Goal: Task Accomplishment & Management: Complete application form

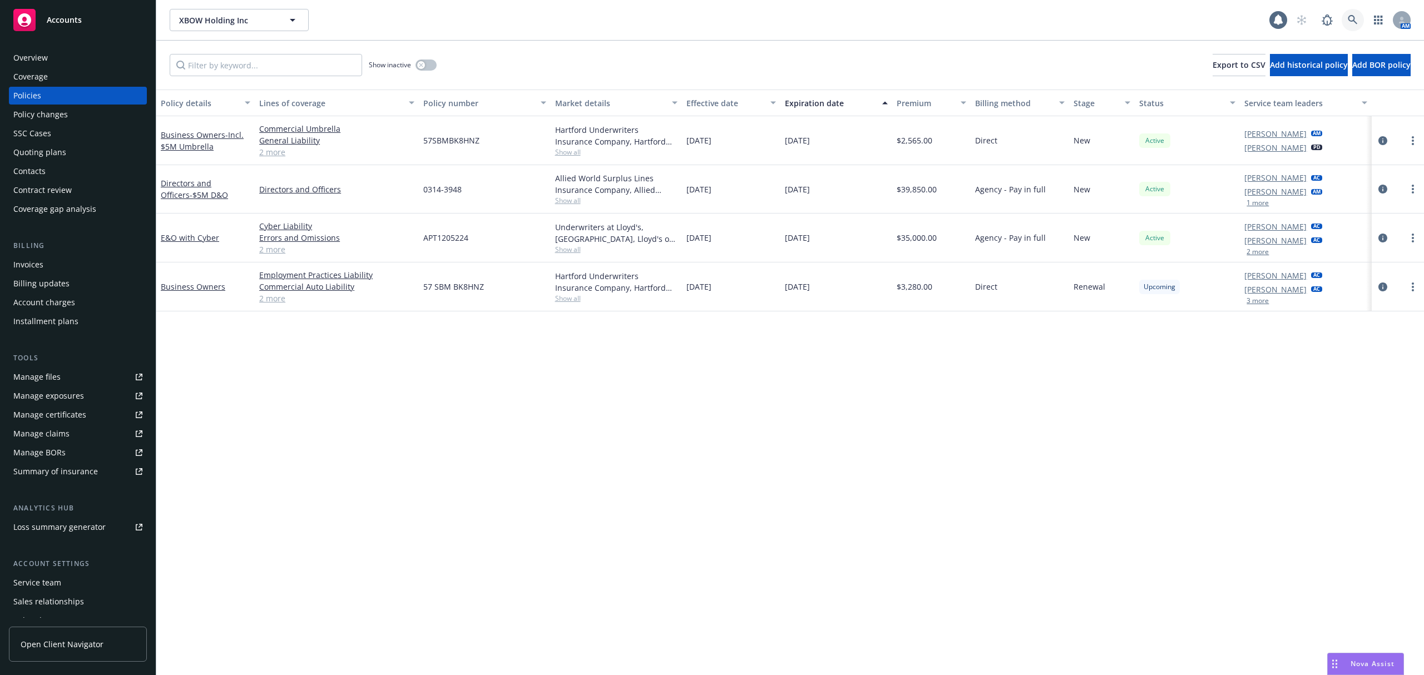
click at [1347, 19] on link at bounding box center [1353, 20] width 22 height 22
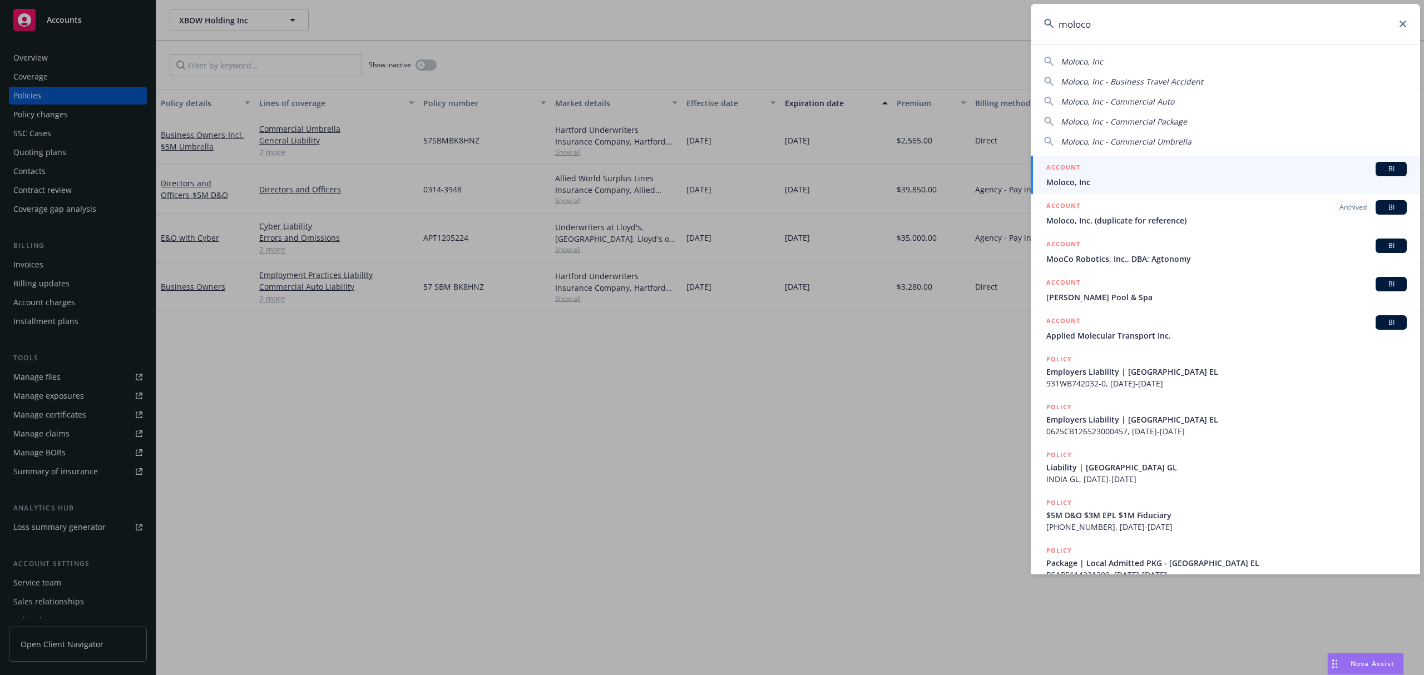
type input "moloco"
click at [1105, 183] on span "Moloco, Inc" at bounding box center [1227, 182] width 361 height 12
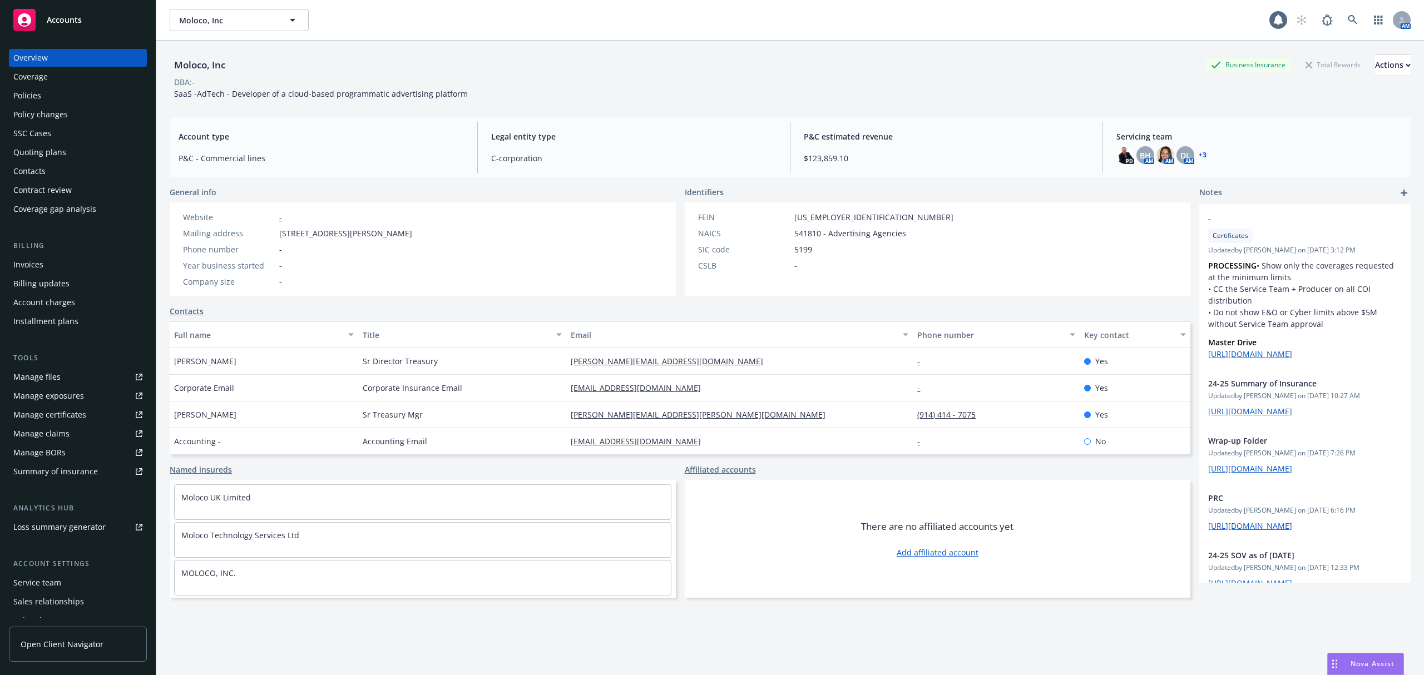
click at [43, 118] on div "Policy changes" at bounding box center [40, 115] width 55 height 18
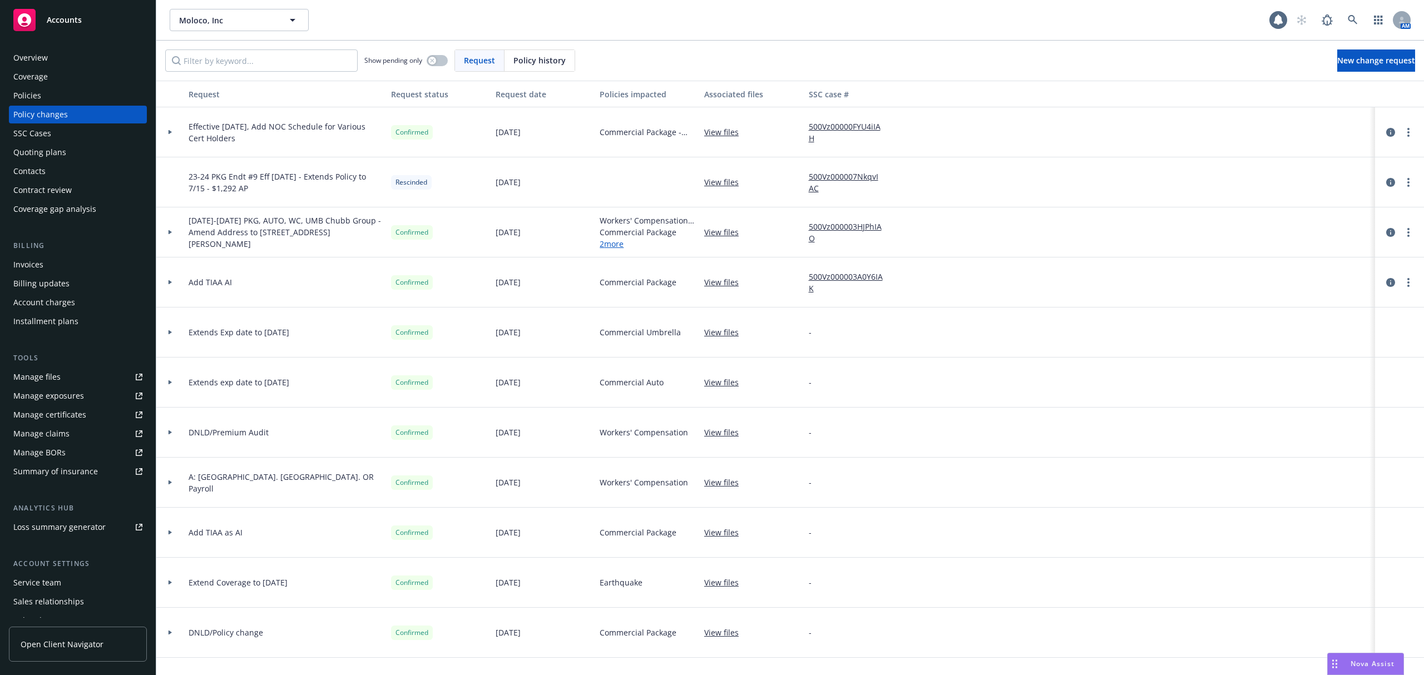
click at [65, 90] on div "Policies" at bounding box center [77, 96] width 129 height 18
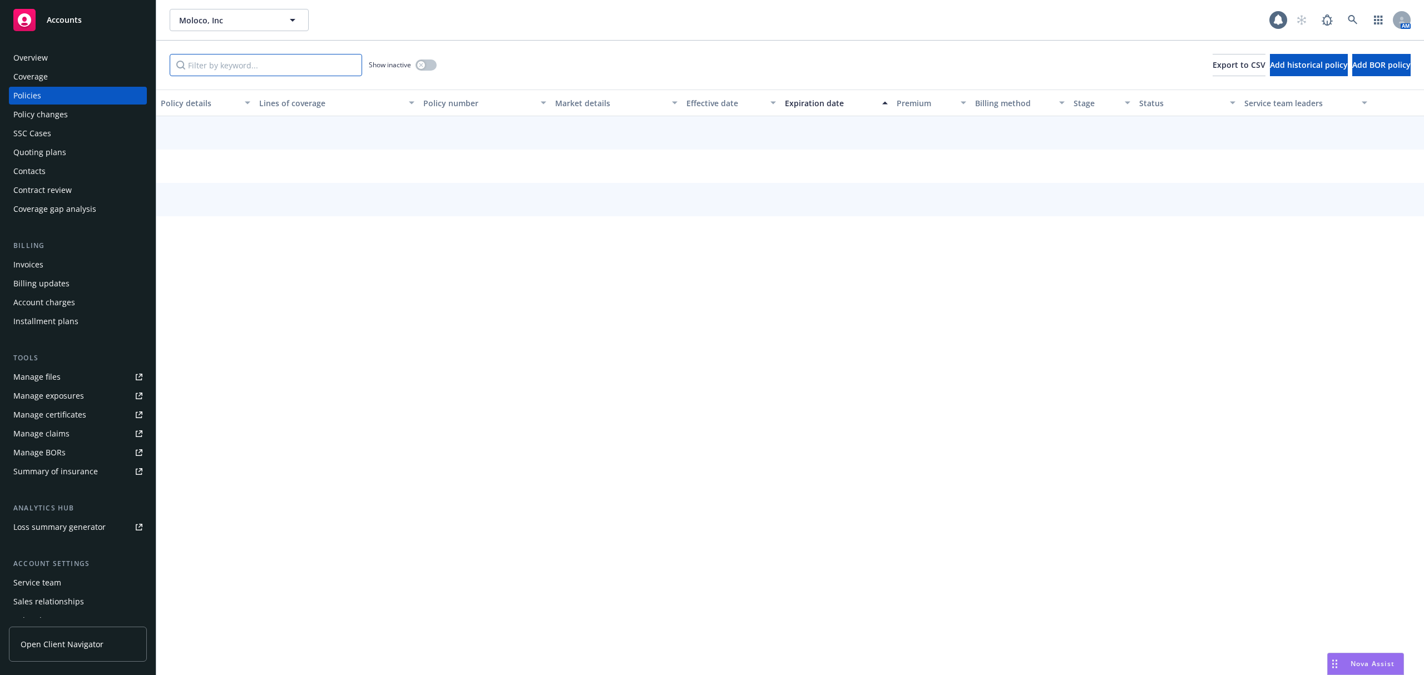
click at [254, 69] on input "Filter by keyword..." at bounding box center [266, 65] width 193 height 22
paste input "3608-39-48"
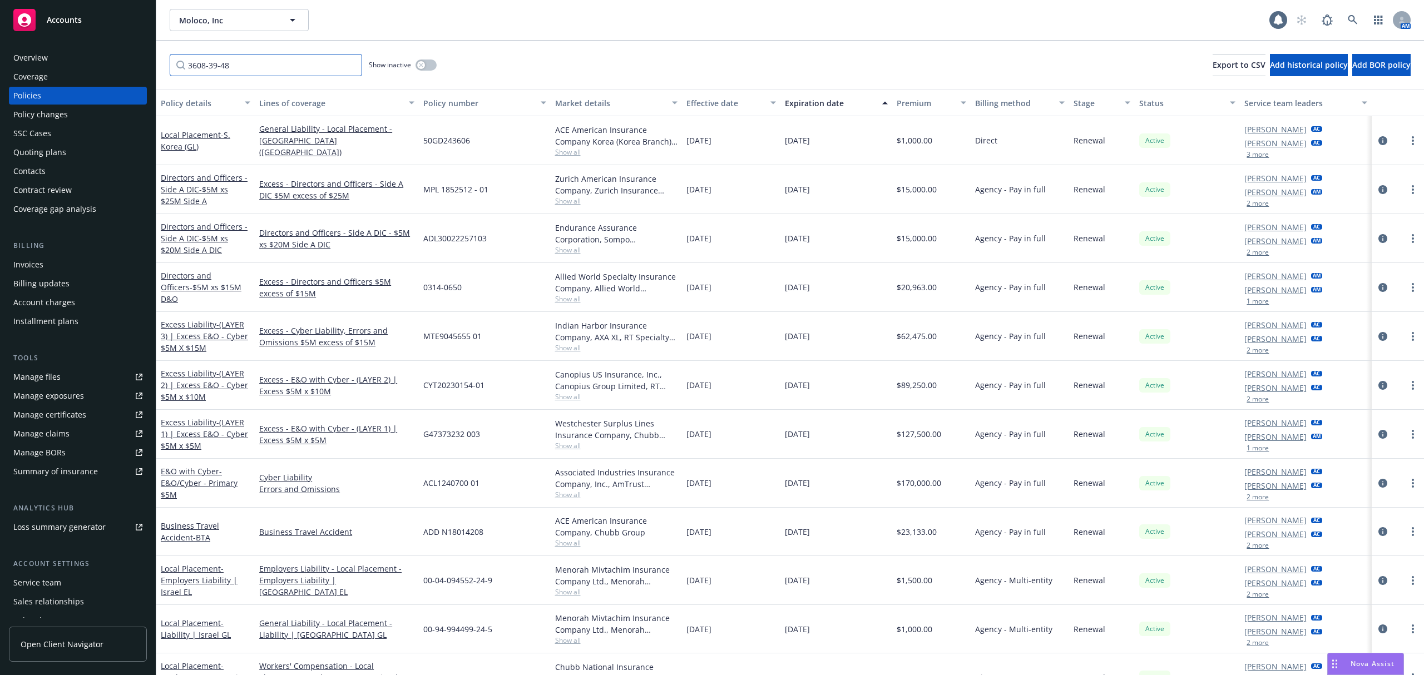
click at [254, 69] on input "3608-39-48" at bounding box center [266, 65] width 193 height 22
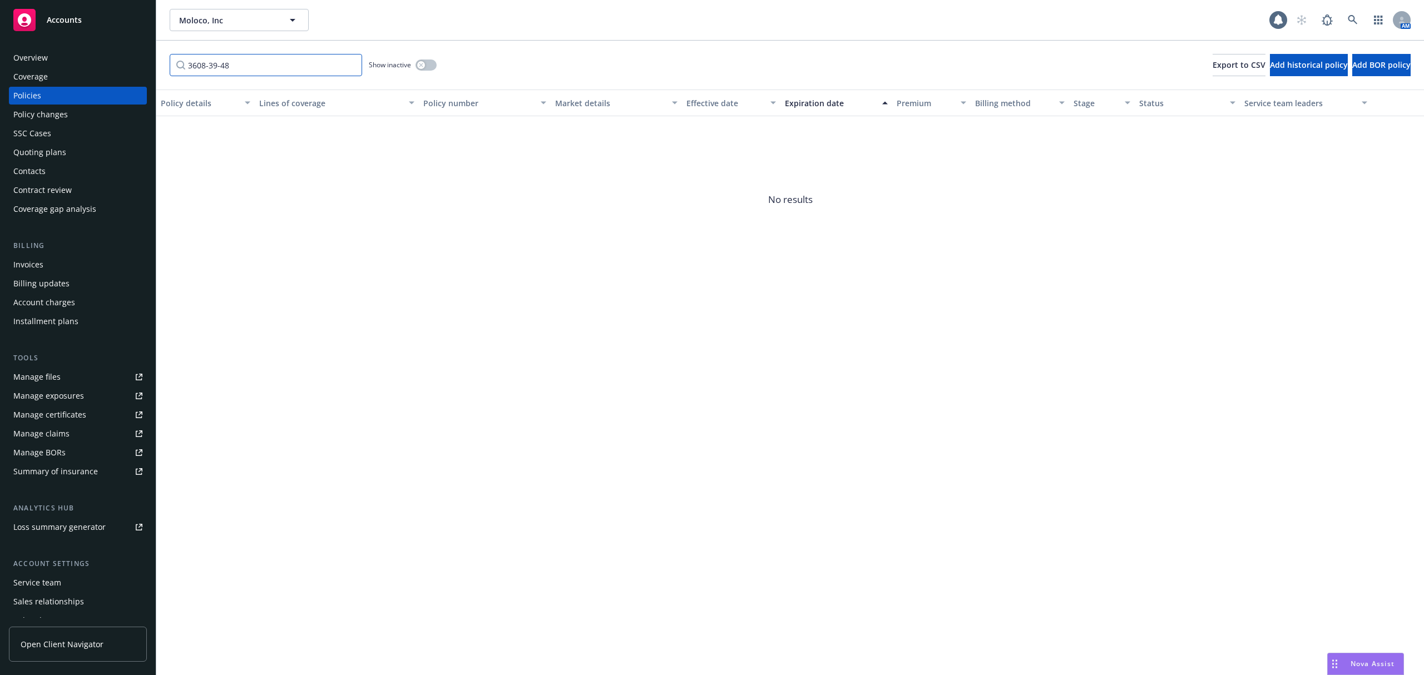
click at [205, 67] on input "3608-39-48" at bounding box center [266, 65] width 193 height 22
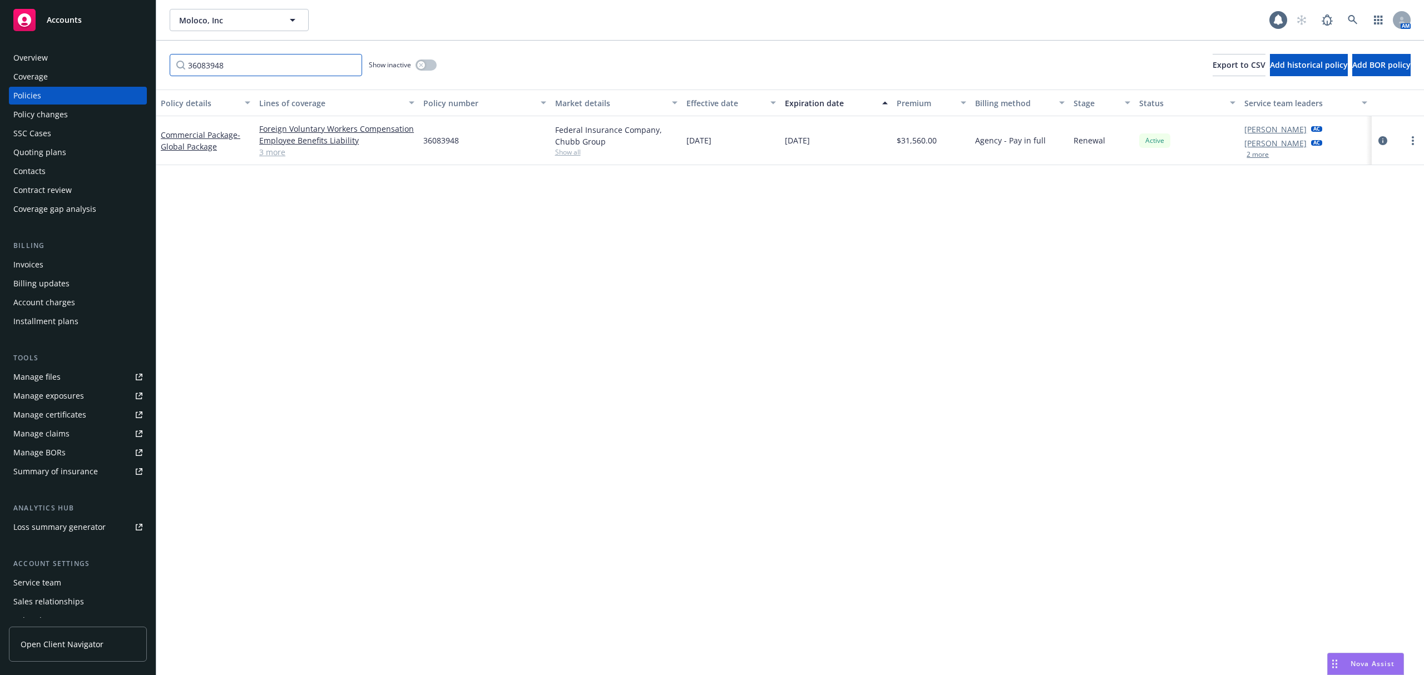
type input "36083948"
click at [42, 113] on div "Policy changes" at bounding box center [40, 115] width 55 height 18
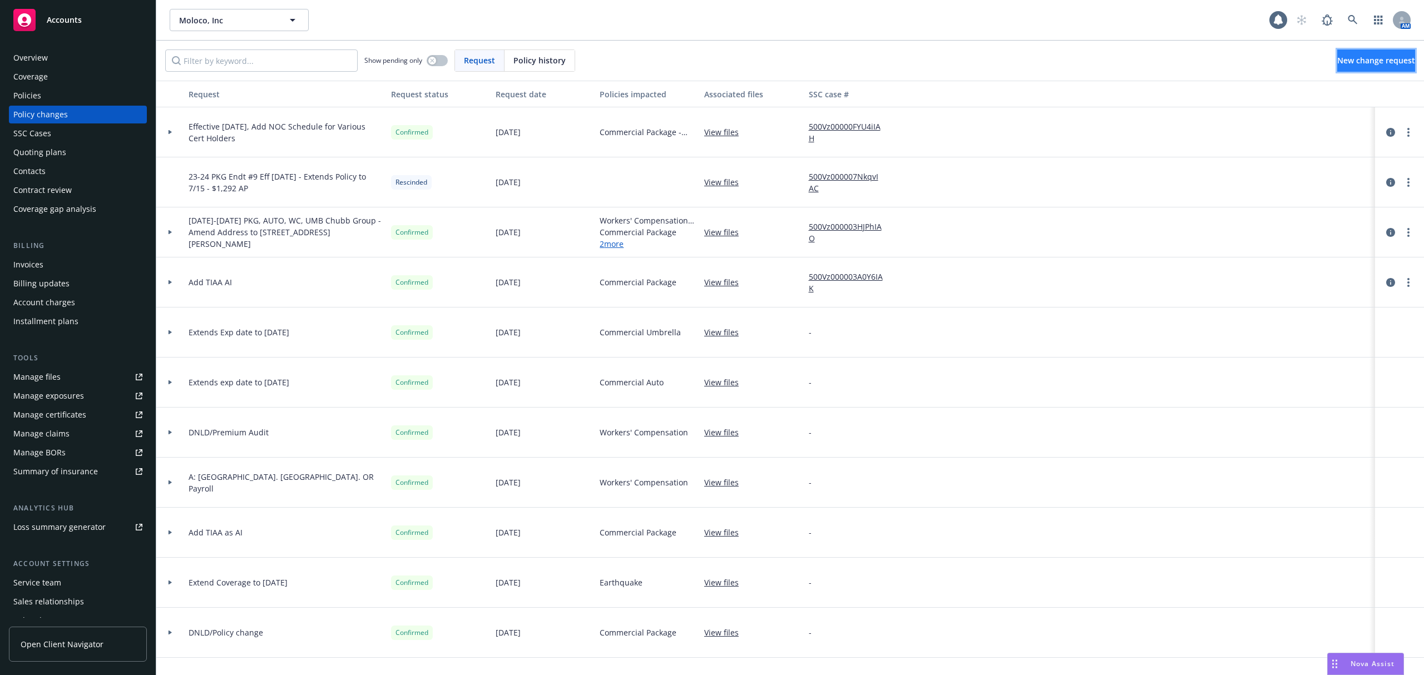
click at [1371, 63] on span "New change request" at bounding box center [1376, 60] width 78 height 11
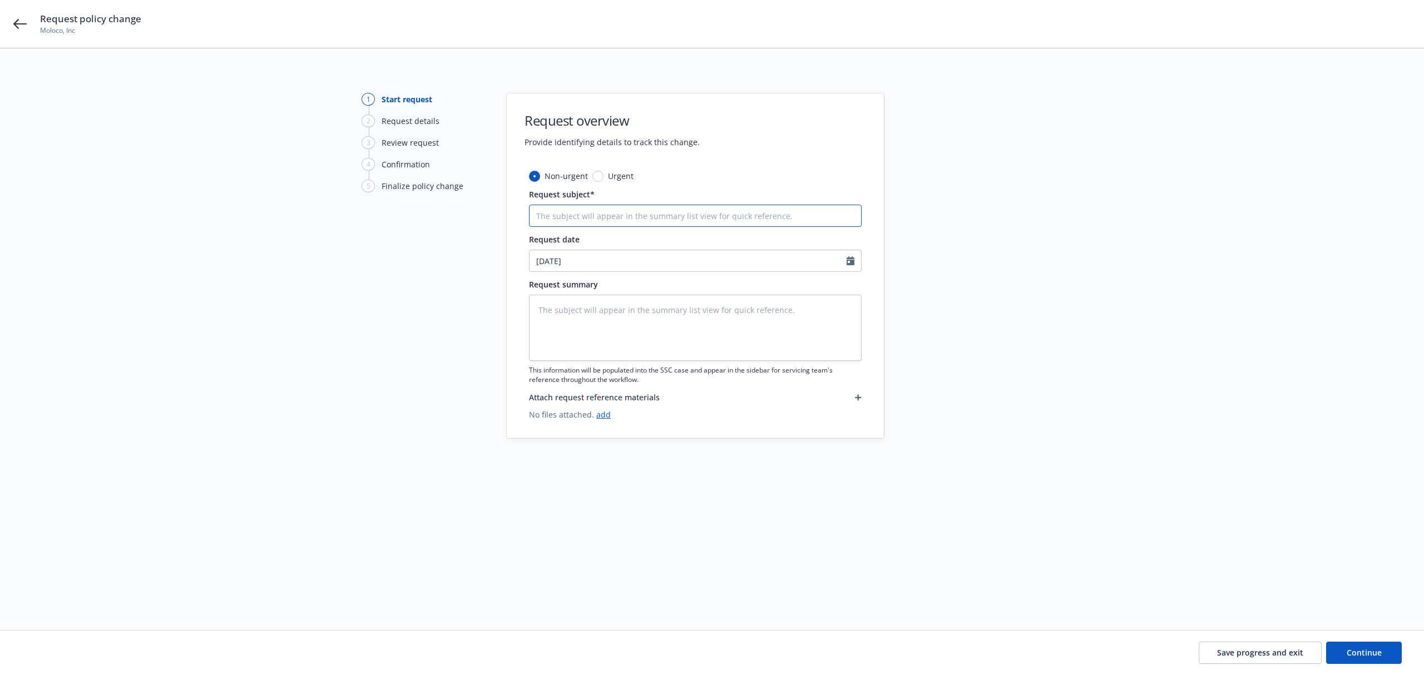
click at [668, 214] on input "Request subject*" at bounding box center [695, 216] width 333 height 22
click at [578, 218] on input "Request subject*" at bounding box center [695, 216] width 333 height 22
click at [574, 221] on input "Request subject*" at bounding box center [695, 216] width 333 height 22
type textarea "x"
type input "2"
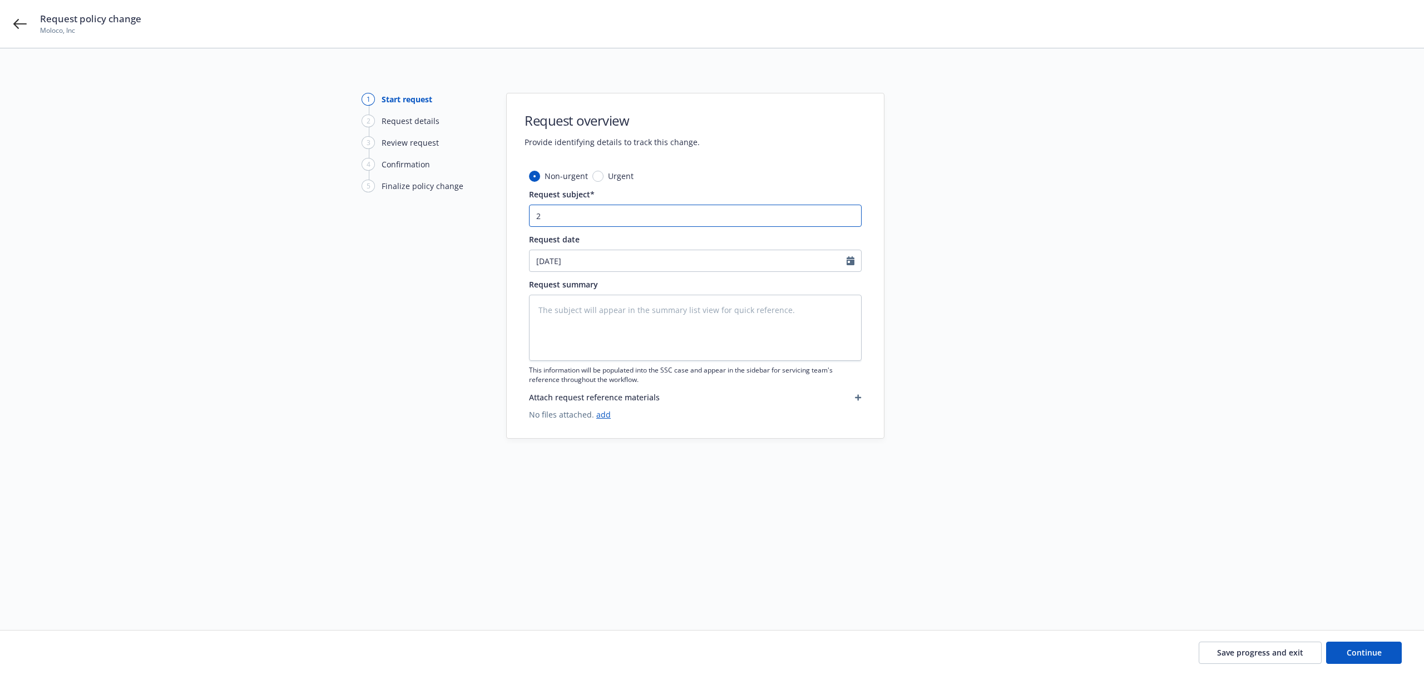
type textarea "x"
type input "24"
type textarea "x"
type input "24"
type textarea "x"
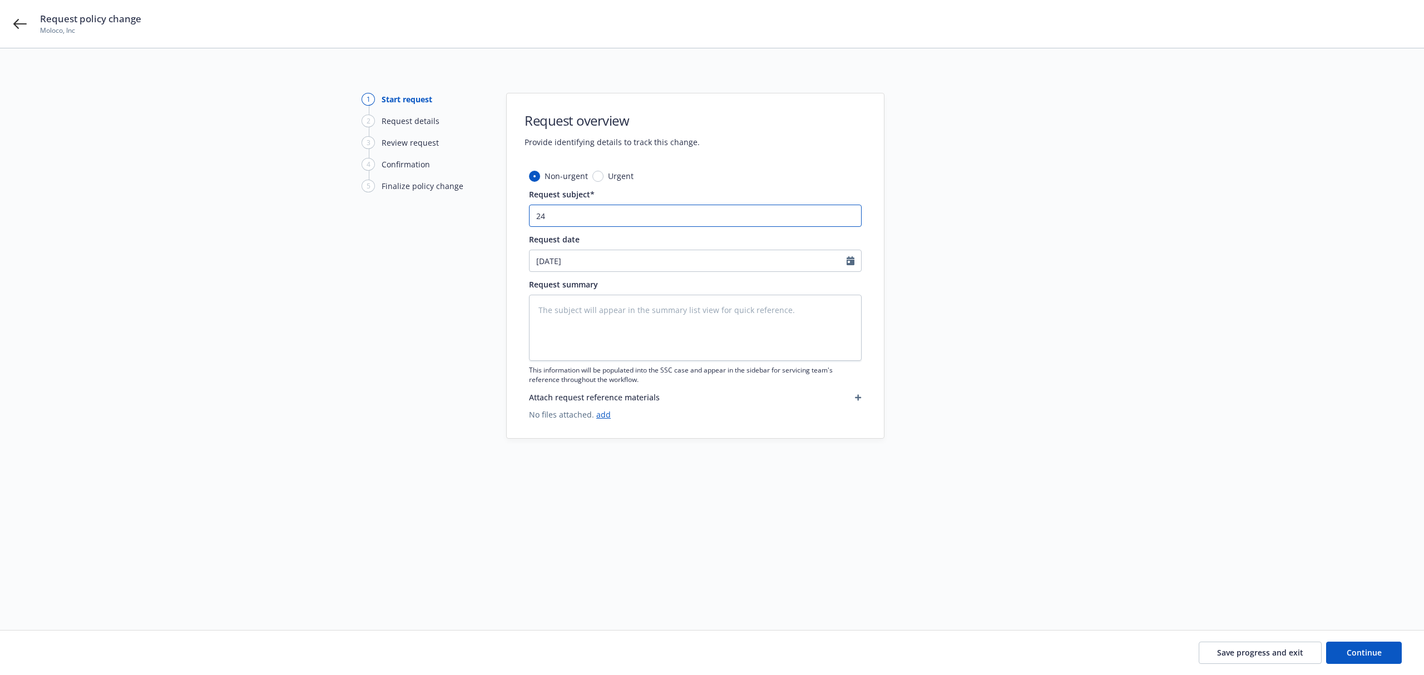
type input "24 -"
type textarea "x"
type input "24 -"
type textarea "x"
type input "24 - 2"
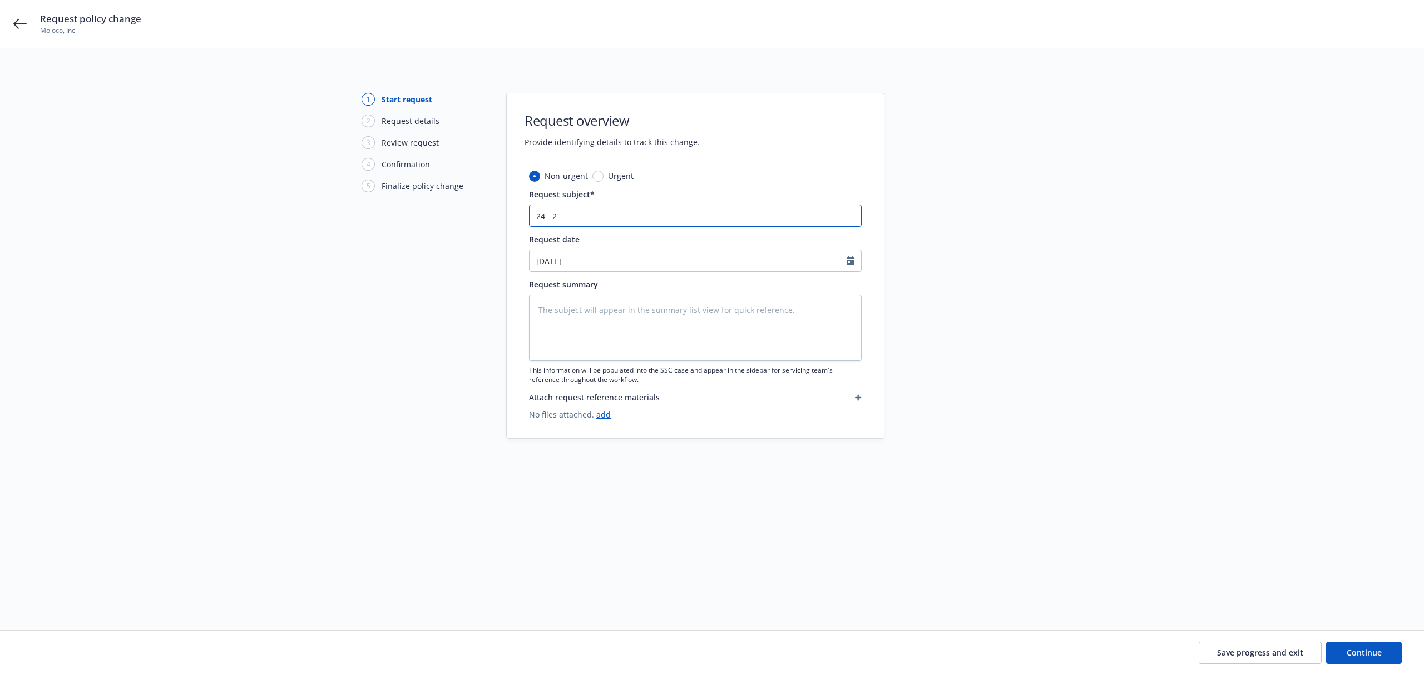
type textarea "x"
type input "24 - 25"
type textarea "x"
type input "24 - 25"
type textarea "x"
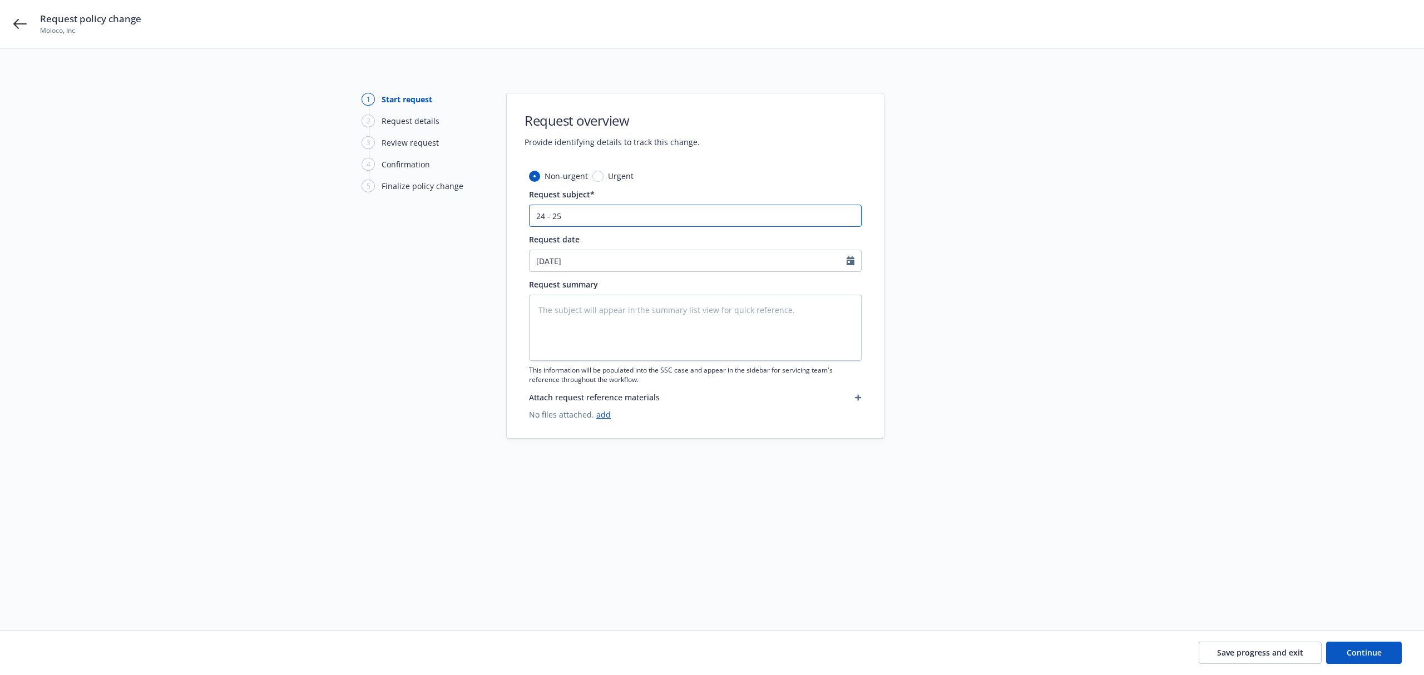
type input "24 - 25 C"
type textarea "x"
type input "24 - 25 Co"
type textarea "x"
type input "24 - 25 Com"
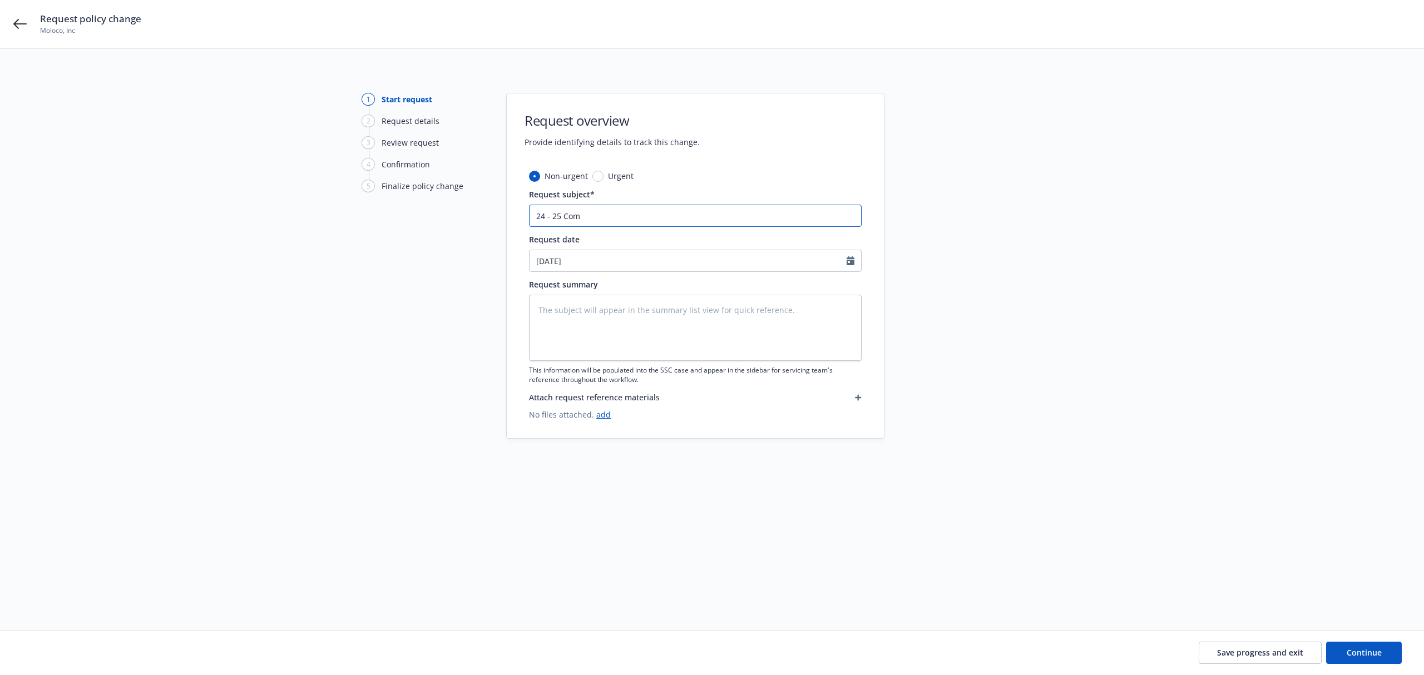
type textarea "x"
type input "24 - 25 Co"
type textarea "x"
type input "24 - 25 C"
type textarea "x"
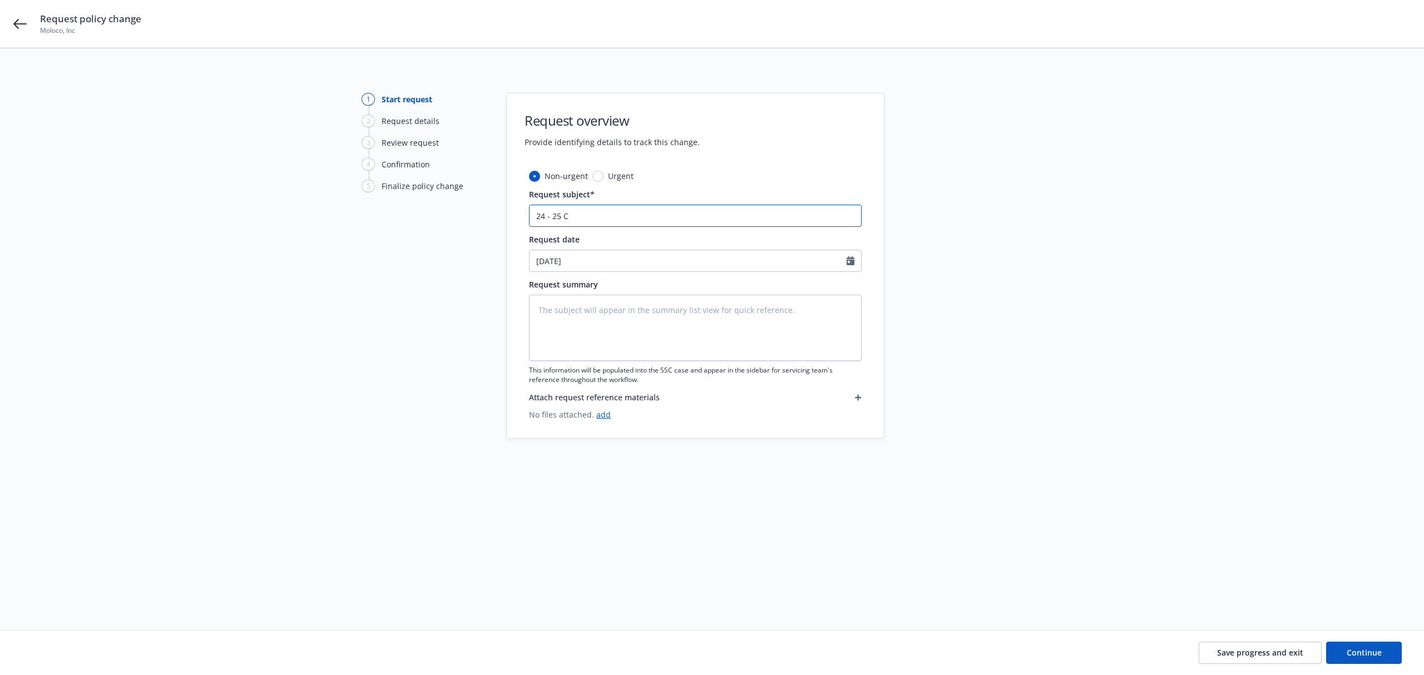
type input "24 - 25"
type textarea "x"
type input "24 - 25 P"
type textarea "x"
type input "24 - 25 PK"
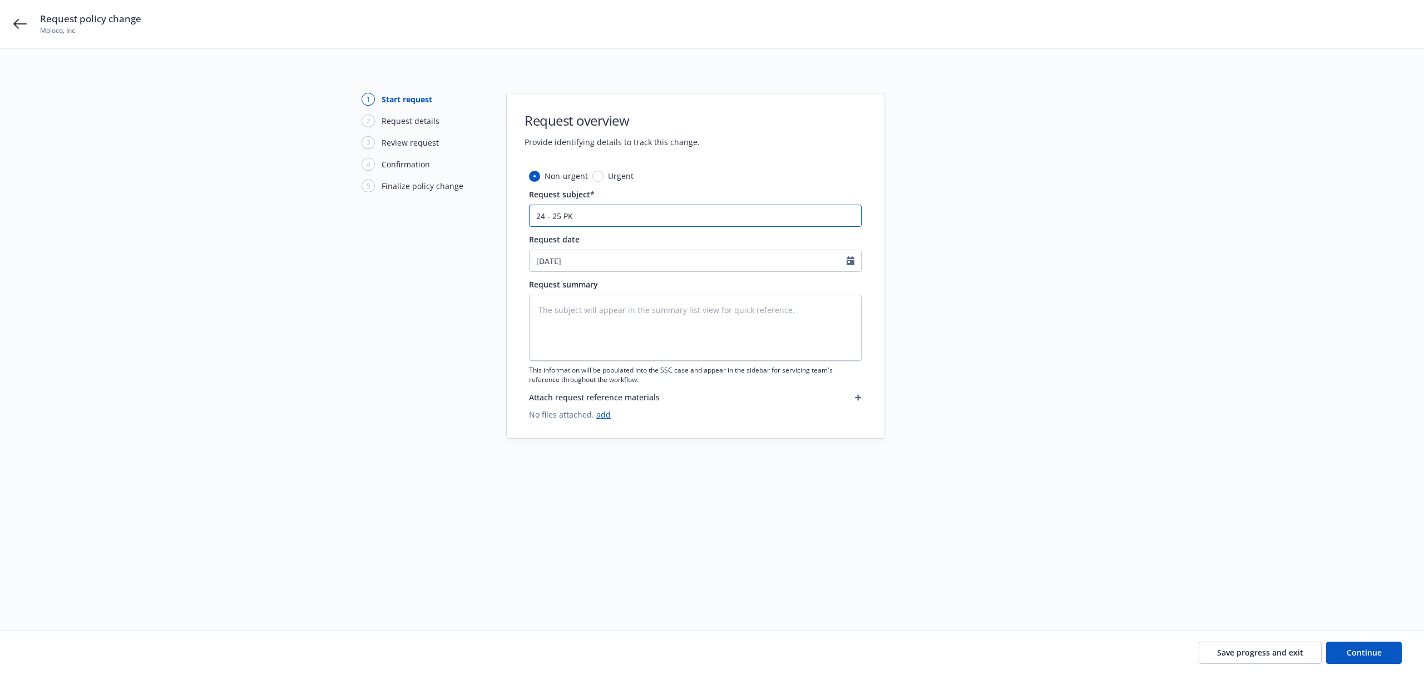
type textarea "x"
type input "24 - 25 PKG"
click at [638, 259] on input "[DATE]" at bounding box center [688, 260] width 317 height 21
select select "8"
click at [432, 342] on div "1 Start request 2 Request details 3 Review request 4 Confirmation 5 Finalize po…" at bounding box center [423, 326] width 122 height 466
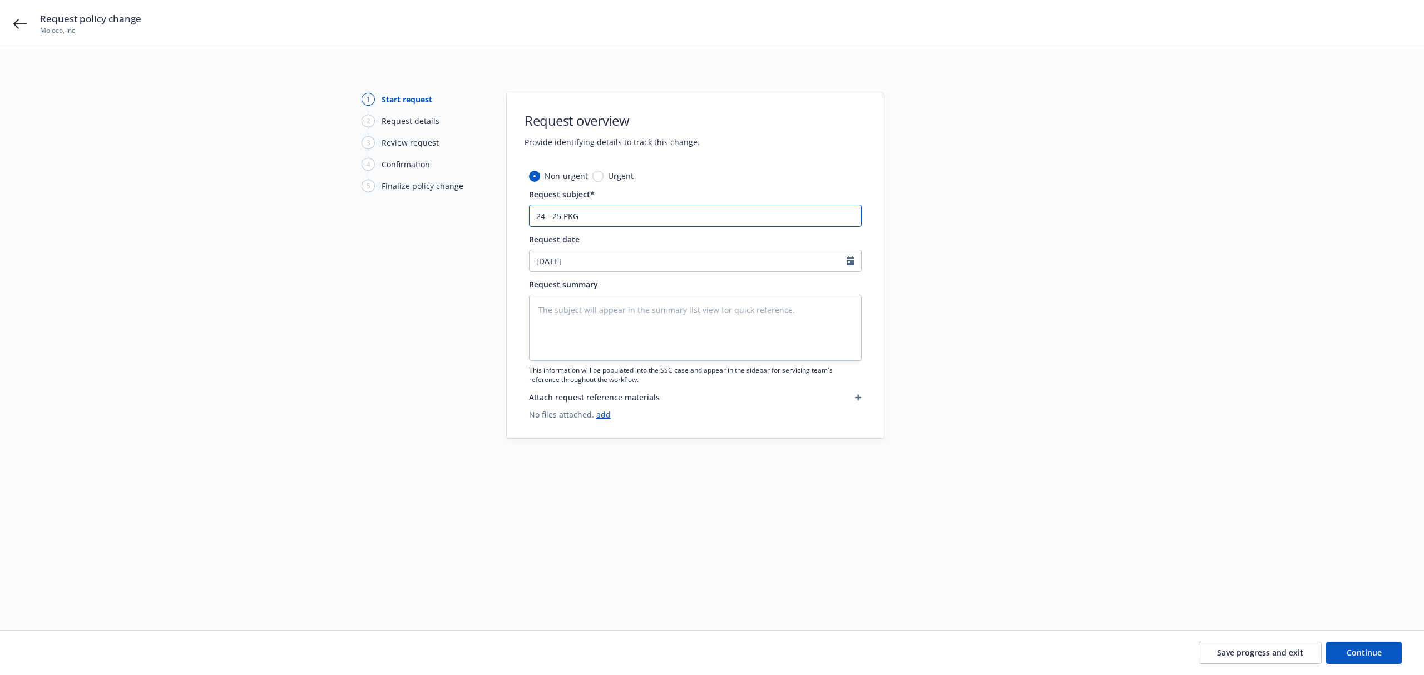
click at [603, 221] on input "24 - 25 PKG" at bounding box center [695, 216] width 333 height 22
click at [617, 219] on input "24 - 25 PKG" at bounding box center [695, 216] width 333 height 22
type textarea "x"
type input "24 - 25 PKG"
type textarea "x"
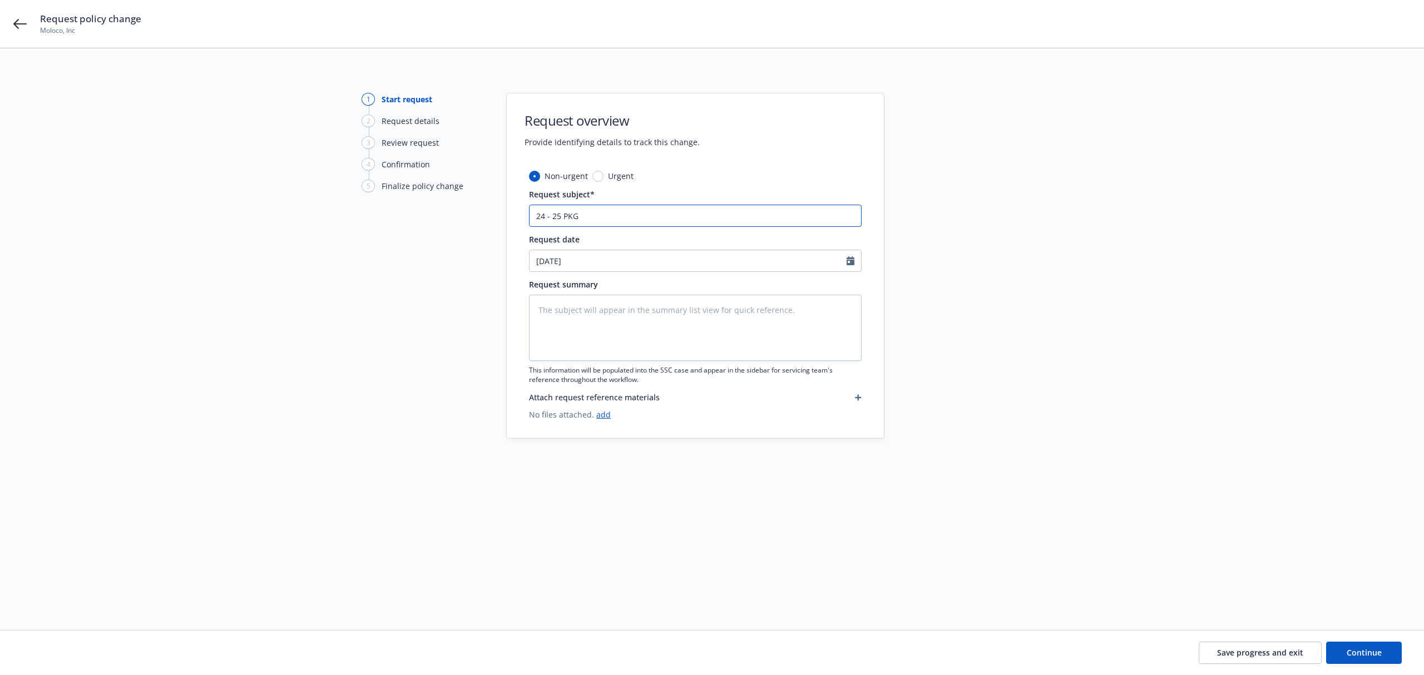
type input "24 - 25 PKG -"
type textarea "x"
type input "24 - 25 PKG -"
type textarea "x"
type input "24 - 25 PKG - CN"
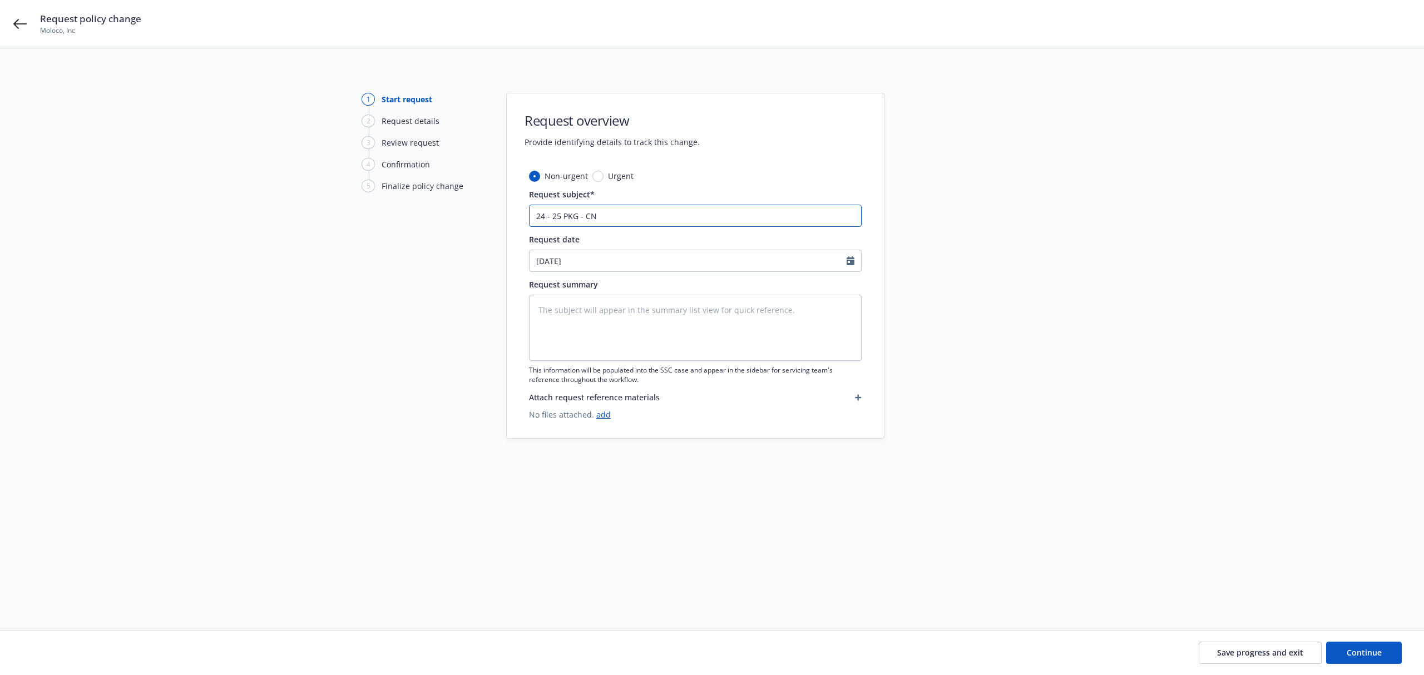
type textarea "x"
type input "24 - 25 PKG - CNA"
type textarea "x"
type input "24 - 25 PKG - CN"
type textarea "x"
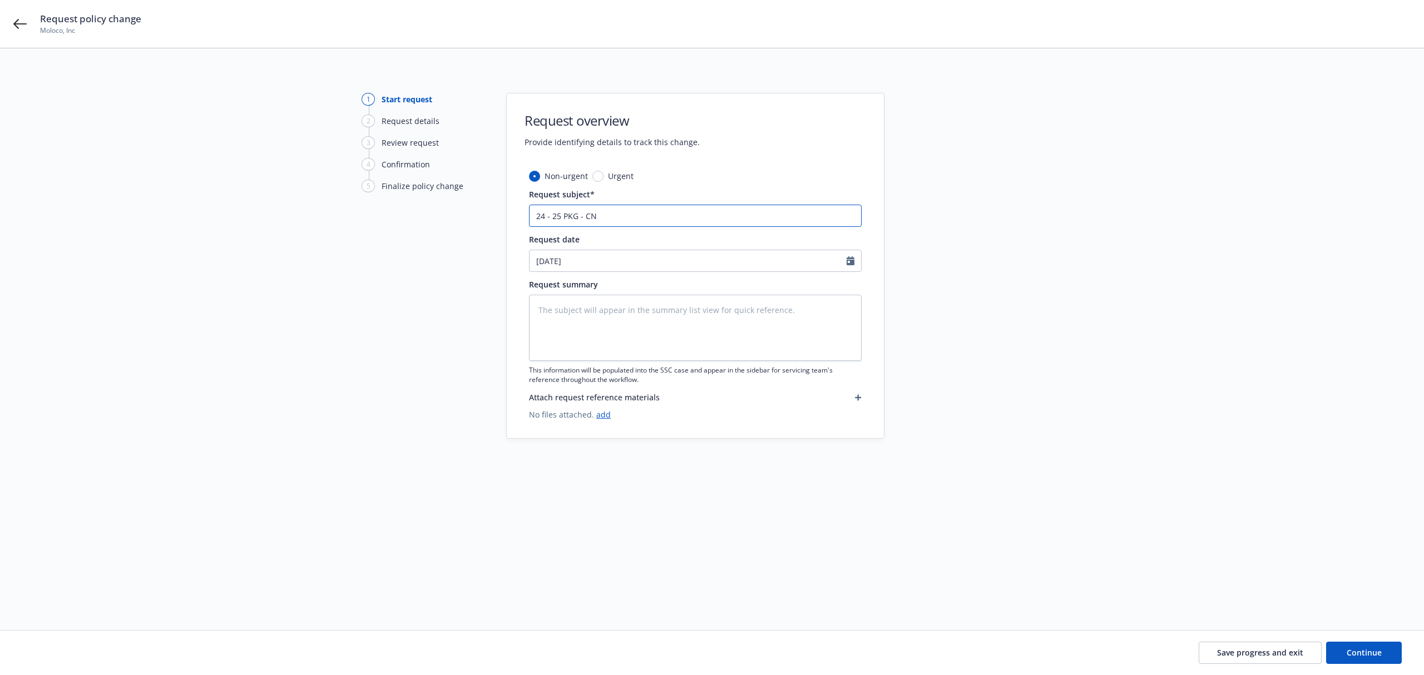
type input "24 - 25 PKG - C"
type textarea "x"
type input "24 - 25 PKG - Ch"
type textarea "x"
type input "24 - 25 PKG - Chu"
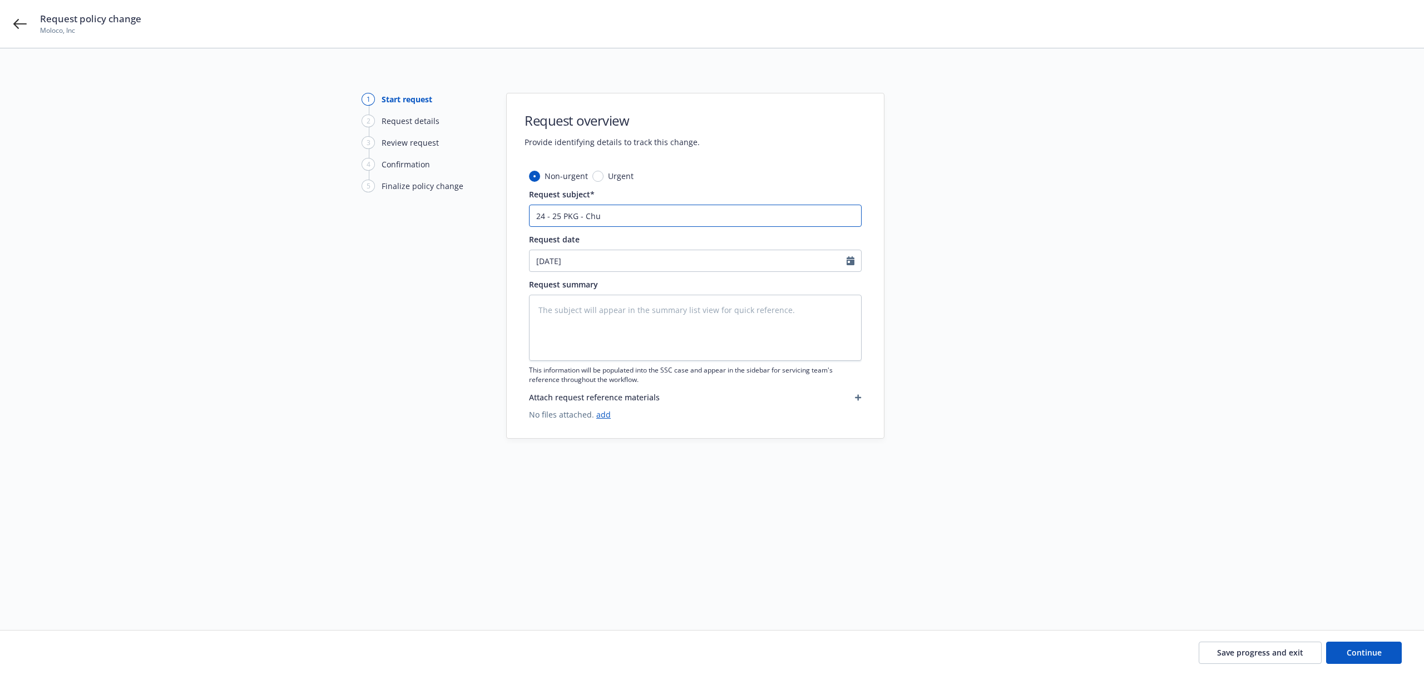
type textarea "x"
type input "24 - 25 PKG - Chub"
type textarea "x"
type input "24 - 25 PKG - Chubb"
type textarea "x"
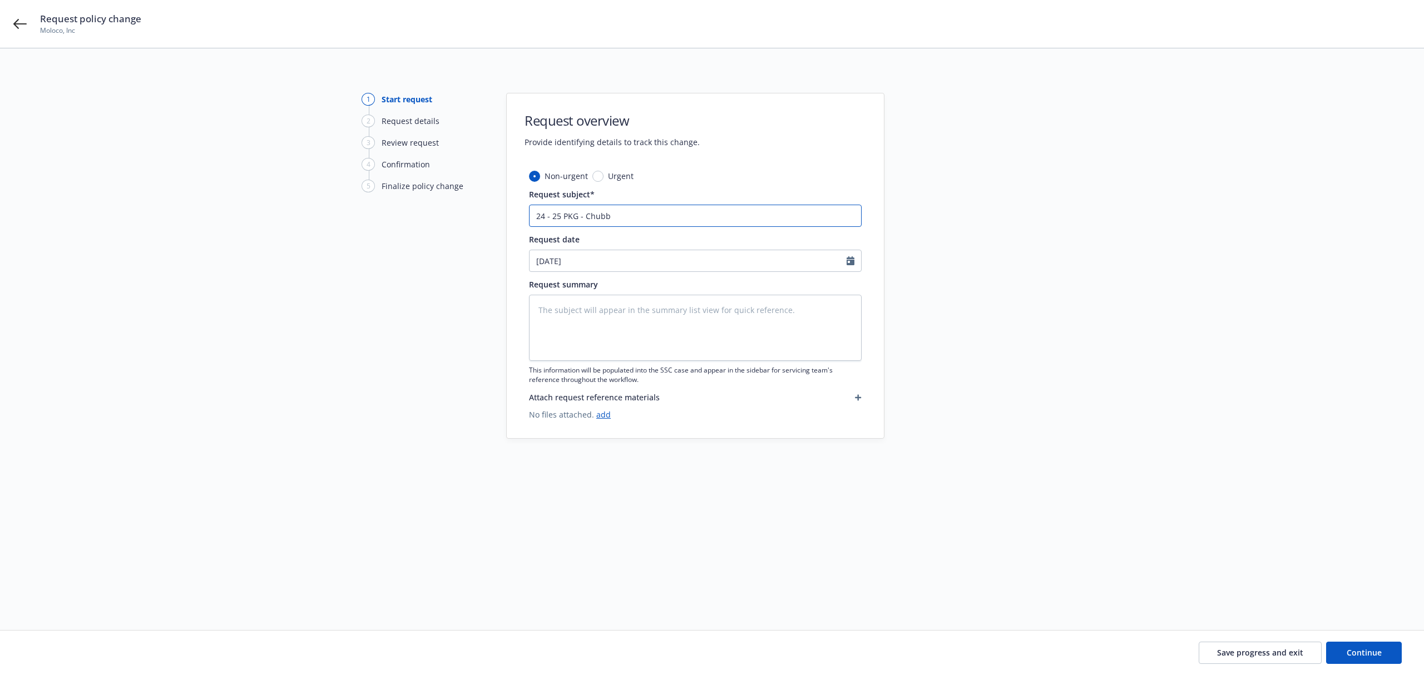
type input "24 - 25 PKG - Chubb"
type textarea "x"
type input "24 - 25 PKG - Chubb E"
type textarea "x"
type input "24 - 25 PKG - Chubb En"
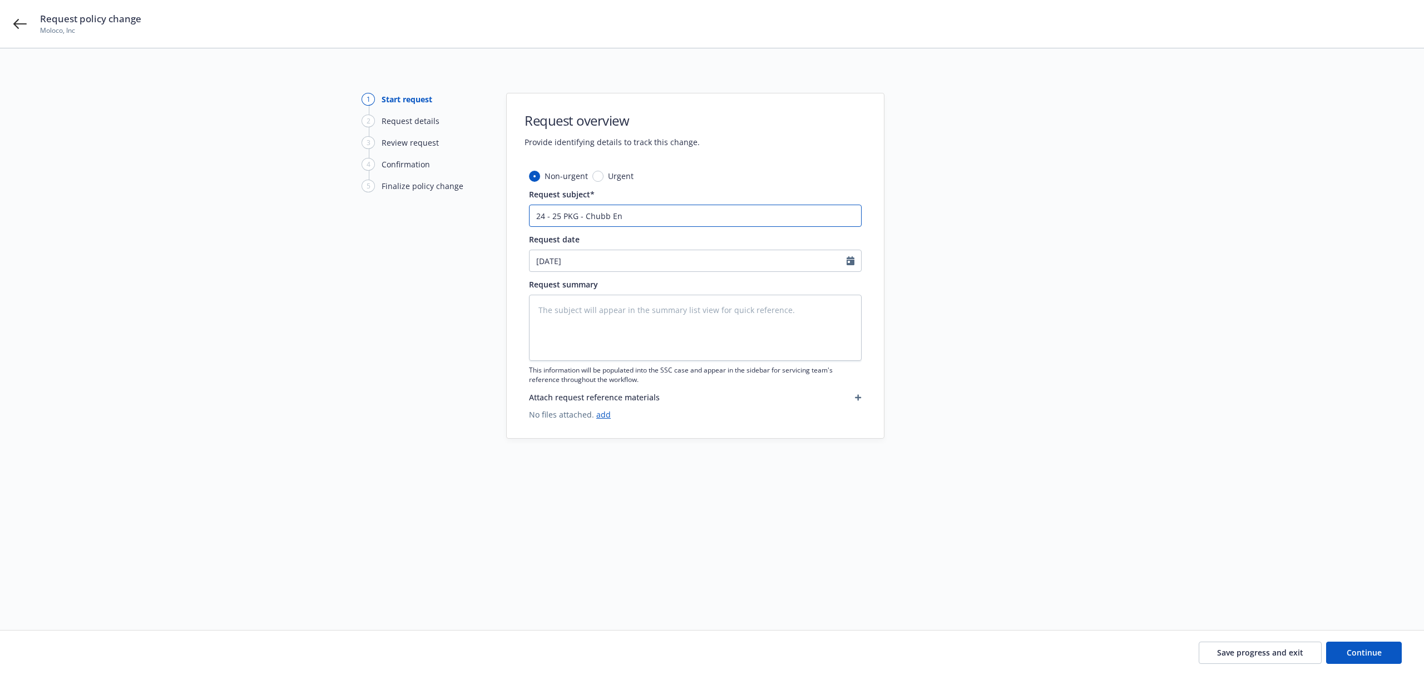
type textarea "x"
type input "24 - 25 PKG - Chubb End"
type textarea "x"
type input "24 - 25 PKG - Chubb Endt"
type textarea "x"
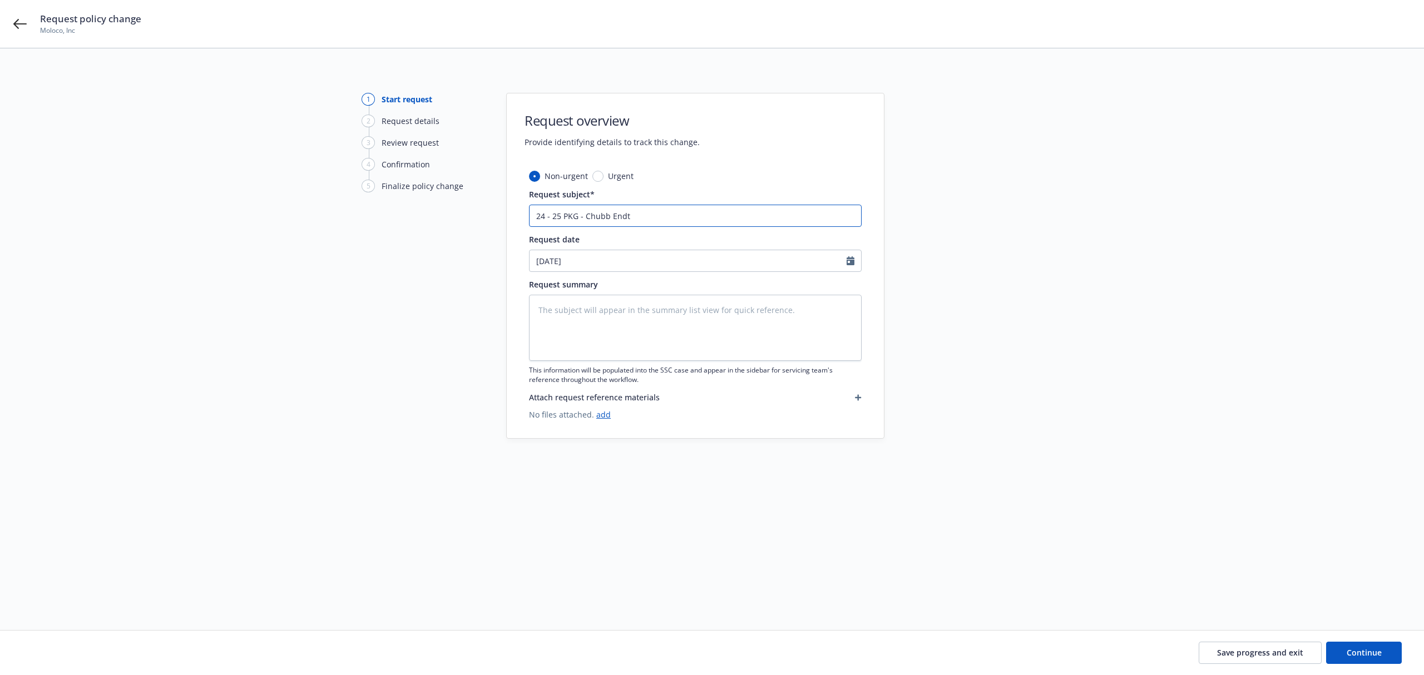
type input "24 - 25 PKG - Chubb Endt."
type textarea "x"
type input "24 - 25 PKG - Chubb Endt."
type textarea "x"
type input "24 - 25 PKG - Chubb Endt. A"
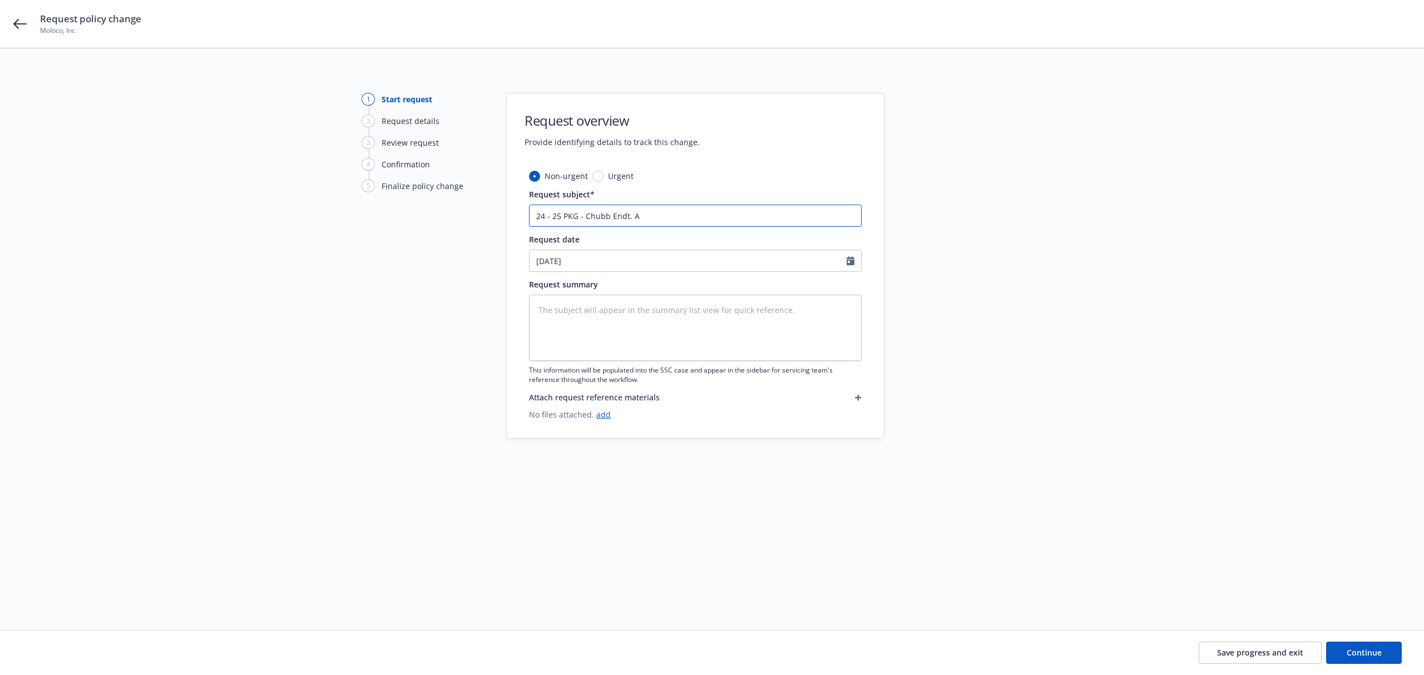
type textarea "x"
type input "24 - 25 PKG - Chubb Endt. Ad"
type textarea "x"
type input "24 - 25 PKG - Chubb Endt. Add"
type textarea "x"
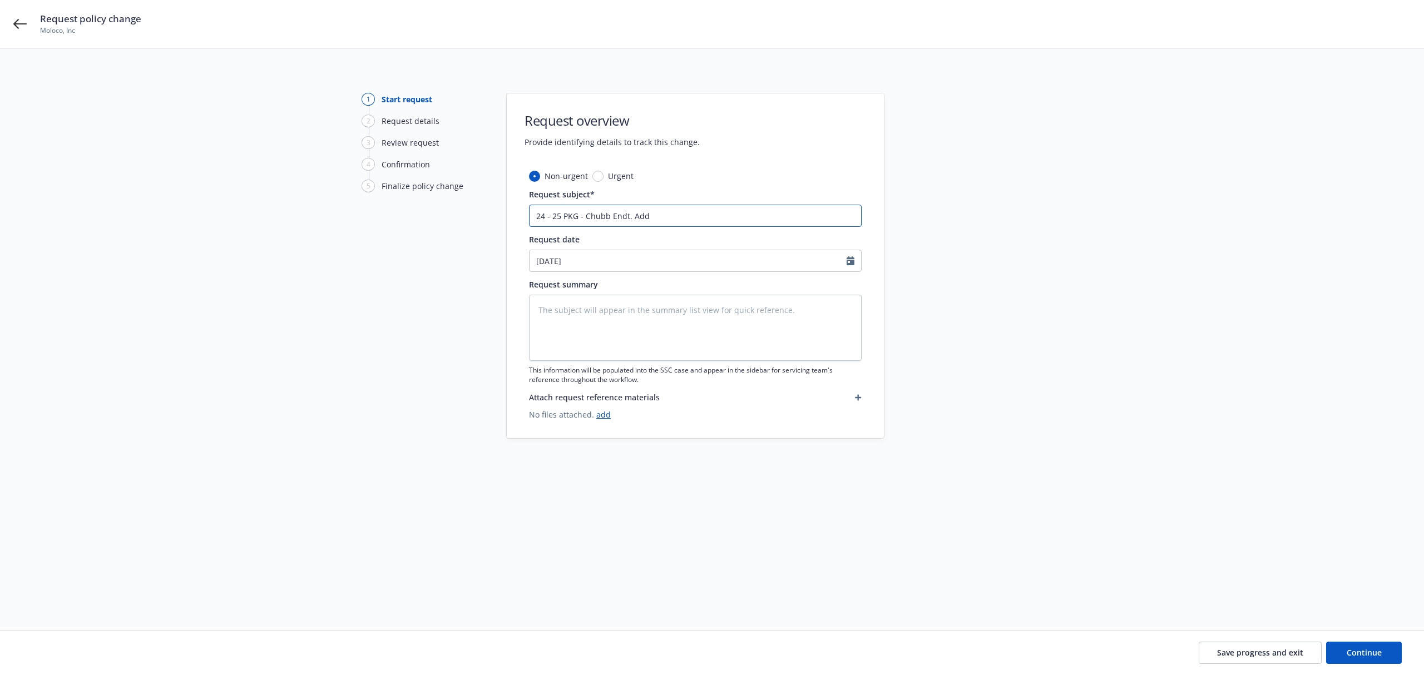
type input "24 - 25 PKG - Chubb Endt. Addi"
type textarea "x"
type input "24 - 25 PKG - Chubb Endt. Addin"
type textarea "x"
type input "24 - 25 PKG - Chubb Endt. Adding"
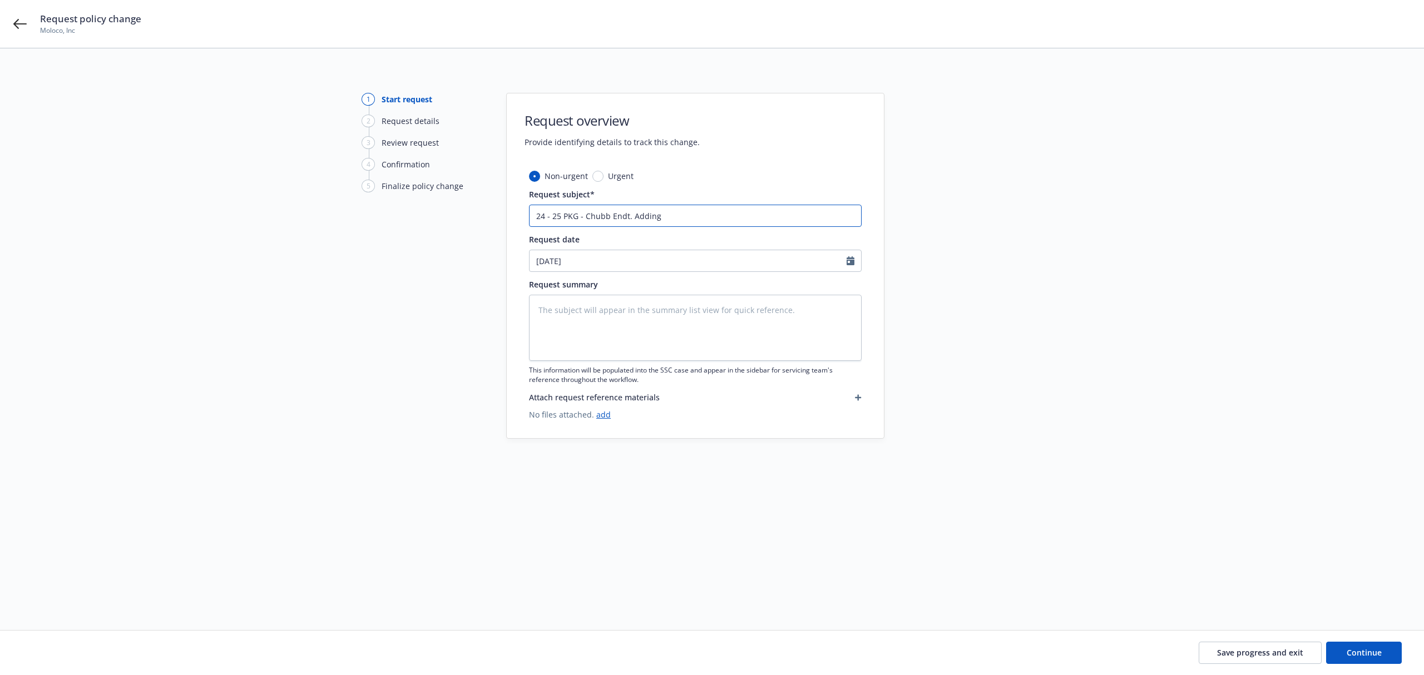
type textarea "x"
type input "24 - 25 PKG - Chubb Endt. Adding"
click at [717, 221] on input "24 - 25 PKG - Chubb Endt. Adding" at bounding box center [695, 216] width 333 height 22
drag, startPoint x: 717, startPoint y: 221, endPoint x: 634, endPoint y: 221, distance: 82.9
click at [634, 221] on input "24 - 25 PKG - Chubb Endt. Adding" at bounding box center [695, 216] width 333 height 22
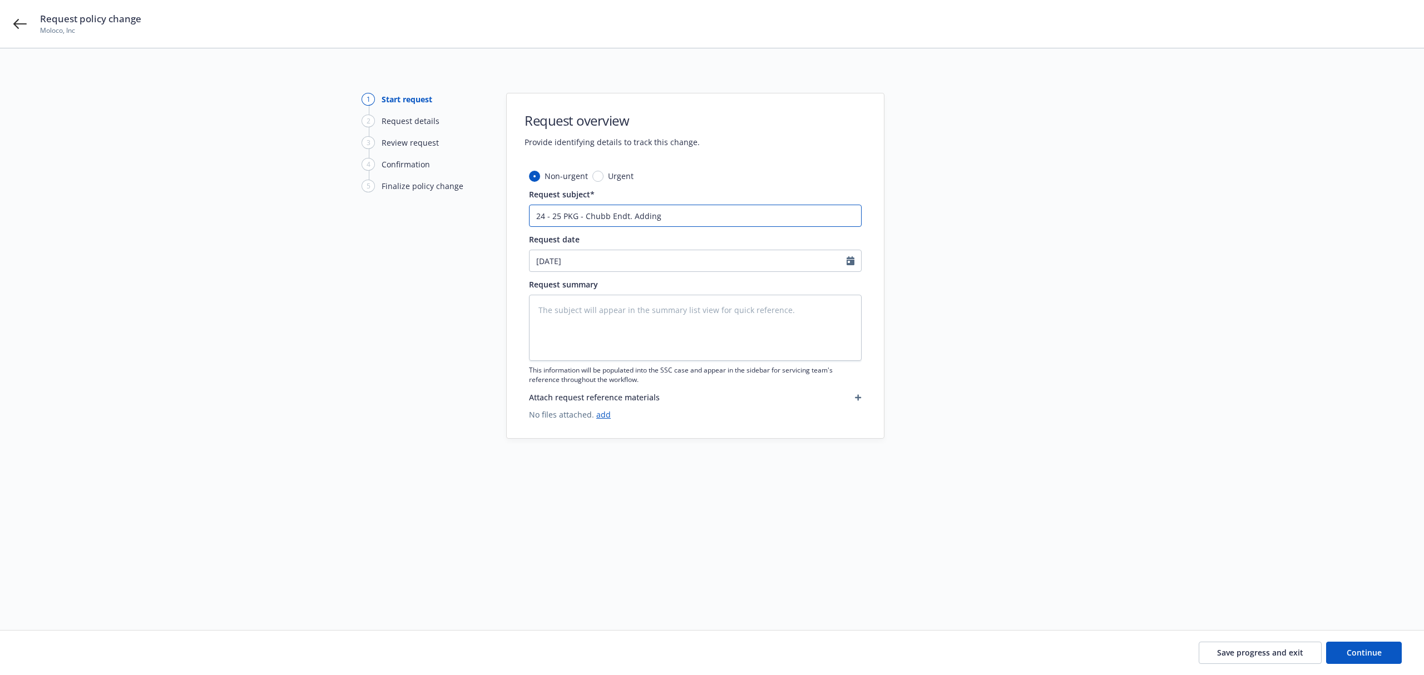
paste input "88 Kearny AI/NOC Endt"
type textarea "x"
type input "24 - 25 PKG - Chubb Endt. 88 Kearny AI/NOC Endt"
type textarea "x"
type input "24 - 25 PKG - Chubb Endt. 88 Kearny AI/NOC End"
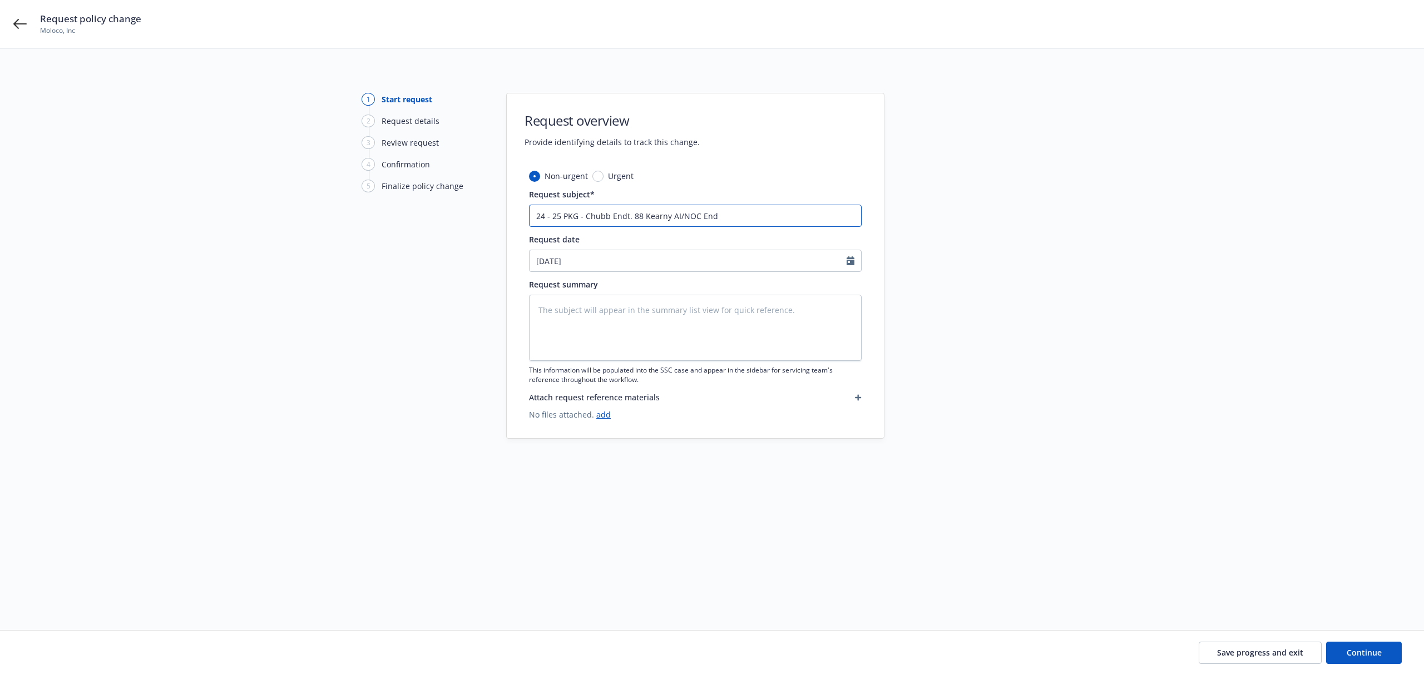
type textarea "x"
type input "24 - 25 PKG - Chubb Endt. 88 Kearny AI/NOC En"
type textarea "x"
type input "24 - 25 PKG - Chubb Endt. 88 Kearny AI/NOC E"
type textarea "x"
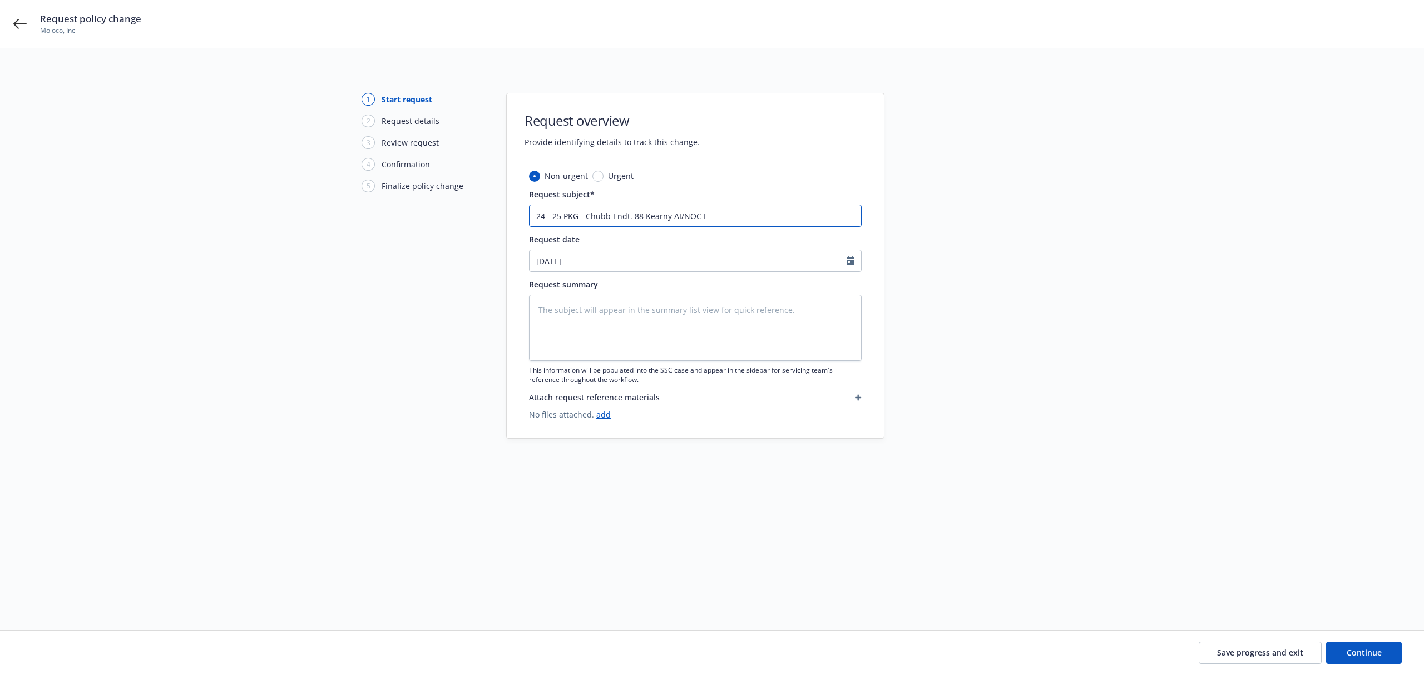
type input "24 - 25 PKG - Chubb Endt. 88 Kearny AI/NOC"
type textarea "x"
click at [631, 219] on input "24 - 25 PKG - Chubb Endt. 88 Kearny AI/NOC" at bounding box center [695, 216] width 333 height 22
click at [606, 220] on input "24 - 25 PKG - Chubb Endt. 88 Kearny AI/NOC" at bounding box center [695, 216] width 333 height 22
click at [609, 220] on input "24 - 25 PKG - Chubb Endt. 88 Kearny AI/NOC" at bounding box center [695, 216] width 333 height 22
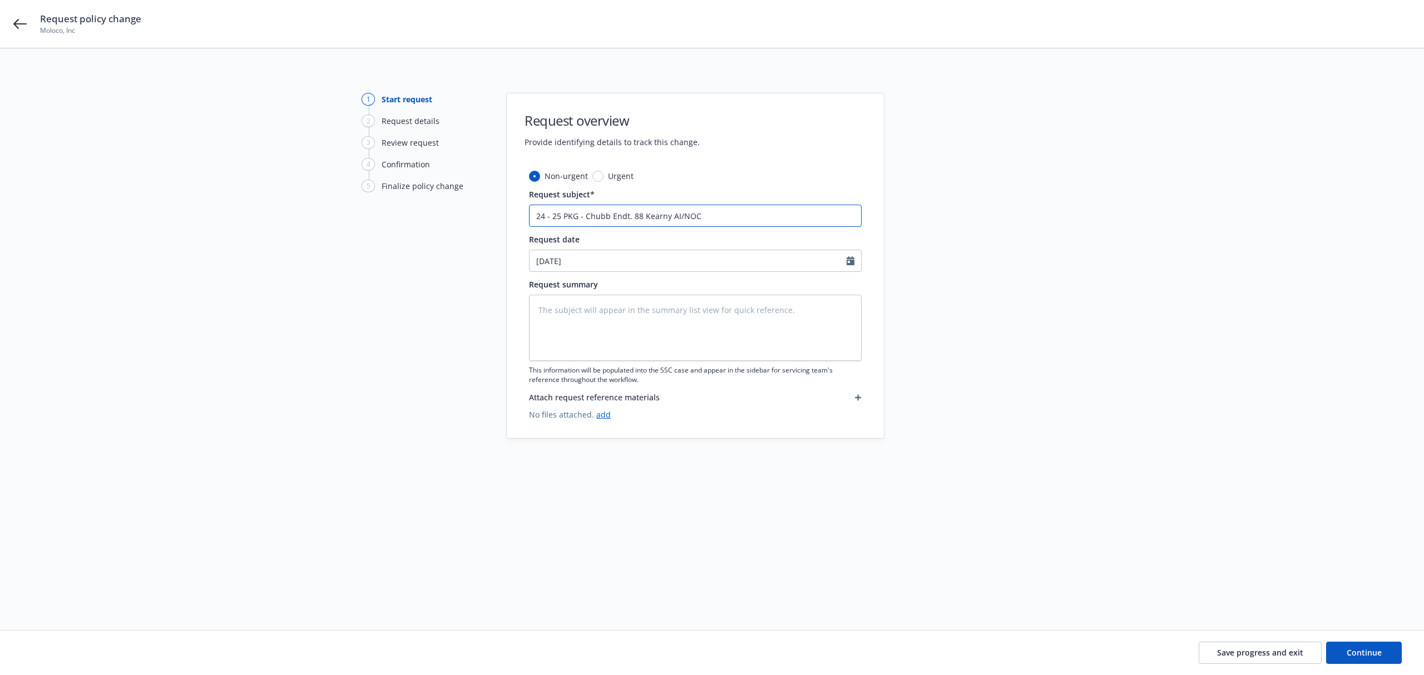
type input "24 - 25 PKG - Chubb Endt. 88 Kearny AI/NOC"
click at [630, 215] on input "24 - 25 PKG - Chubb Endt. 88 Kearny AI/NOC" at bounding box center [695, 216] width 333 height 22
type textarea "x"
type input "24 - 25 PKG - Chubb Endt. 88 Kearny AI/NOC"
type textarea "x"
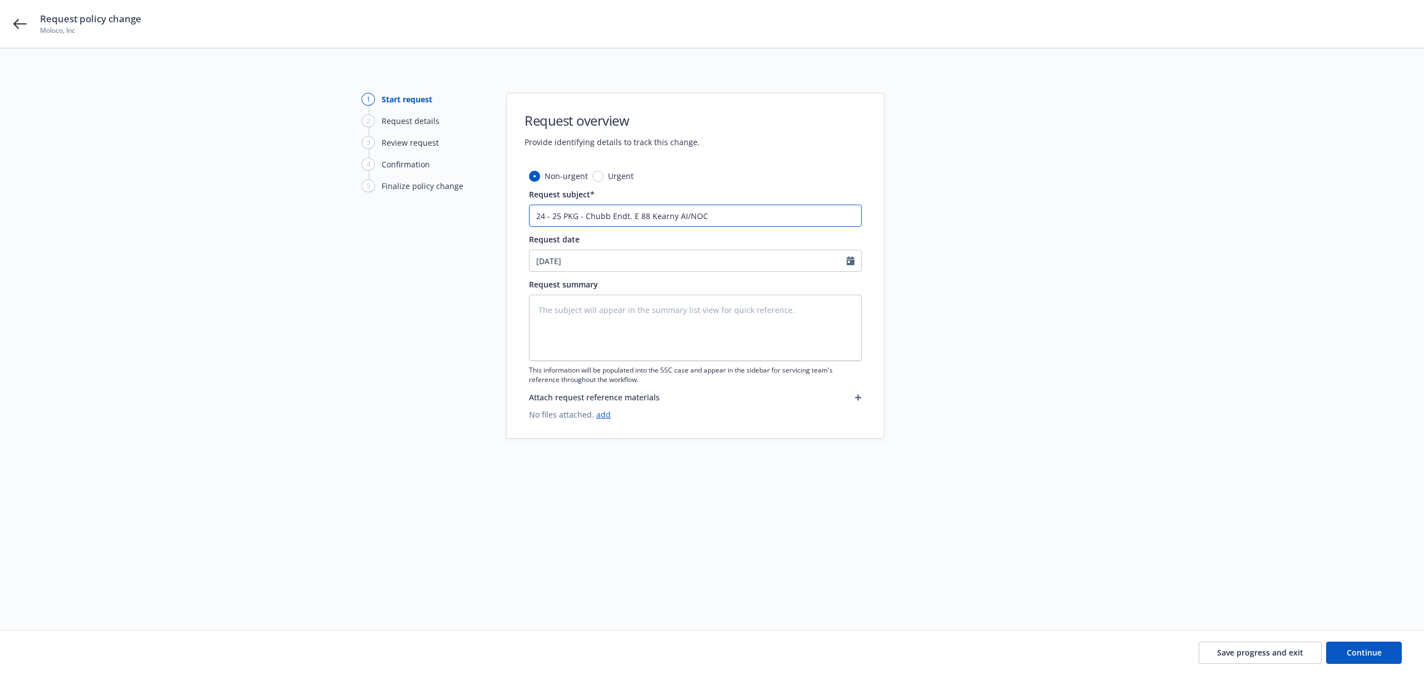
type input "24 - 25 PKG - Chubb Endt. Ef 88 Kearny AI/NOC"
type textarea "x"
type input "24 - 25 PKG - Chubb Endt. Eff 88 Kearny AI/NOC"
type textarea "x"
type input "24 - 25 PKG - Chubb Endt. Eff. 88 Kearny AI/NOC"
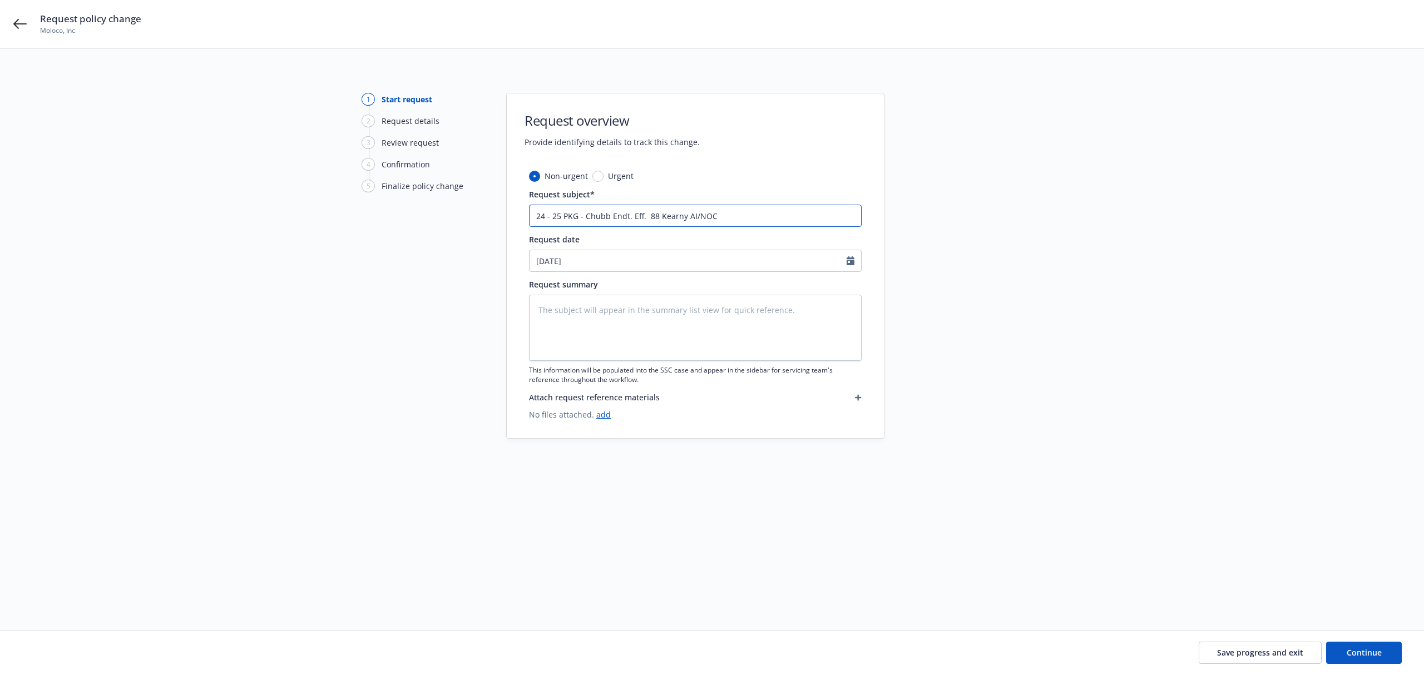
type textarea "x"
type input "24 - 25 PKG - Chubb Endt. Eff. 88 Kearny AI/NOC"
type textarea "x"
type input "24 - 25 PKG - Chubb Endt. Eff. 5 88 Kearny AI/NOC"
type textarea "x"
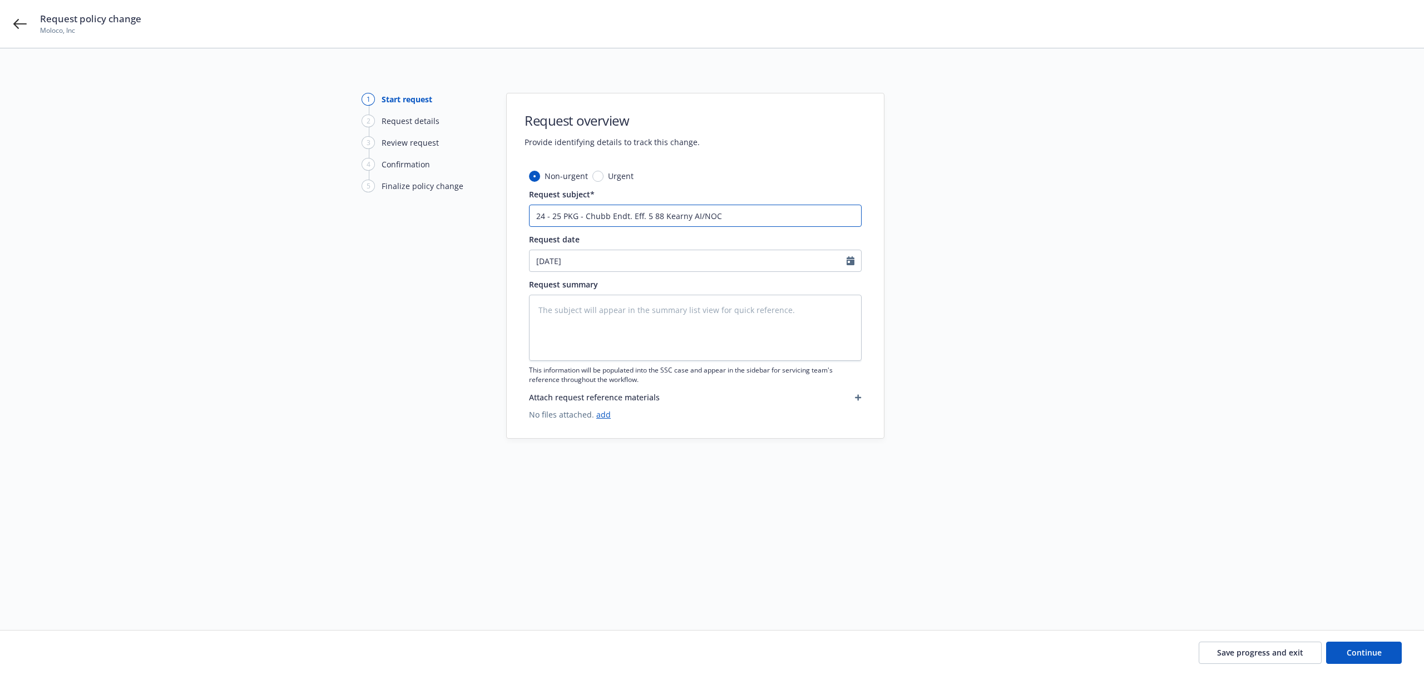
type input "24 - 25 PKG - Chubb Endt. Eff. 5. 88 Kearny AI/NOC"
type textarea "x"
type input "24 - 25 PKG - Chubb Endt. Eff. 5.7 88 Kearny AI/NOC"
type textarea "x"
type input "24 - 25 PKG - Chubb Endt. Eff. 5.7. 88 Kearny AI/NOC"
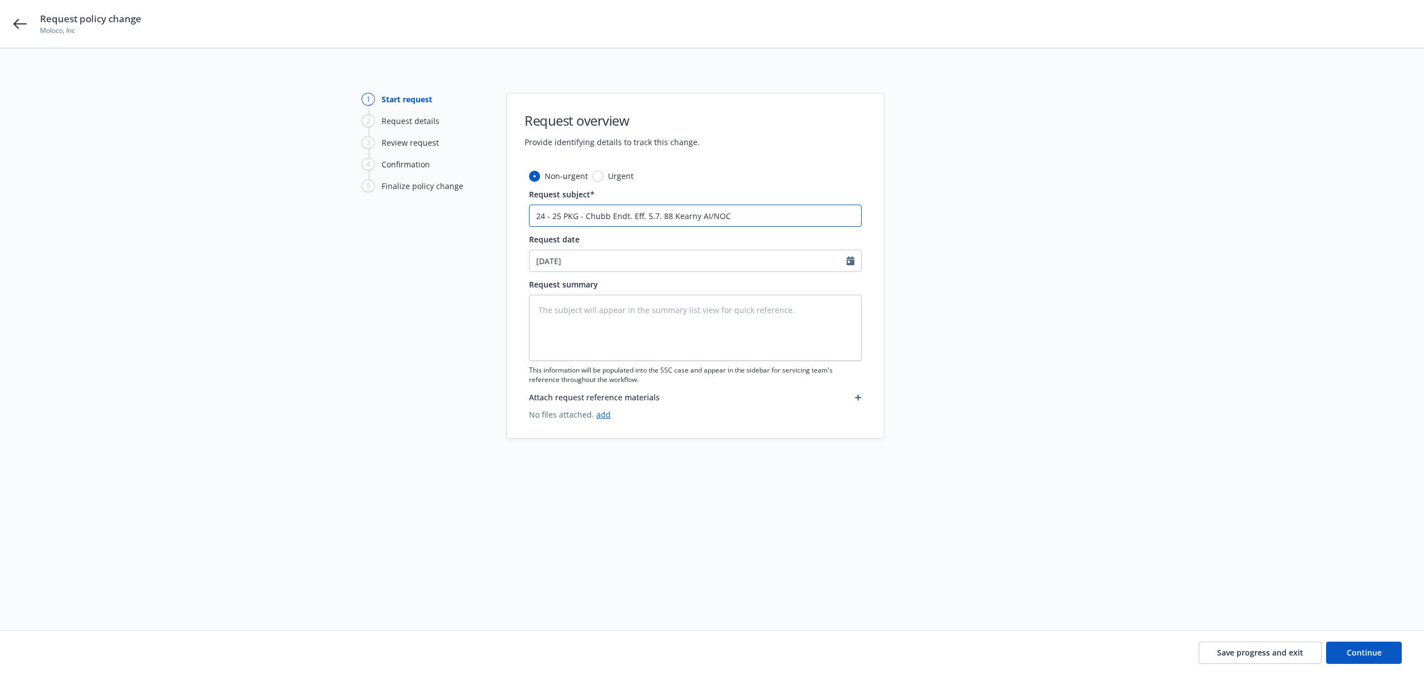
type textarea "x"
type input "24 - 25 PKG - Chubb Endt. Eff. 5.7.2 88 Kearny AI/NOC"
type textarea "x"
type input "24 - 25 PKG - Chubb Endt. Eff. [DATE] 88 Kearny AI/NOC"
type textarea "x"
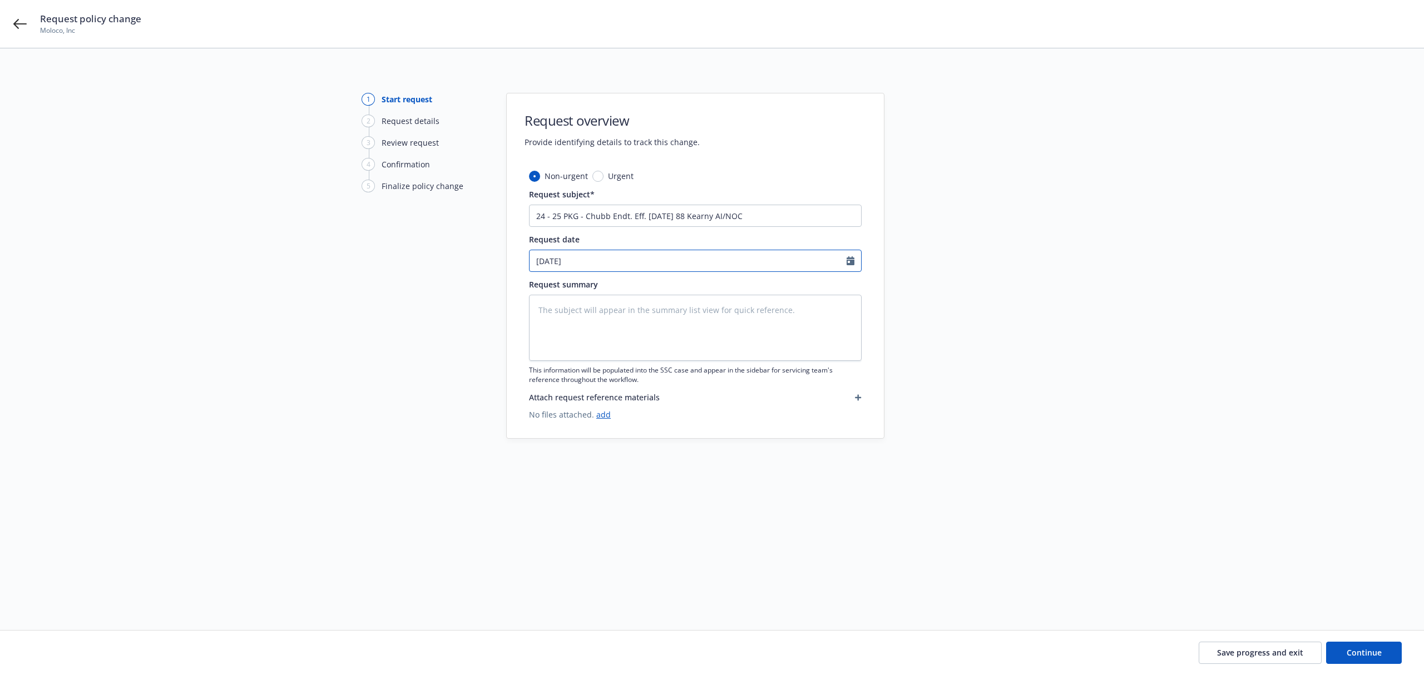
click at [626, 264] on input "[DATE]" at bounding box center [688, 260] width 317 height 21
select select "8"
click at [594, 376] on span "20" at bounding box center [598, 376] width 16 height 14
type textarea "x"
type input "[DATE]"
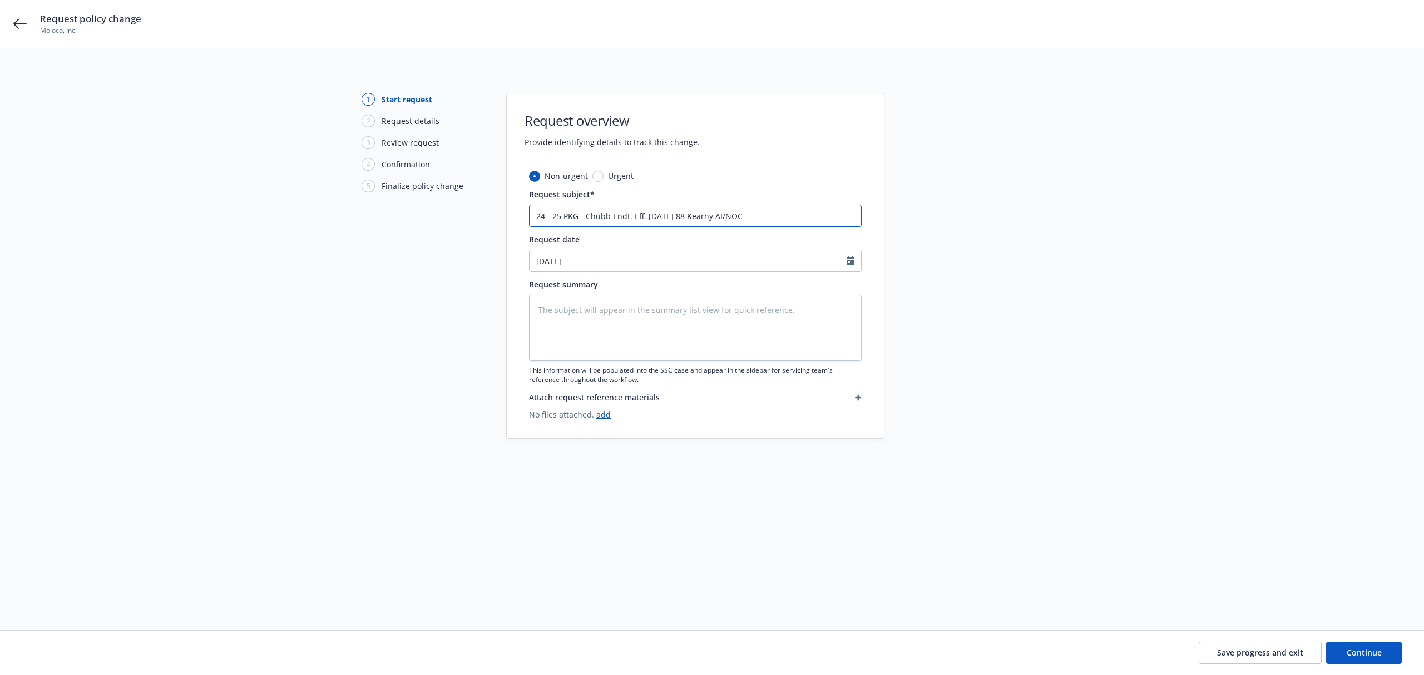
drag, startPoint x: 630, startPoint y: 215, endPoint x: 786, endPoint y: 223, distance: 156.0
click at [786, 223] on input "24 - 25 PKG - Chubb Endt. Eff. [DATE] 88 Kearny AI/NOC" at bounding box center [695, 216] width 333 height 22
click at [663, 318] on textarea at bounding box center [695, 328] width 333 height 66
paste textarea "LC 88k Holdings, LLC, Century Urban, LLC; CU Advisory Corporation; and [PERSON_…"
type textarea "x"
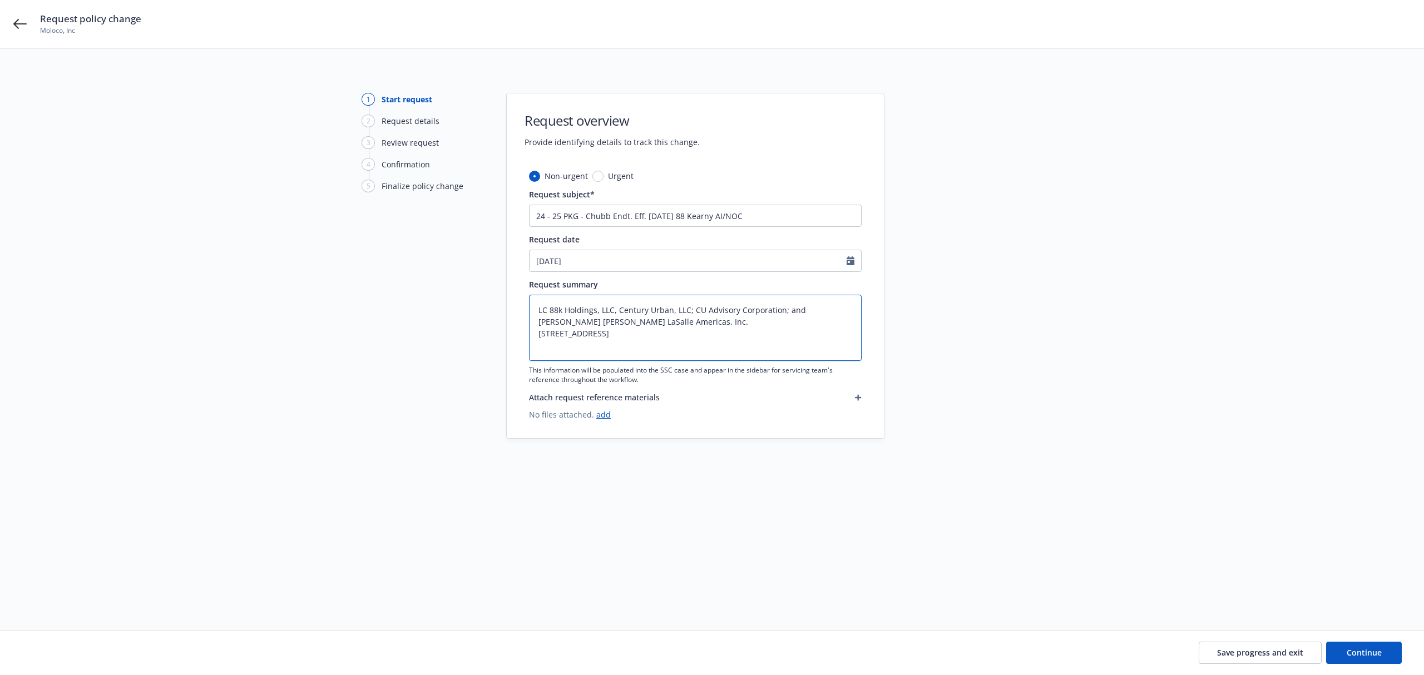
type textarea "LC 88k Holdings, LLC, Century Urban, LLC; CU Advisory Corporation; and [PERSON_…"
click at [634, 215] on input "24 - 25 PKG - Chubb Endt. Eff. [DATE] 88 Kearny AI/NOC" at bounding box center [695, 216] width 333 height 22
drag, startPoint x: 630, startPoint y: 215, endPoint x: 668, endPoint y: 217, distance: 38.5
click at [668, 217] on input "24 - 25 PKG - Chubb Endt. Eff. [DATE] 88 Kearny AI/NOC" at bounding box center [695, 216] width 333 height 22
click at [539, 309] on textarea "LC 88k Holdings, LLC, Century Urban, LLC; CU Advisory Corporation; and [PERSON_…" at bounding box center [695, 328] width 333 height 66
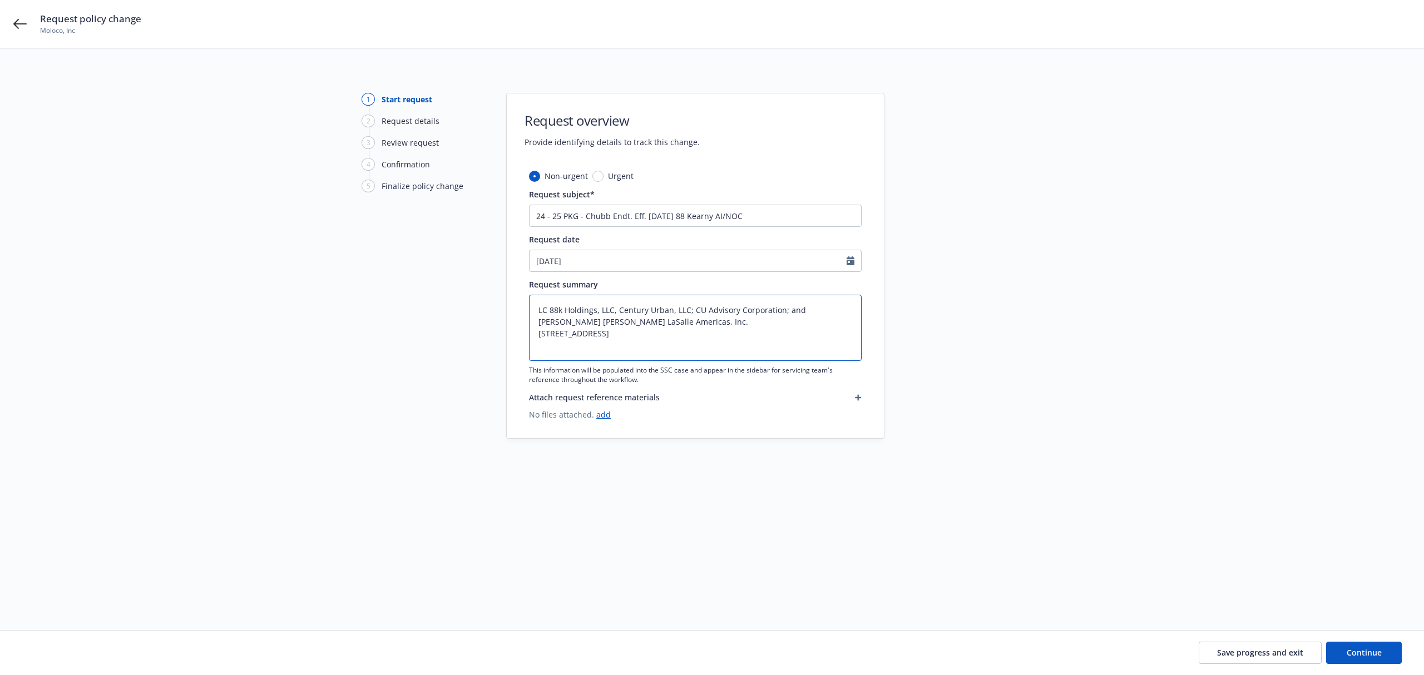
paste textarea "Eff. [DATE]"
type textarea "x"
type textarea "Eff. [DATE] LC 88k Holdings, LLC, Century Urban, LLC; CU Advisory Corporation; …"
type textarea "x"
type textarea "Eff. [DATE] LC 88k Holdings, LLC, Century Urban, LLC; CU Advisory Corporation; …"
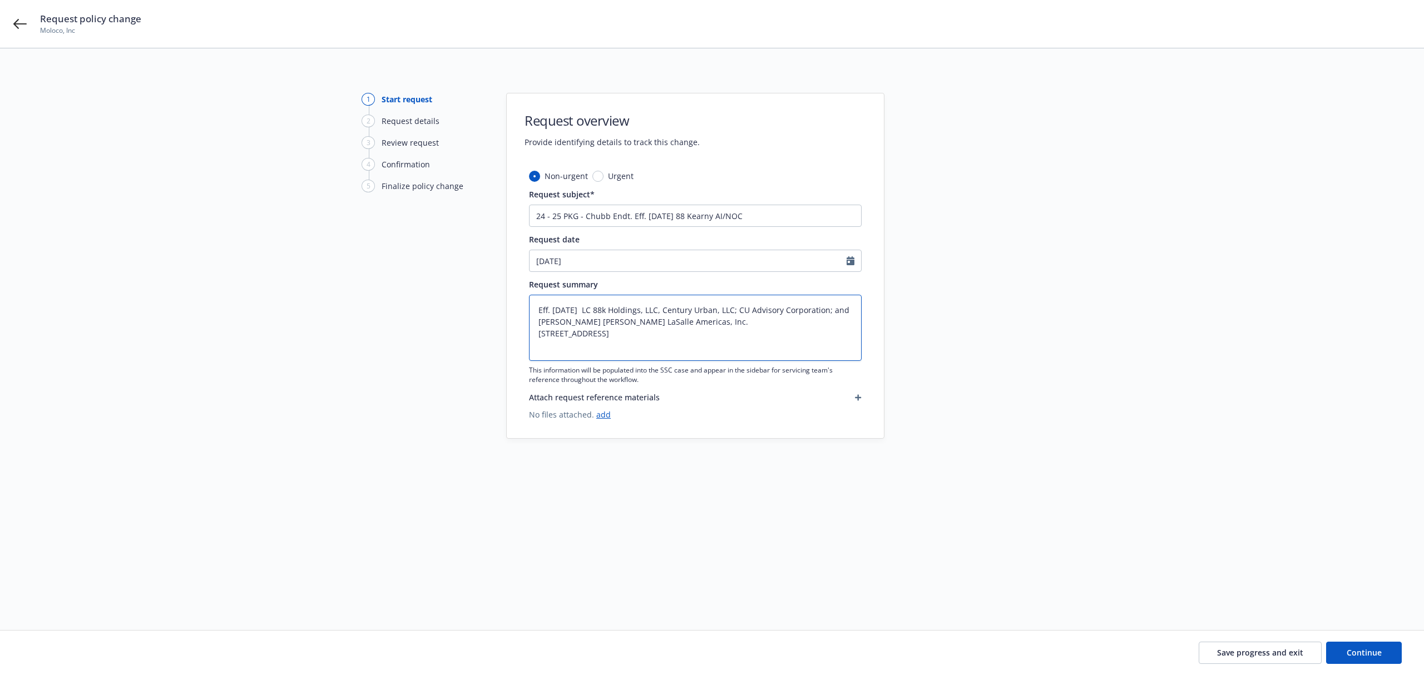
type textarea "x"
type textarea "Eff. [DATE] LC 88k Holdings, LLC, Century Urban, LLC; CU Advisory Corporation; …"
type textarea "x"
type textarea "Eff. [DATE] :LC 88k Holdings, LLC, Century Urban, LLC; CU Advisory Corporation;…"
type textarea "x"
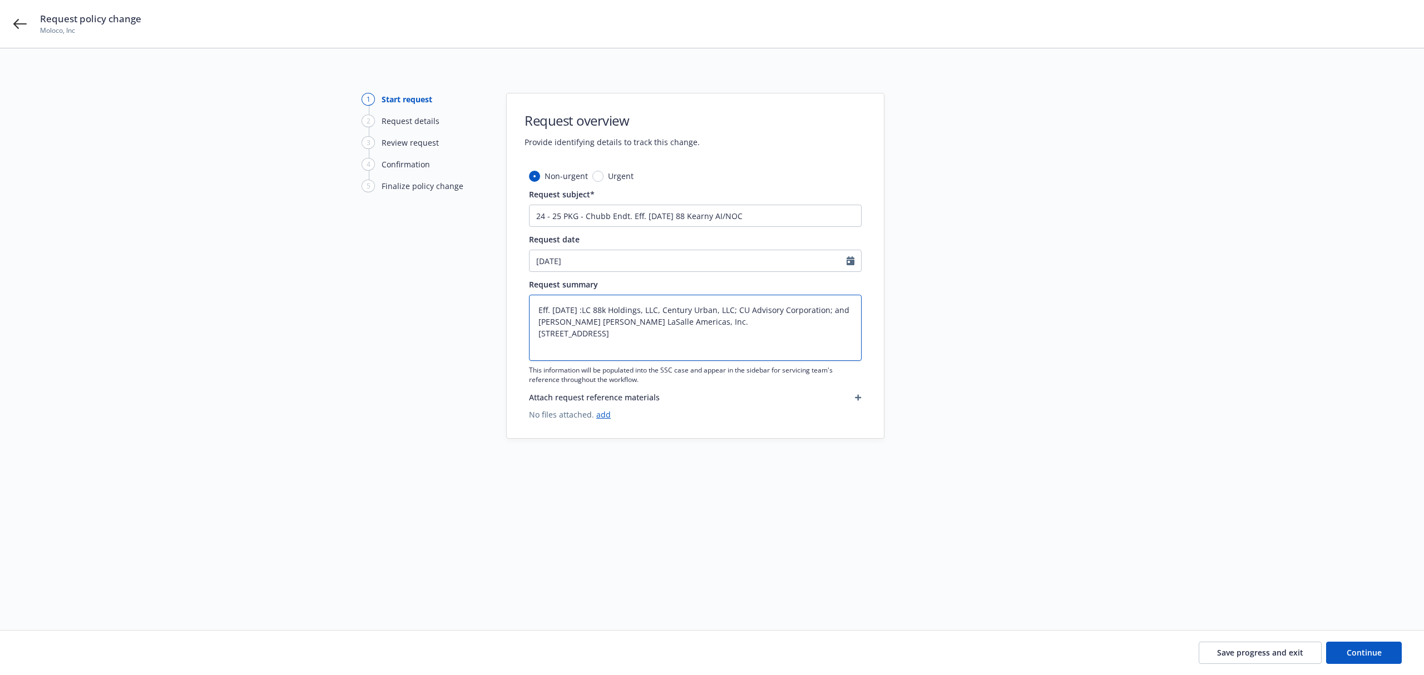
type textarea "Eff. [DATE] : LC 88k Holdings, LLC, Century Urban, LLC; CU Advisory Corporation…"
click at [532, 324] on textarea "Eff. [DATE] : LC 88k Holdings, LLC, Century Urban, LLC; CU Advisory Corporation…" at bounding box center [695, 328] width 333 height 66
click at [540, 336] on textarea "Eff. [DATE] : LC 88k Holdings, LLC, Century Urban, LLC; CU Advisory Corporation…" at bounding box center [695, 328] width 333 height 66
type textarea "x"
type textarea "Eff. [DATE] : LC 88k Holdings, LLC, Century Urban, LLC; CU Advisory Corporation…"
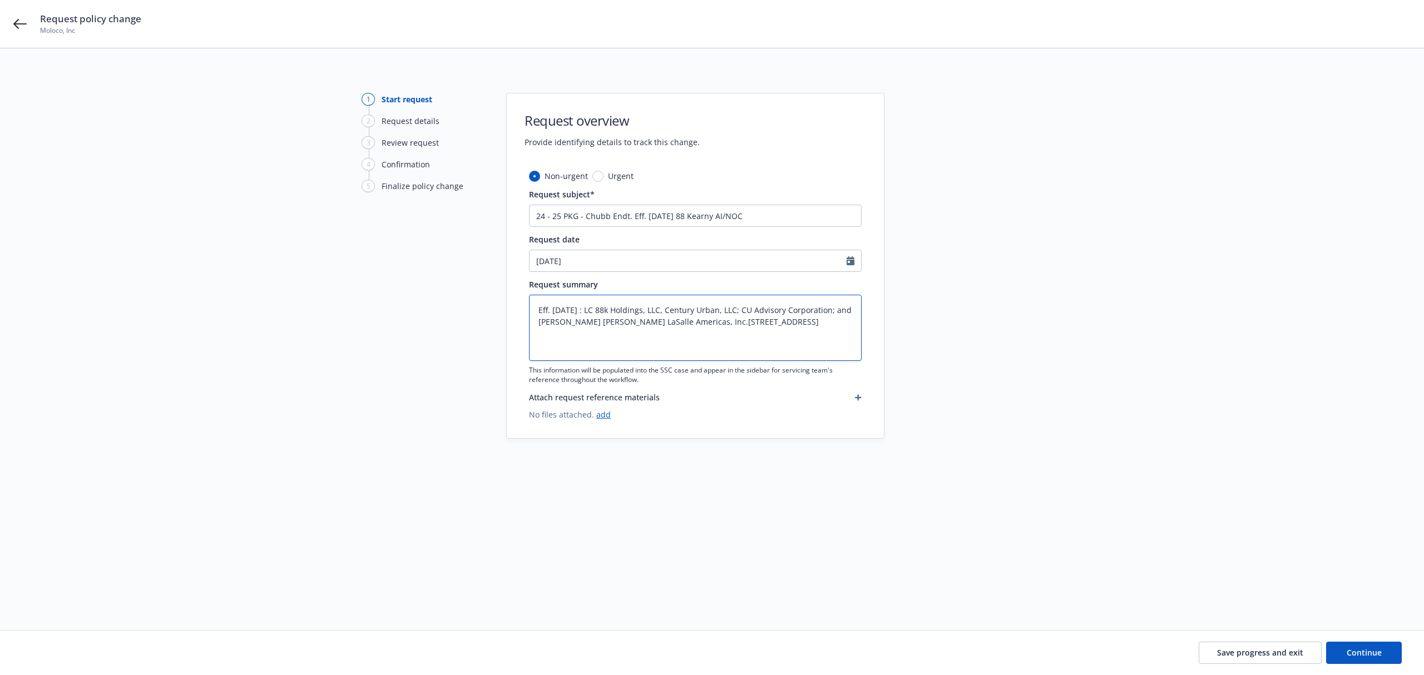
type textarea "x"
type textarea "Eff. [DATE] : LC 88k Holdings, LLC, Century Urban, LLC; CU Advisory Corporation…"
click at [796, 330] on textarea "Eff. [DATE] : LC 88k Holdings, LLC, Century Urban, LLC; CU Advisory Corporation…" at bounding box center [695, 328] width 333 height 66
click at [770, 323] on textarea "Eff. [DATE] : LC 88k Holdings, LLC, Century Urban, LLC; CU Advisory Corporation…" at bounding box center [695, 328] width 333 height 66
type textarea "x"
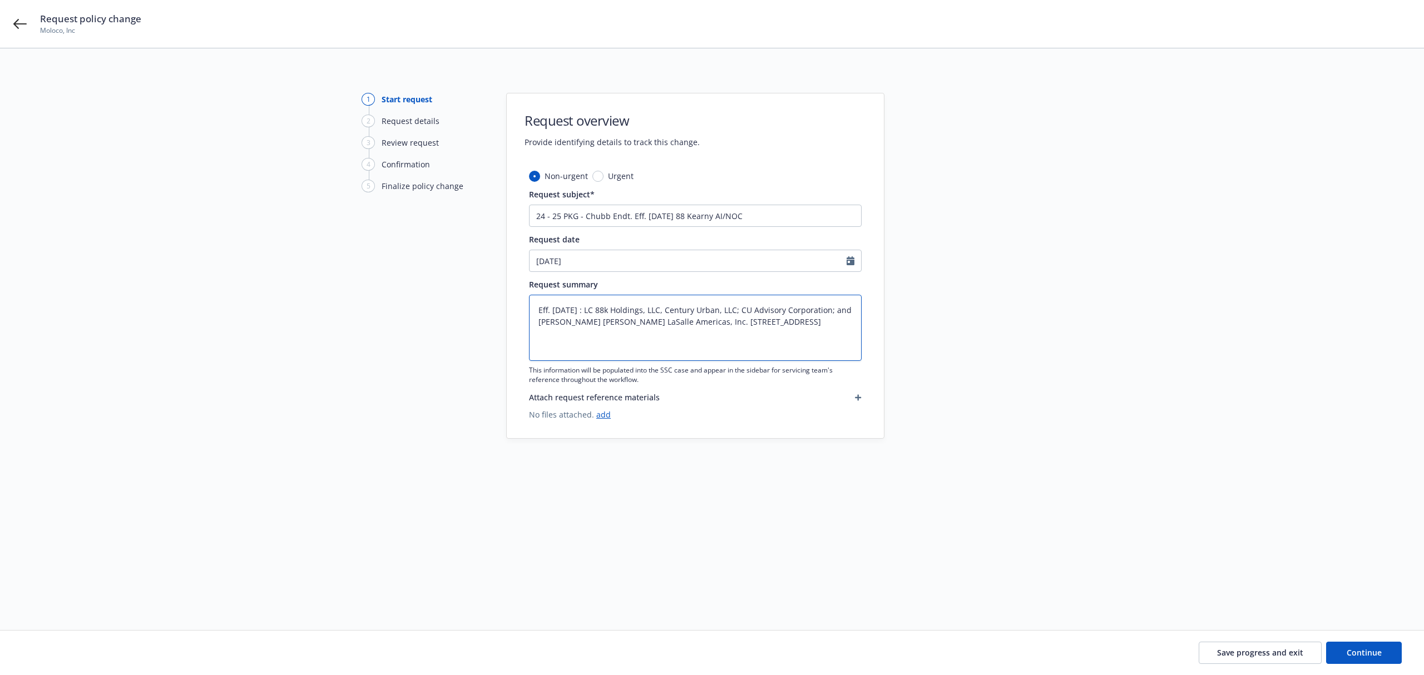
type textarea "Eff. [DATE] : LC 88k Holdings, LLC, Century Urban, LLC; CU Advisory Corporation…"
type textarea "x"
type textarea "Eff. [DATE] : LC 88k Holdings, LLC, Century Urban, LLC; CU Advisory Corporation…"
type textarea "x"
type textarea "Eff. [DATE] : LC 88k Holdings, LLC, Century Urban, LLC; CU Advisory Corporation…"
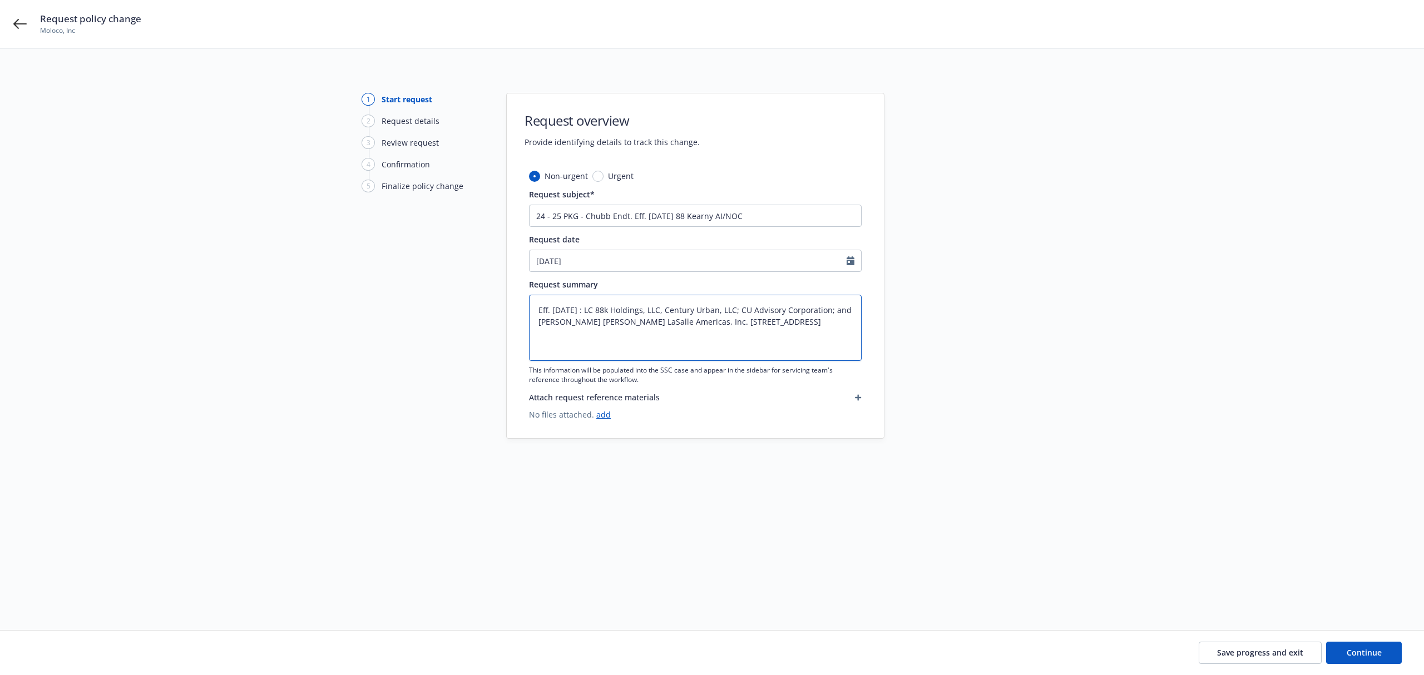
type textarea "x"
type textarea "Eff. [DATE] : LC 88k Holdings, LLC, Century Urban, LLC; CU Advisory Corporation…"
type textarea "x"
click at [589, 332] on textarea "Eff. [DATE] : LC 88k Holdings, LLC, Century Urban, LLC; CU Advisory Corporation…" at bounding box center [695, 328] width 333 height 66
click at [590, 332] on textarea "Eff. [DATE] : LC 88k Holdings, LLC, Century Urban, LLC; CU Advisory Corporation…" at bounding box center [695, 328] width 333 height 66
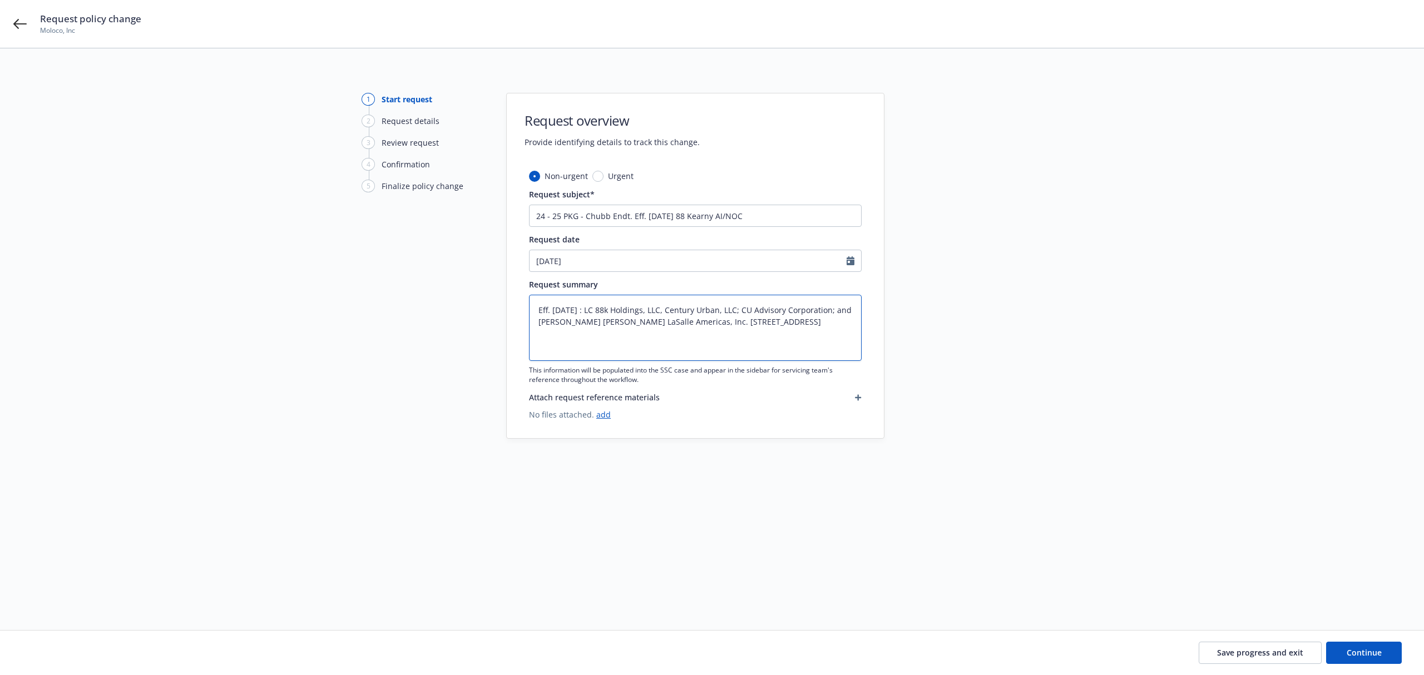
type textarea "Eff. [DATE] : LC 88k Holdings, LLC, Century Urban, LLC; CU Advisory Corporation…"
click at [574, 310] on textarea "Eff. [DATE] : LC 88k Holdings, LLC, Century Urban, LLC; CU Advisory Corporation…" at bounding box center [695, 328] width 333 height 66
type textarea "x"
type textarea "Eff. [DATE] : LC 88k Holdings, LLC, Century Urban, LLC; CU Advisory Corporation…"
paste textarea "AI/NOC endorsement update"
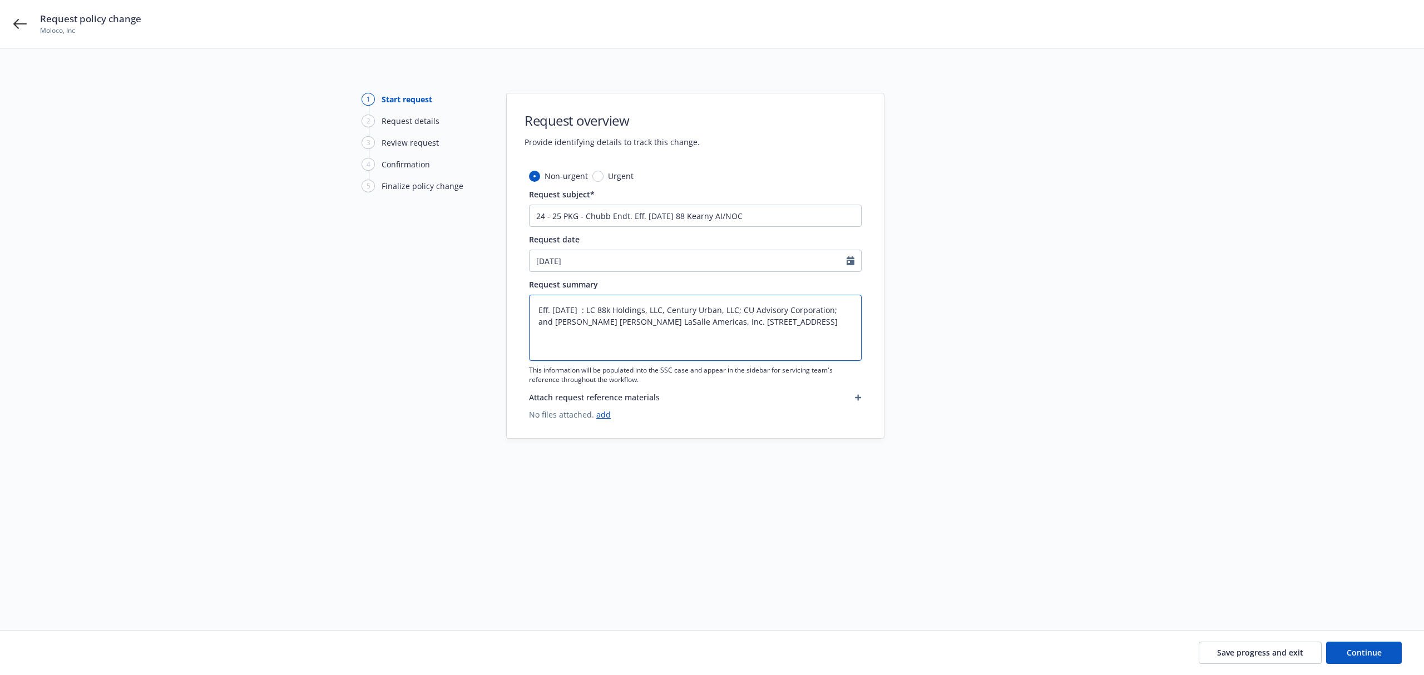
type textarea "x"
type textarea "Eff. [DATE] AI/NOC endorsement update : LC 88k Holdings, LLC, Century Urban, LL…"
type textarea "x"
type textarea "Eff. [DATE] AI/NOC endorsement update : LC 88k Holdings, LLC, Century Urban, LL…"
type textarea "x"
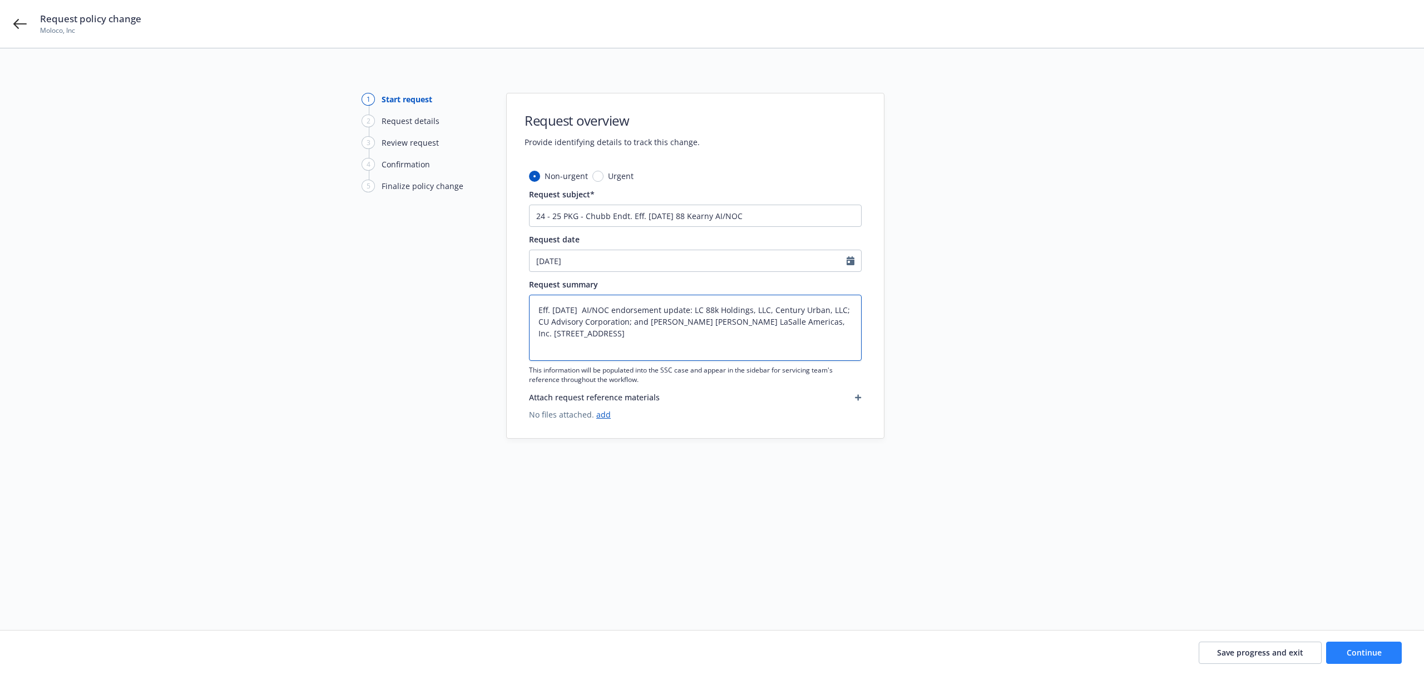
type textarea "Eff. [DATE] AI/NOC endorsement update: LC 88k Holdings, LLC, Century Urban, LLC…"
click at [1373, 649] on span "Continue" at bounding box center [1364, 653] width 35 height 11
type textarea "x"
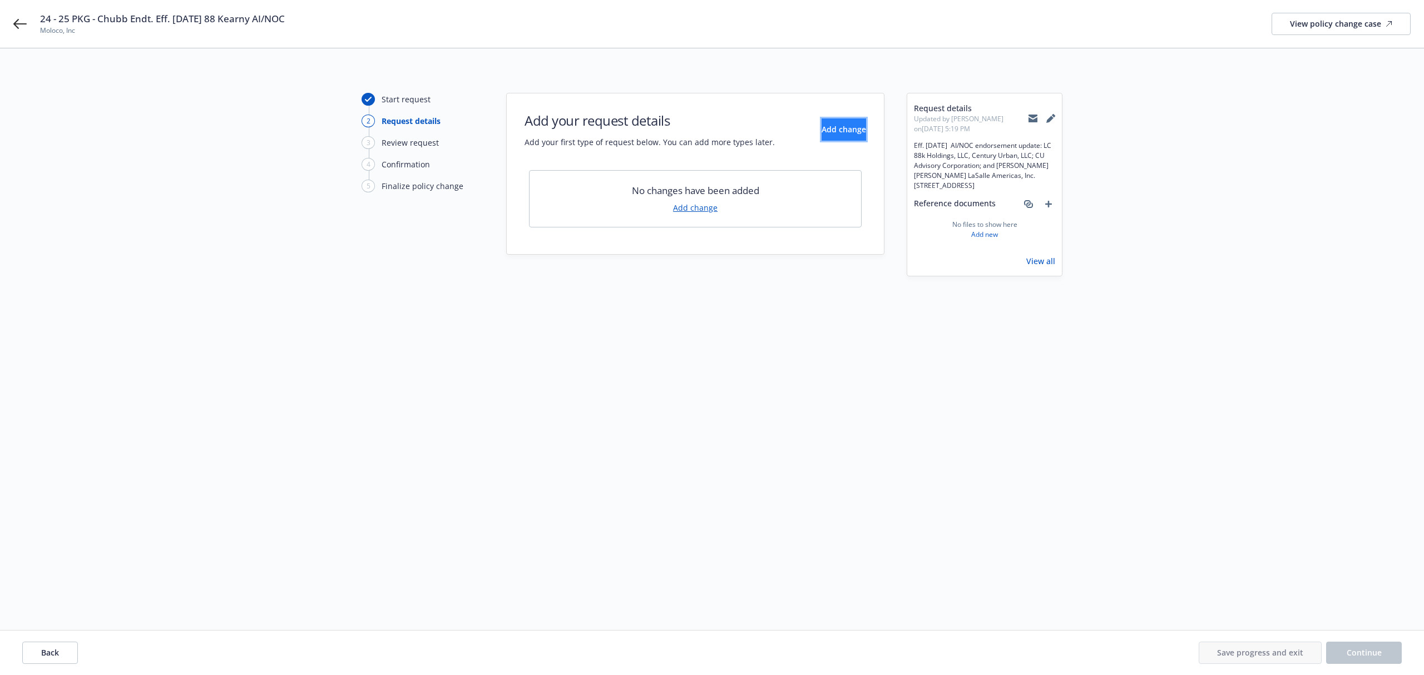
click at [822, 139] on button "Add change" at bounding box center [844, 130] width 45 height 22
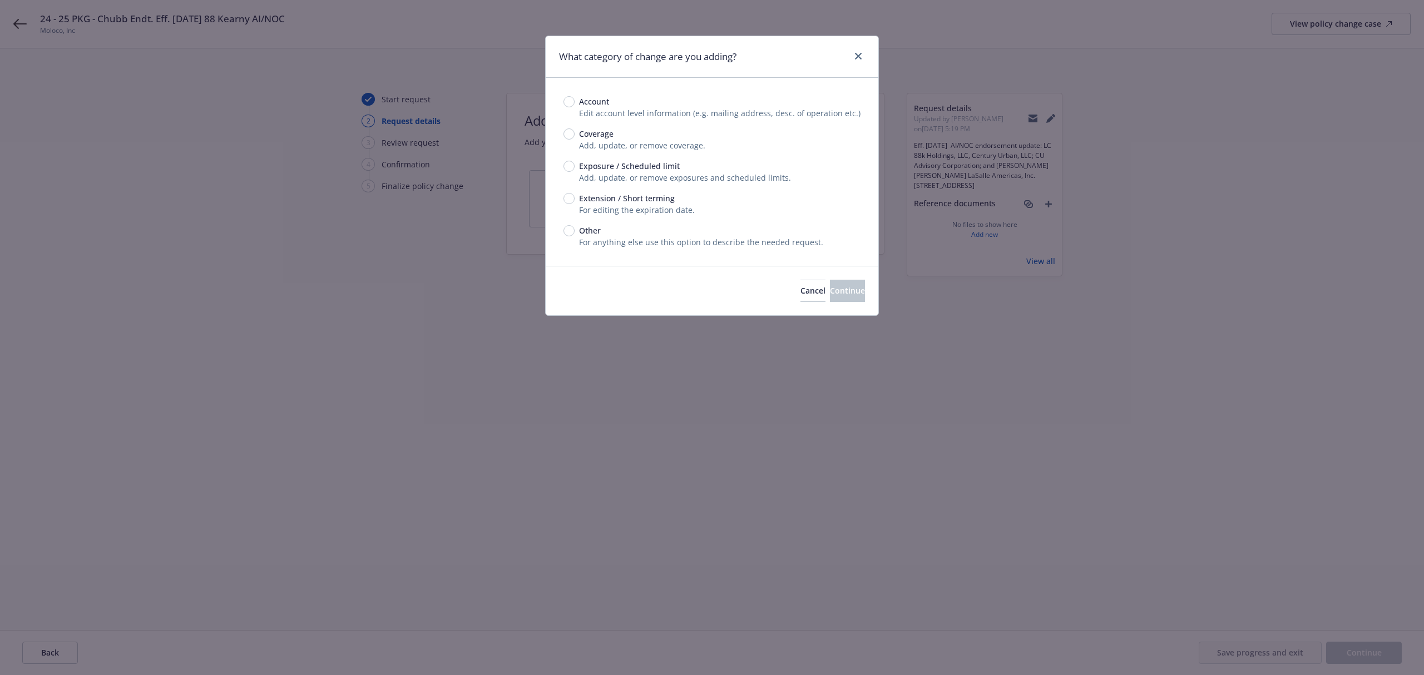
click at [581, 240] on span "For anything else use this option to describe the needed request." at bounding box center [701, 242] width 244 height 11
click at [568, 228] on input "Other" at bounding box center [569, 230] width 11 height 11
radio input "true"
click at [575, 171] on span "Exposure / Scheduled limit" at bounding box center [627, 166] width 105 height 12
click at [575, 171] on input "Exposure / Scheduled limit" at bounding box center [569, 166] width 11 height 11
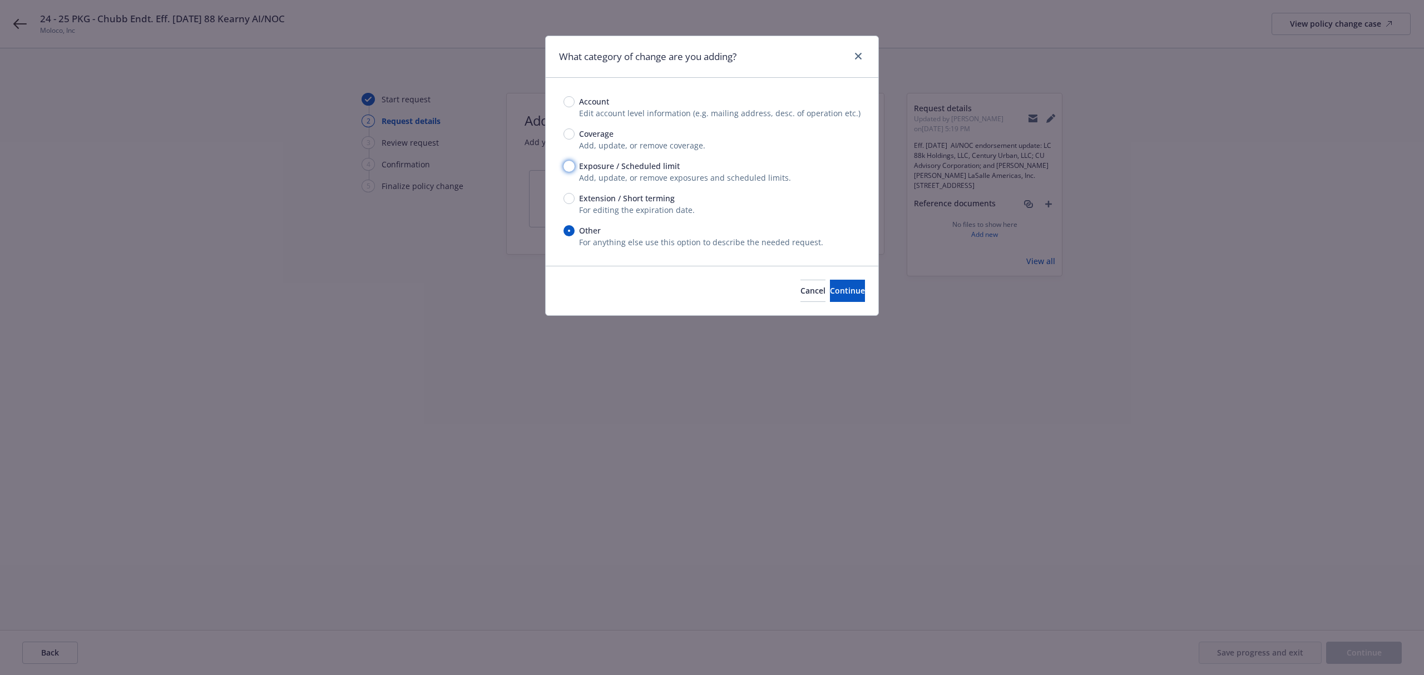
radio input "true"
click at [830, 290] on span "Continue" at bounding box center [847, 290] width 35 height 11
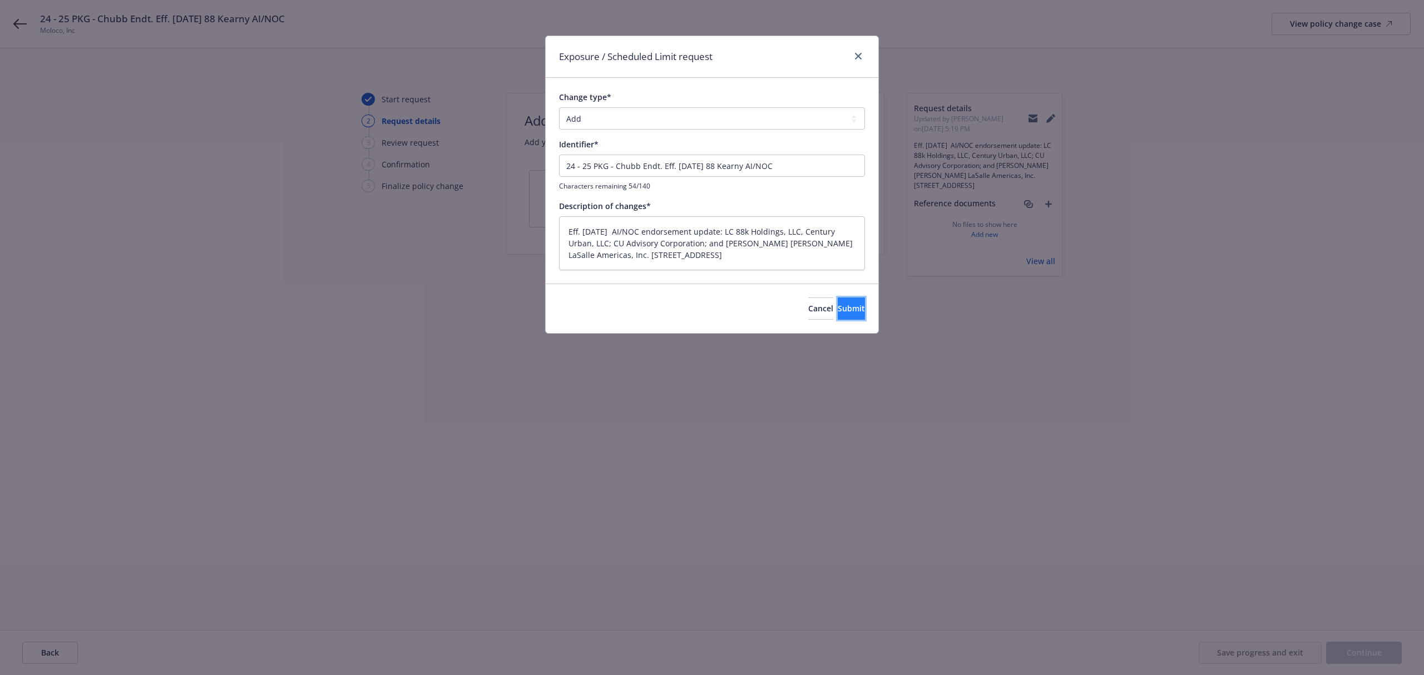
click at [855, 316] on button "Submit" at bounding box center [851, 309] width 27 height 22
type textarea "x"
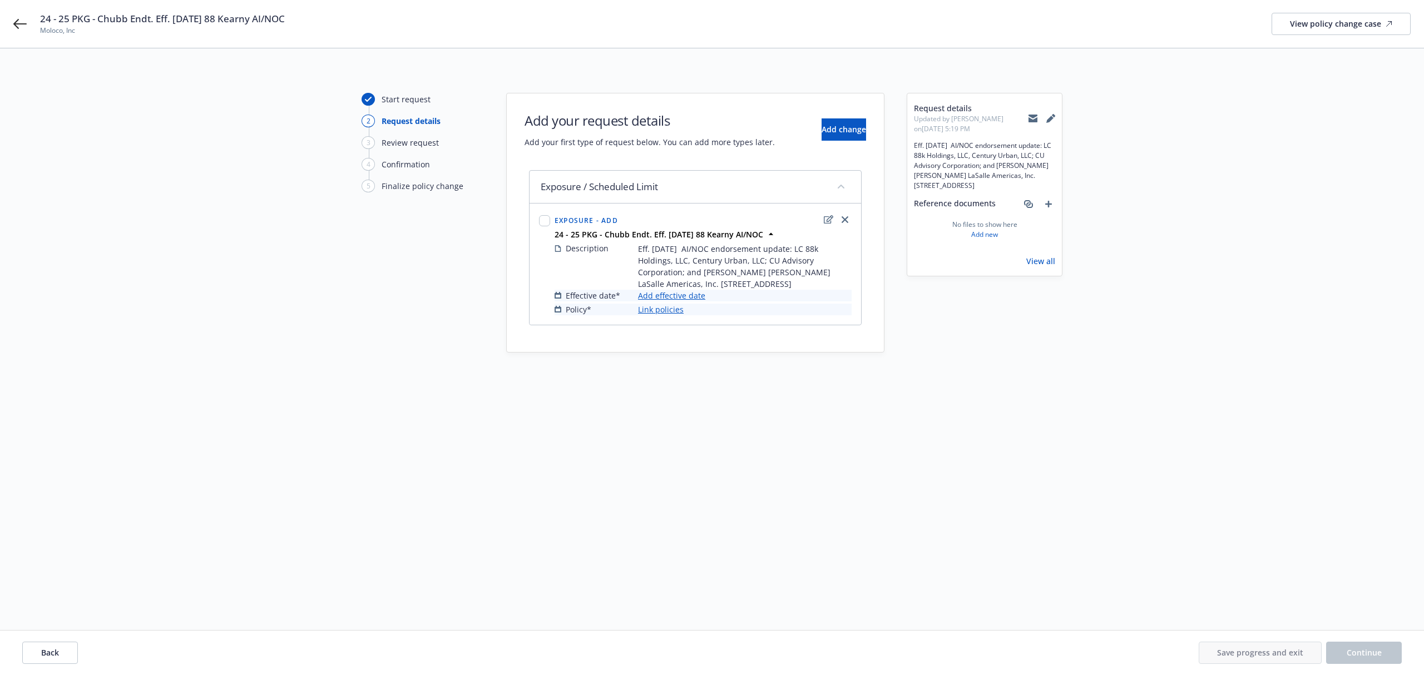
click at [663, 296] on link "Add effective date" at bounding box center [671, 296] width 67 height 12
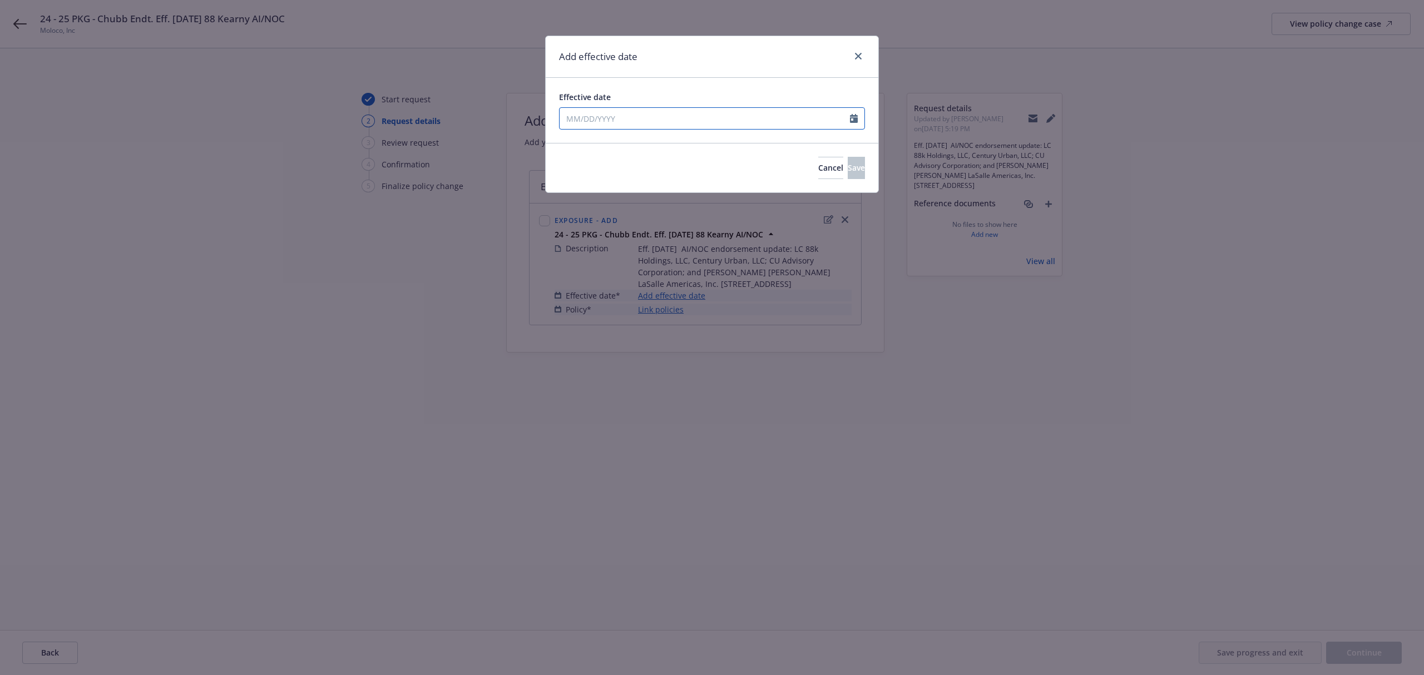
click at [638, 119] on input "Effective date" at bounding box center [705, 118] width 290 height 21
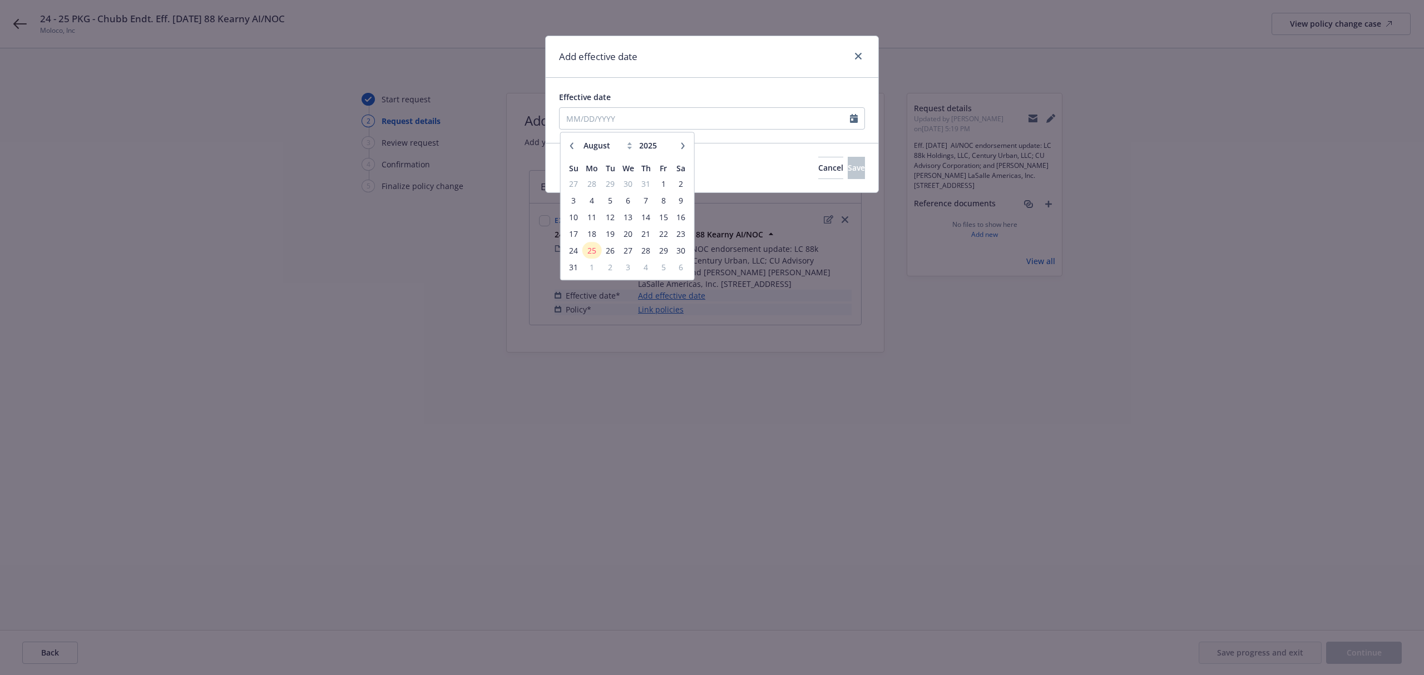
click at [567, 145] on button "button" at bounding box center [571, 145] width 13 height 13
select select "5"
click at [624, 199] on span "7" at bounding box center [628, 201] width 16 height 14
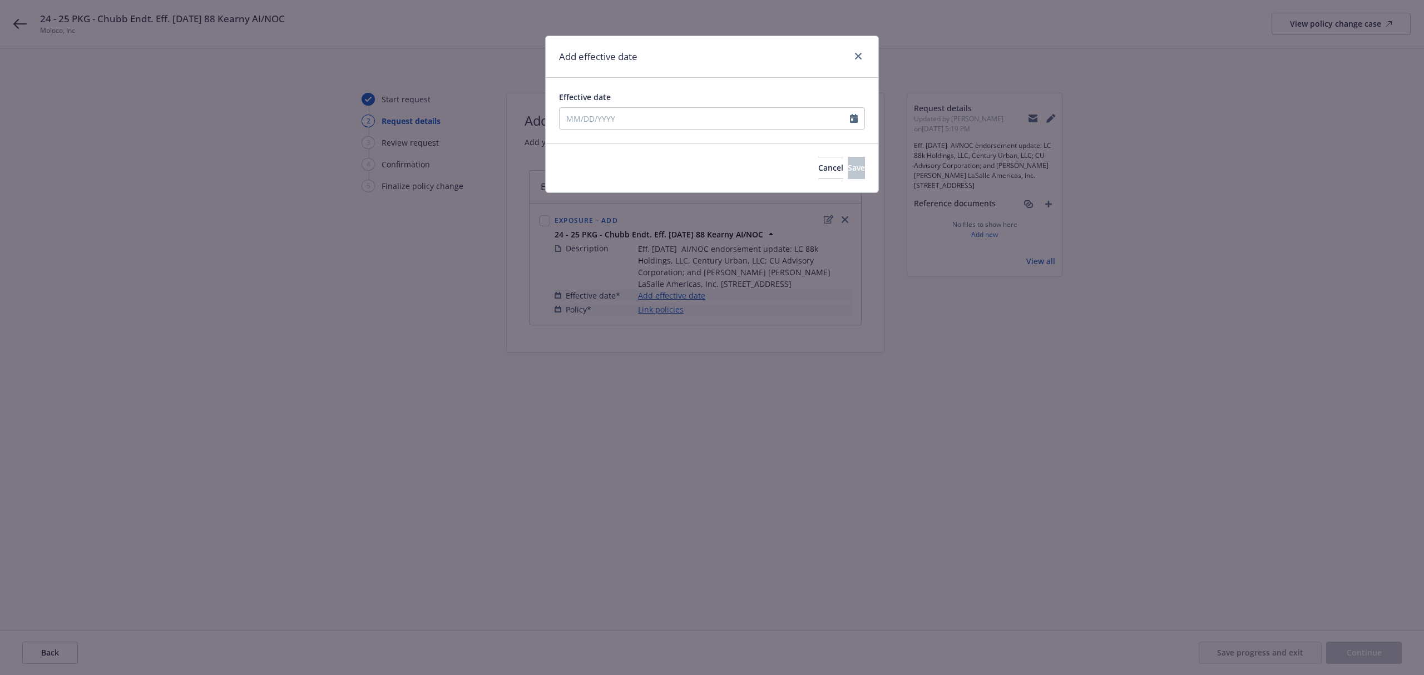
type input "[DATE]"
click at [848, 169] on span "Save" at bounding box center [856, 167] width 17 height 11
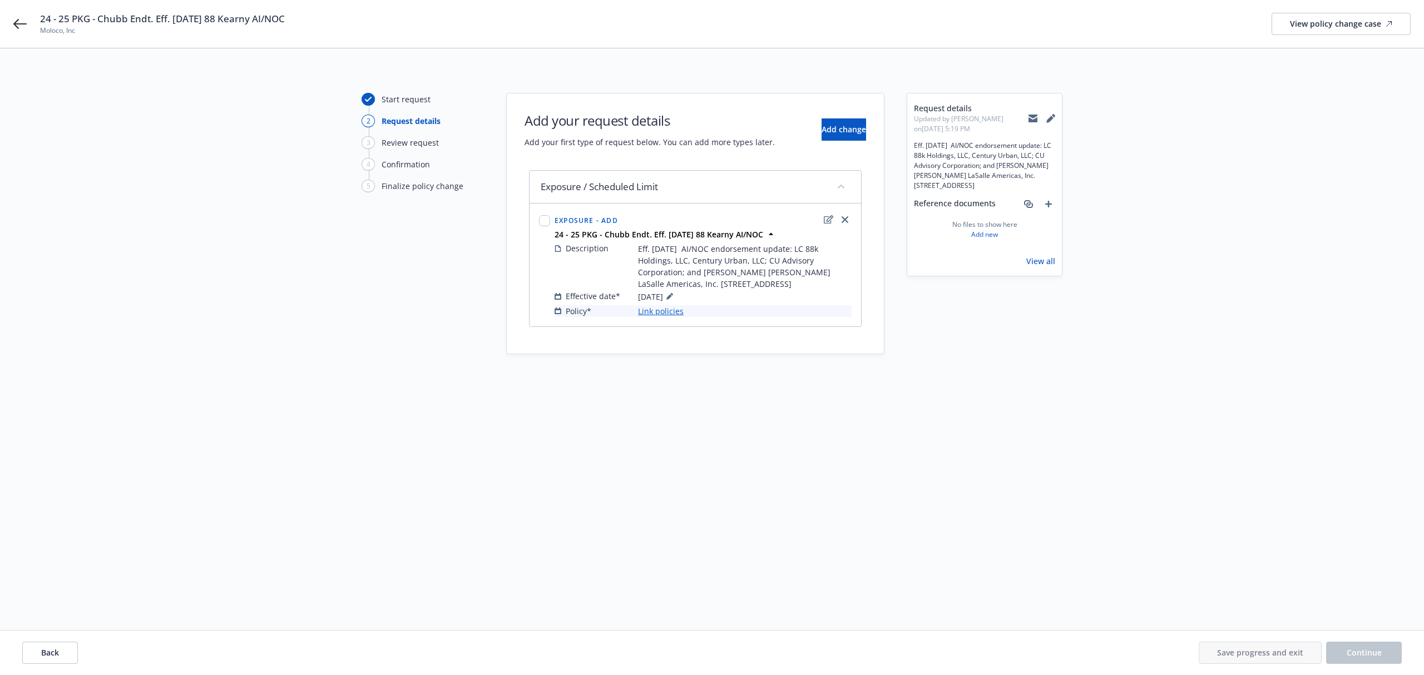
click at [662, 308] on link "Link policies" at bounding box center [661, 311] width 46 height 12
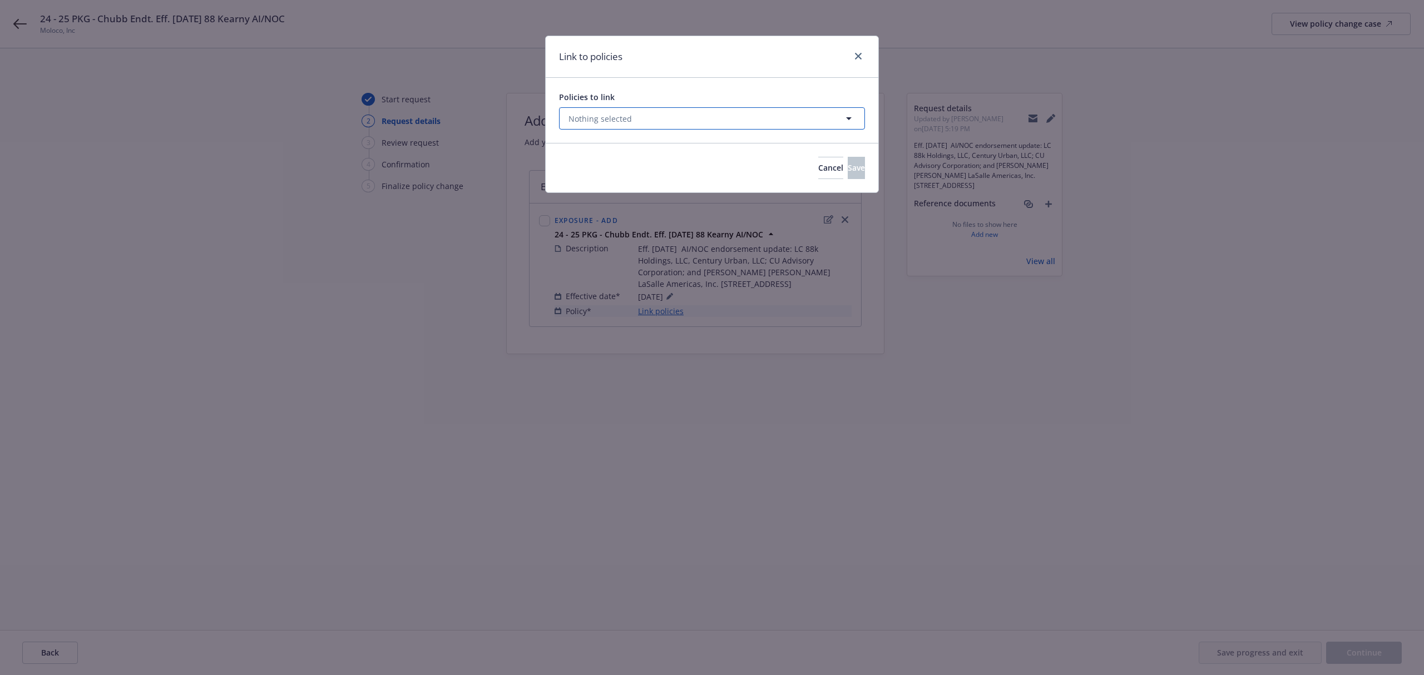
click at [622, 113] on span "Nothing selected" at bounding box center [600, 119] width 63 height 12
select select "ACTIVE"
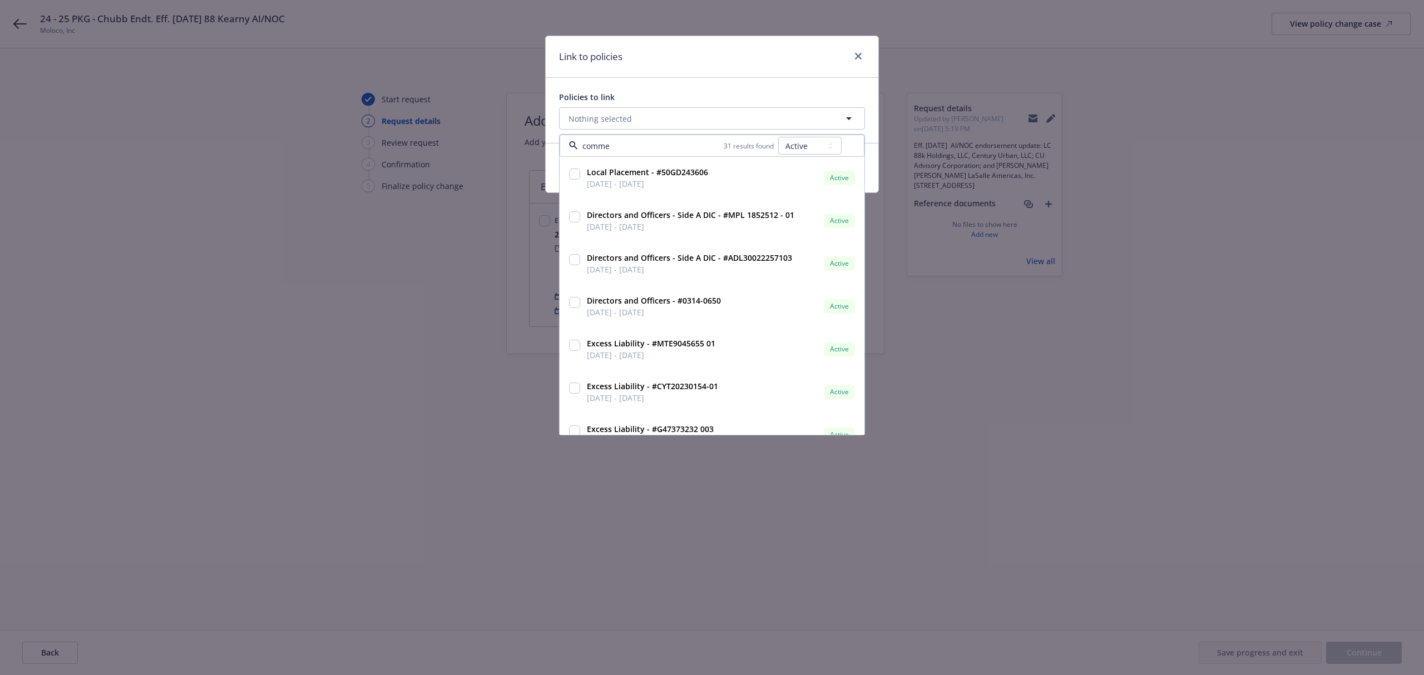
type input "commer"
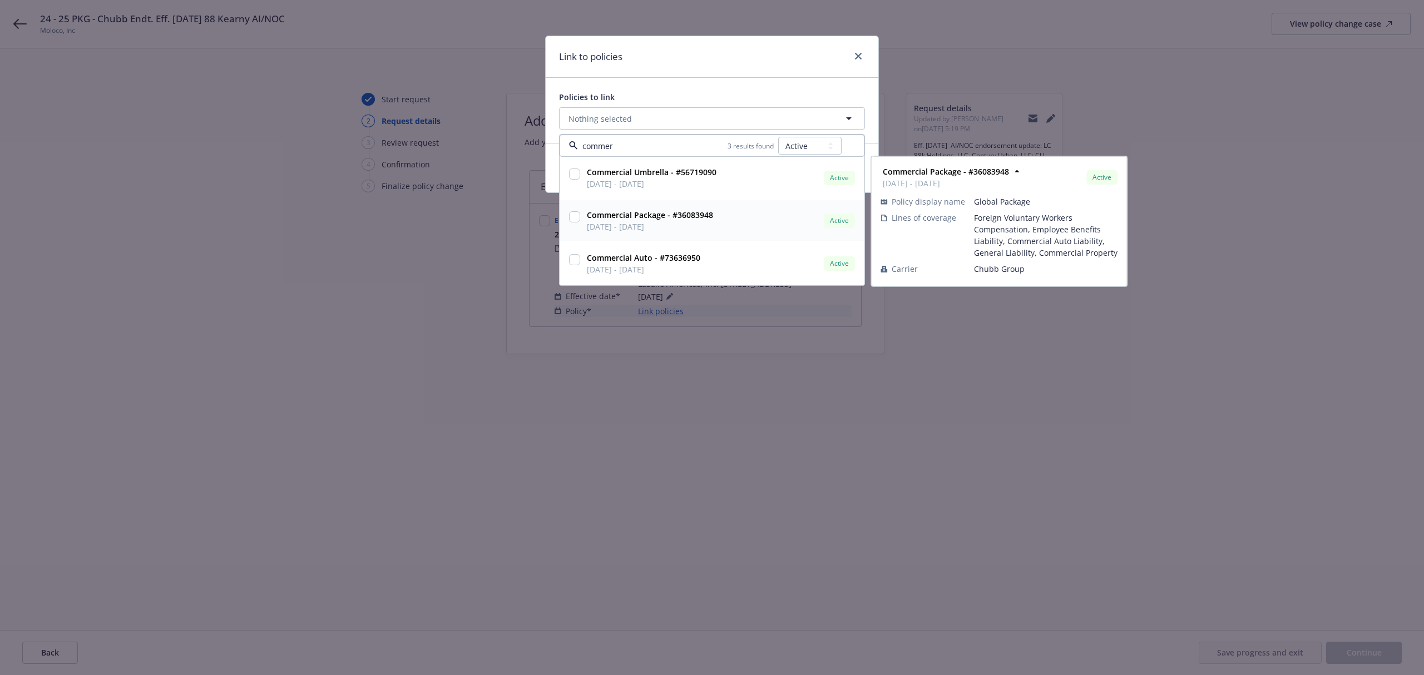
click at [576, 219] on input "checkbox" at bounding box center [574, 216] width 11 height 11
checkbox input "true"
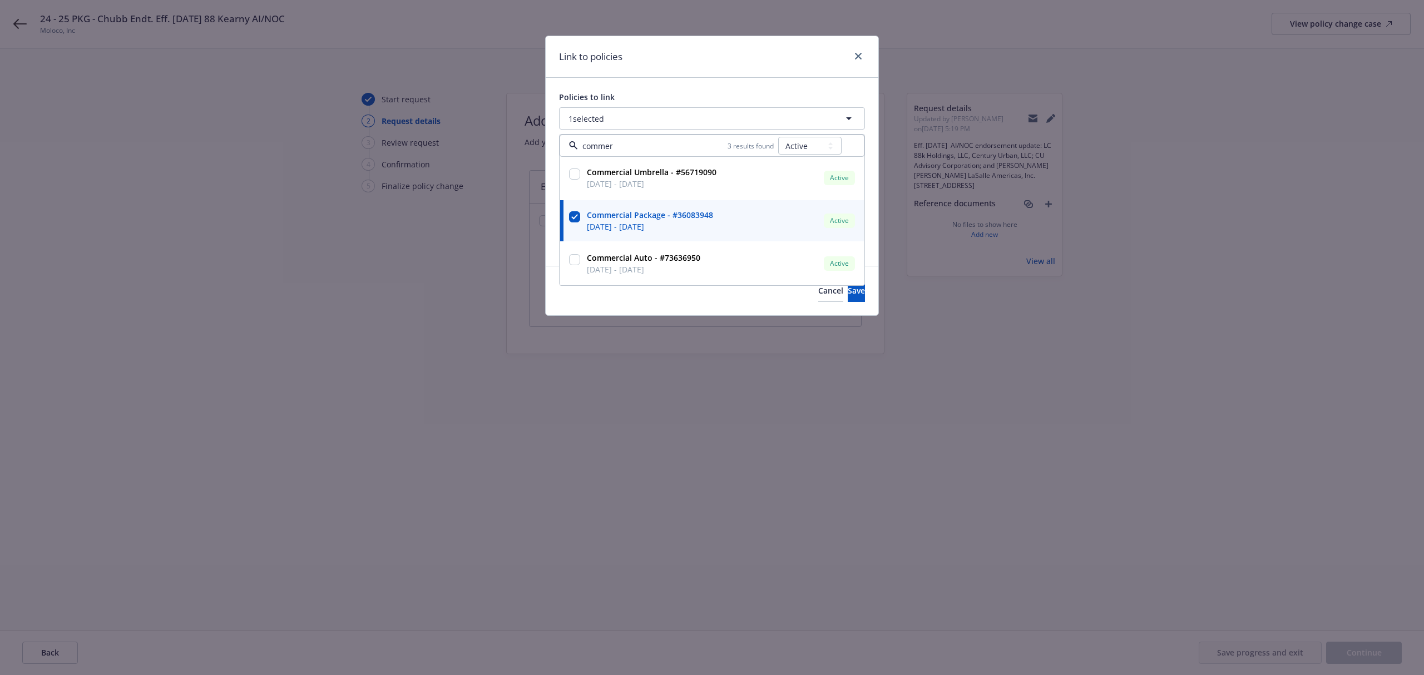
type input "commer"
click at [707, 73] on div "Link to policies" at bounding box center [712, 57] width 333 height 42
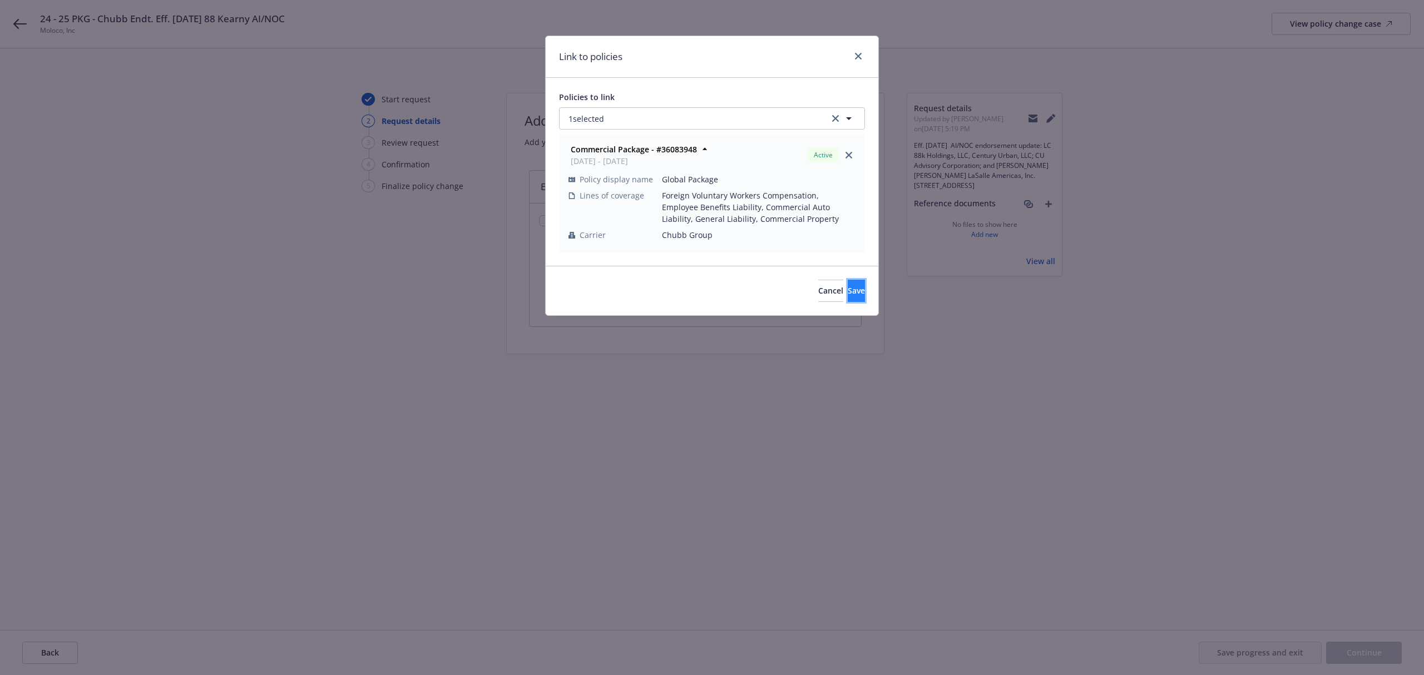
click at [857, 295] on button "Save" at bounding box center [856, 291] width 17 height 22
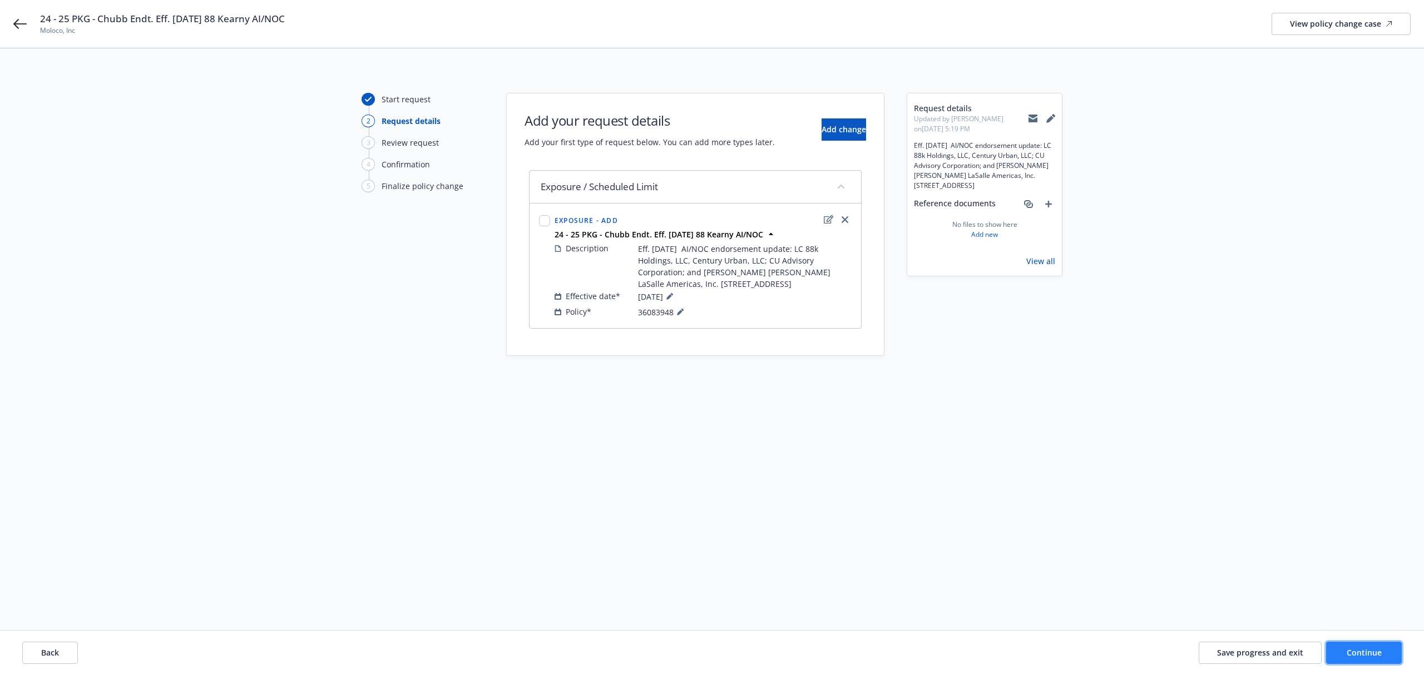
click at [1360, 646] on button "Continue" at bounding box center [1364, 653] width 76 height 22
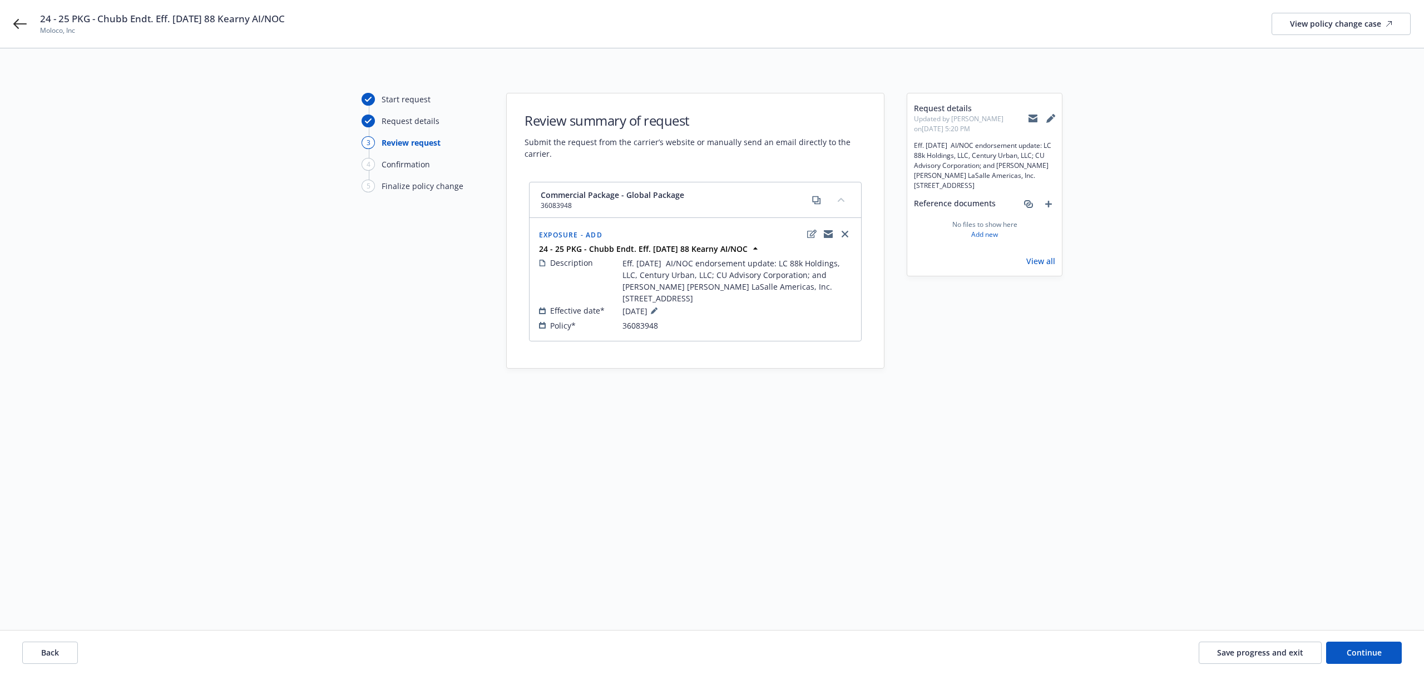
click at [1047, 117] on icon at bounding box center [1051, 118] width 9 height 9
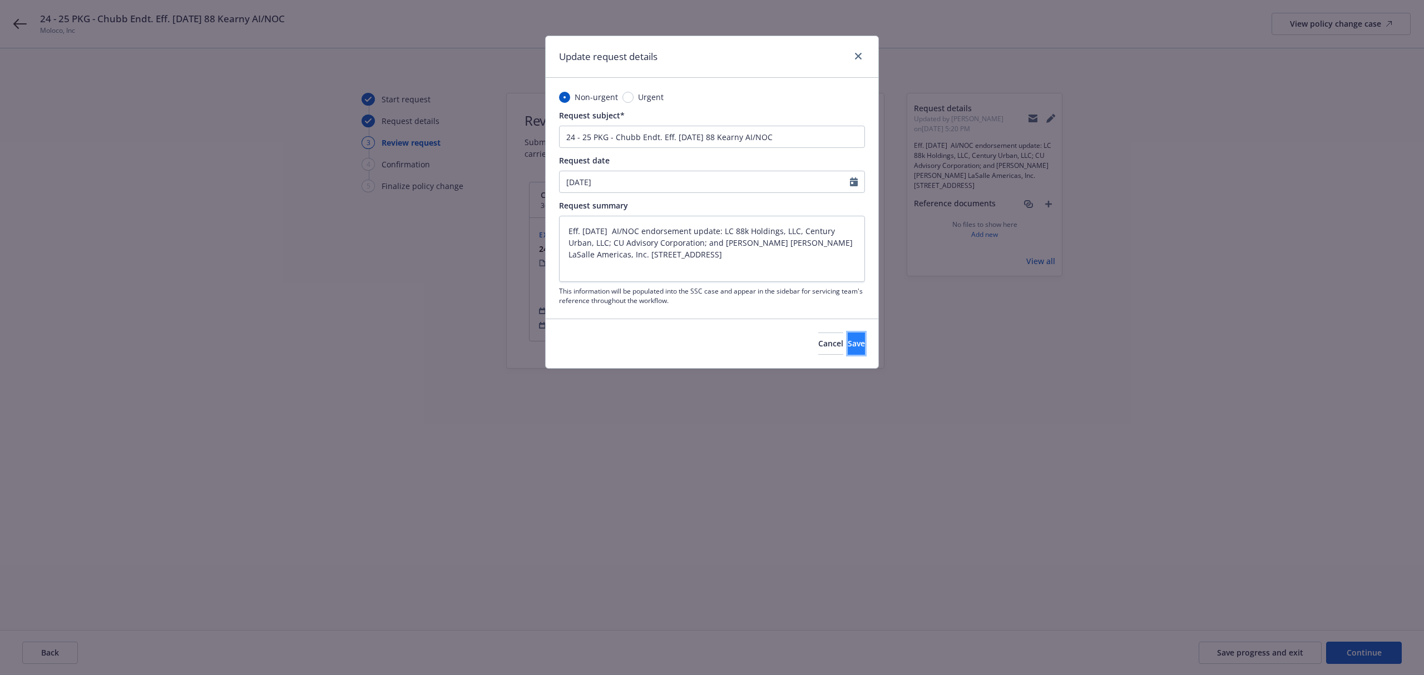
click at [848, 342] on button "Save" at bounding box center [856, 344] width 17 height 22
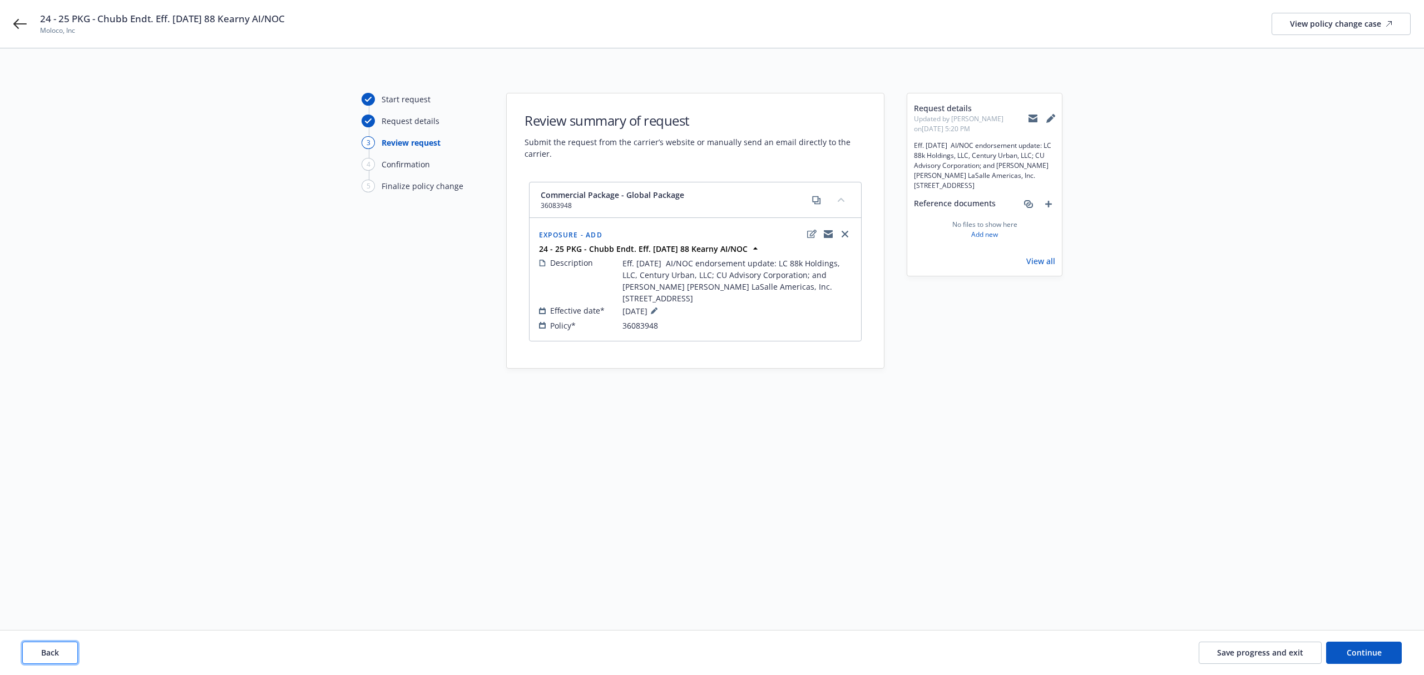
click at [48, 655] on span "Back" at bounding box center [50, 653] width 18 height 11
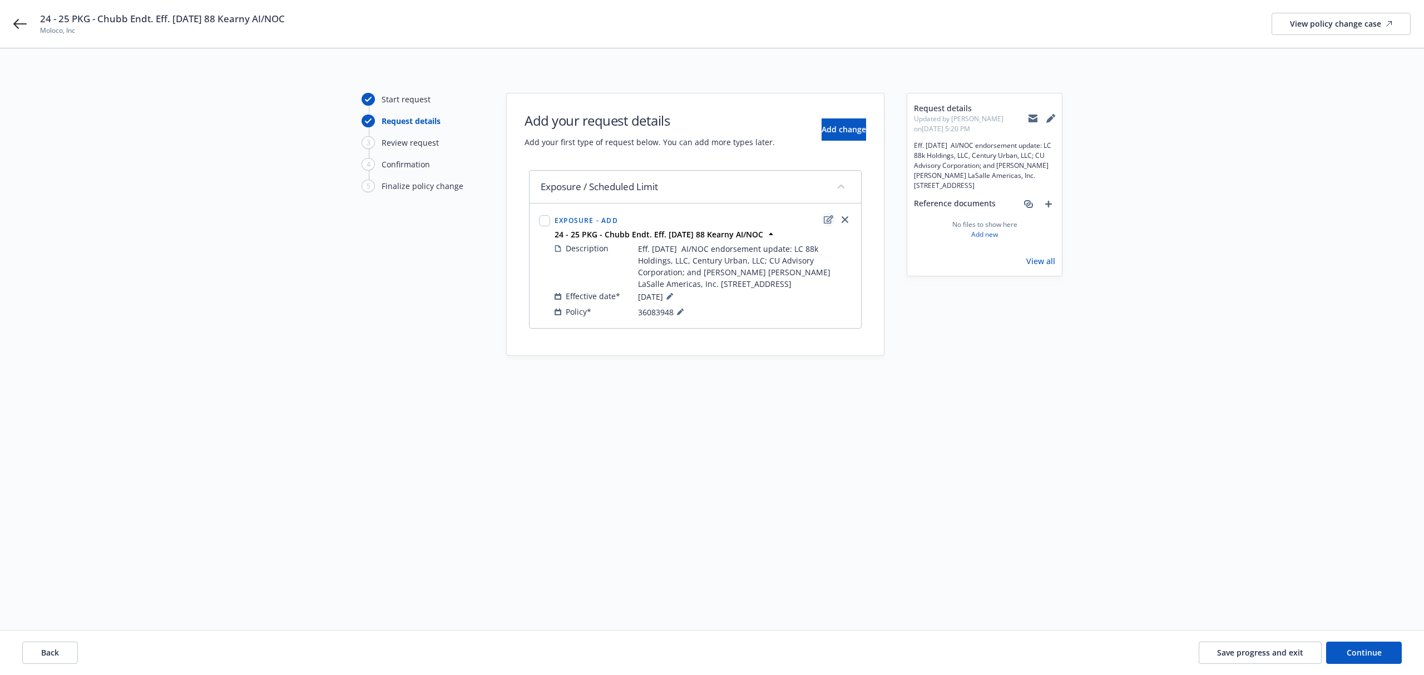
click at [825, 224] on icon "edit" at bounding box center [828, 219] width 9 height 9
type textarea "x"
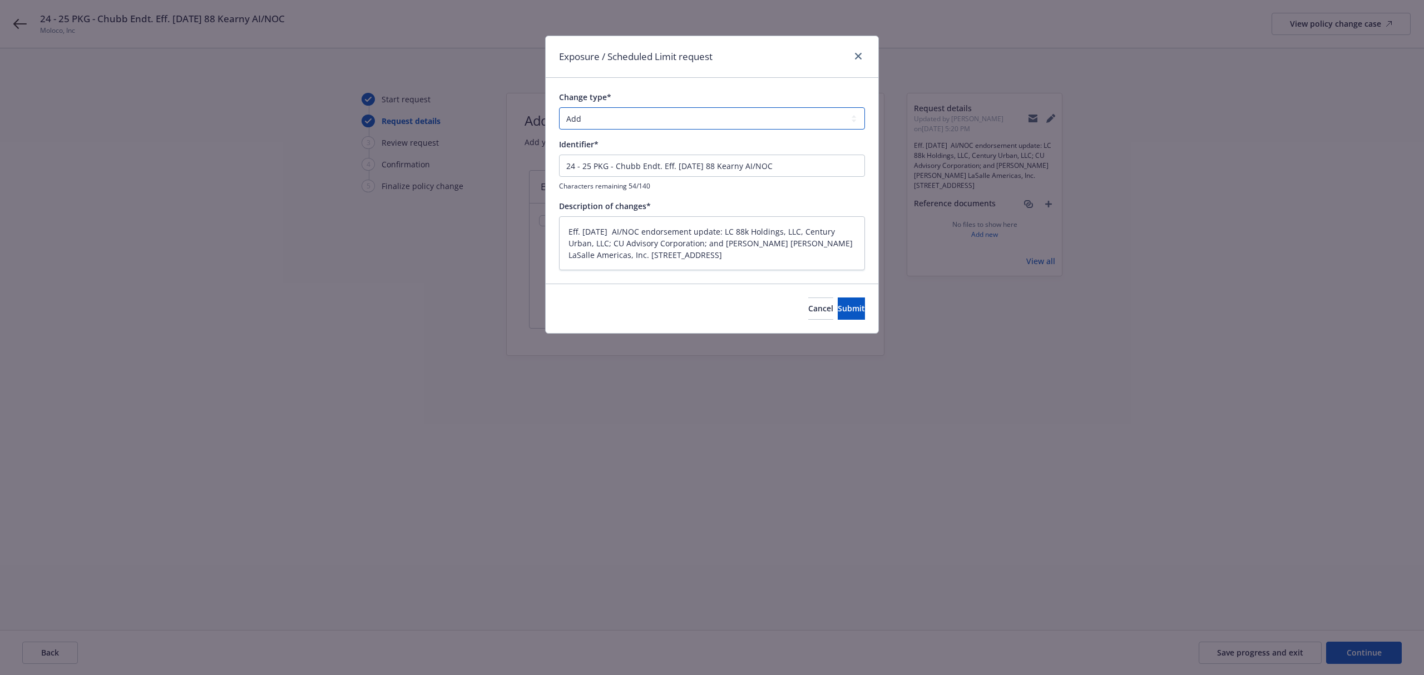
click at [620, 114] on select "Add Audit Change Remove" at bounding box center [712, 118] width 306 height 22
click at [761, 71] on div "Exposure / Scheduled Limit request" at bounding box center [712, 57] width 333 height 42
click at [744, 248] on textarea "Eff. [DATE] AI/NOC endorsement update: LC 88k Holdings, LLC, Century Urban, LLC…" at bounding box center [712, 243] width 306 height 55
drag, startPoint x: 740, startPoint y: 256, endPoint x: 503, endPoint y: 207, distance: 242.1
click at [503, 207] on div "Exposure / Scheduled Limit request Change type* Add Audit Change Remove Identif…" at bounding box center [712, 337] width 1424 height 675
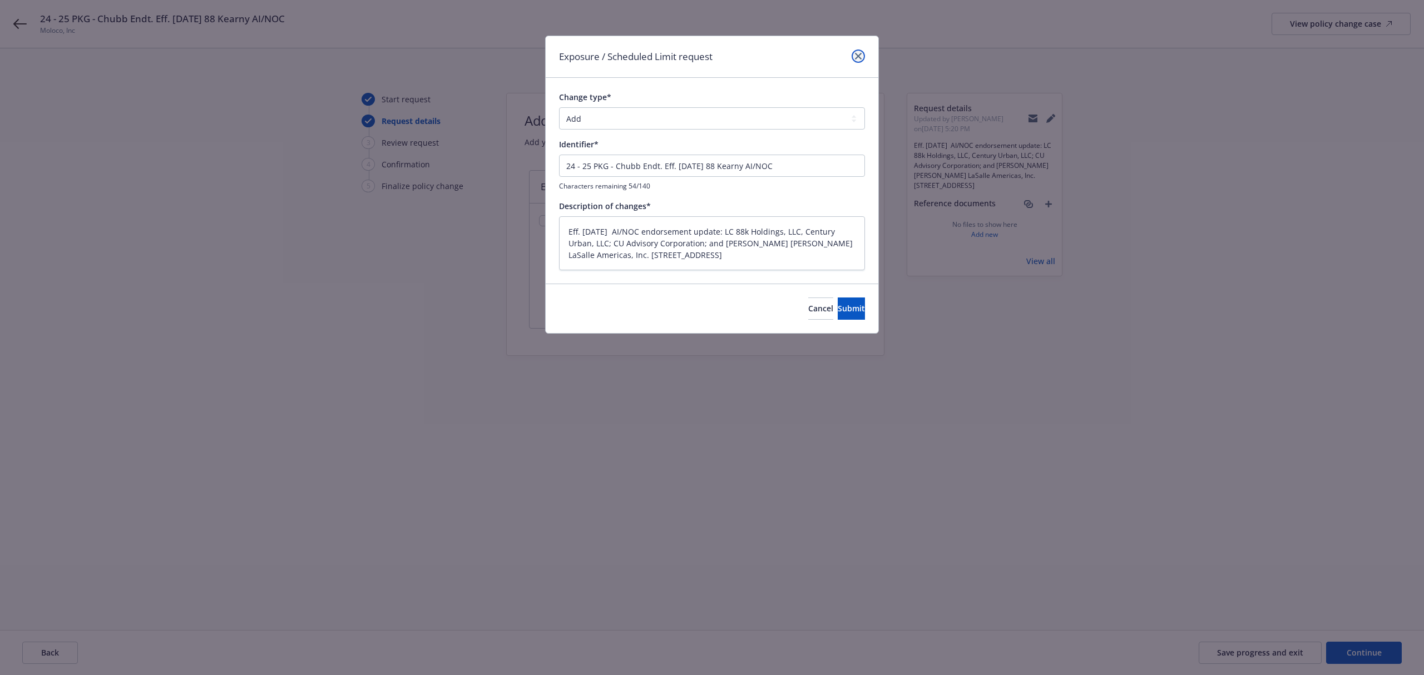
click at [853, 56] on link "close" at bounding box center [858, 56] width 13 height 13
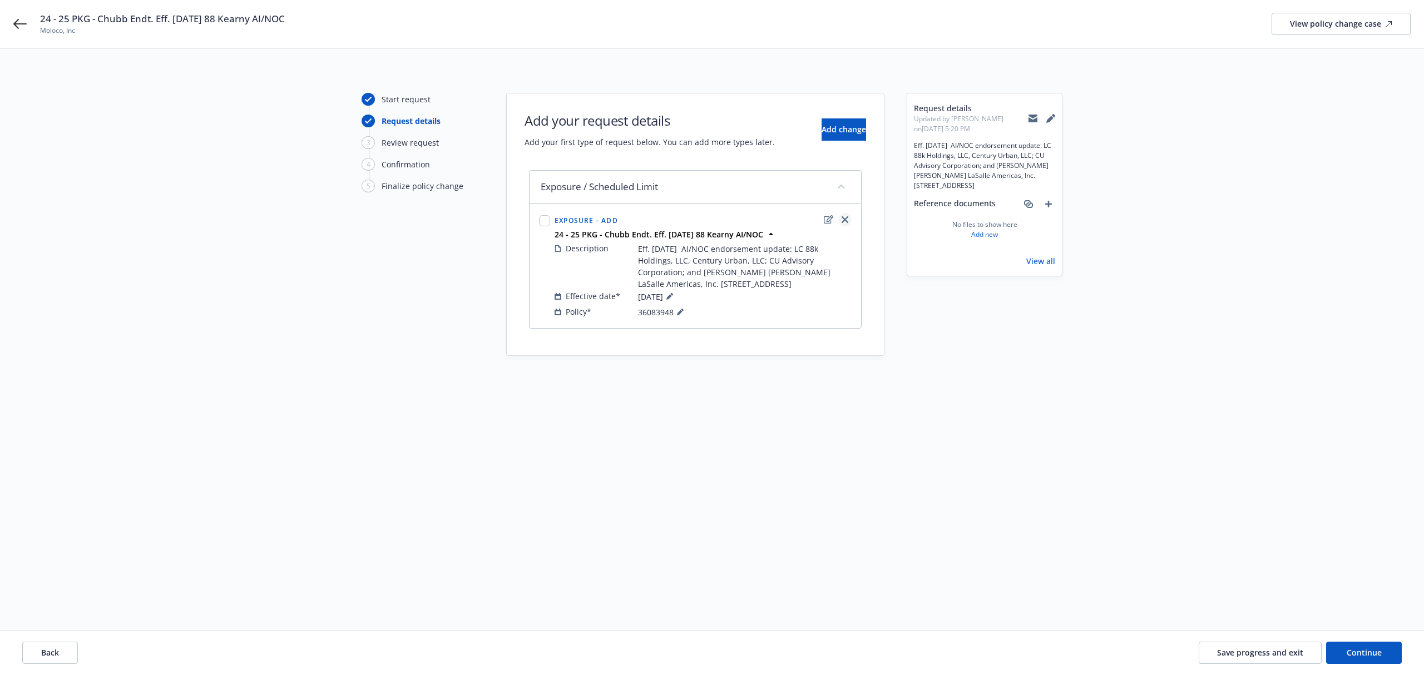
click at [840, 220] on link "close" at bounding box center [844, 219] width 13 height 13
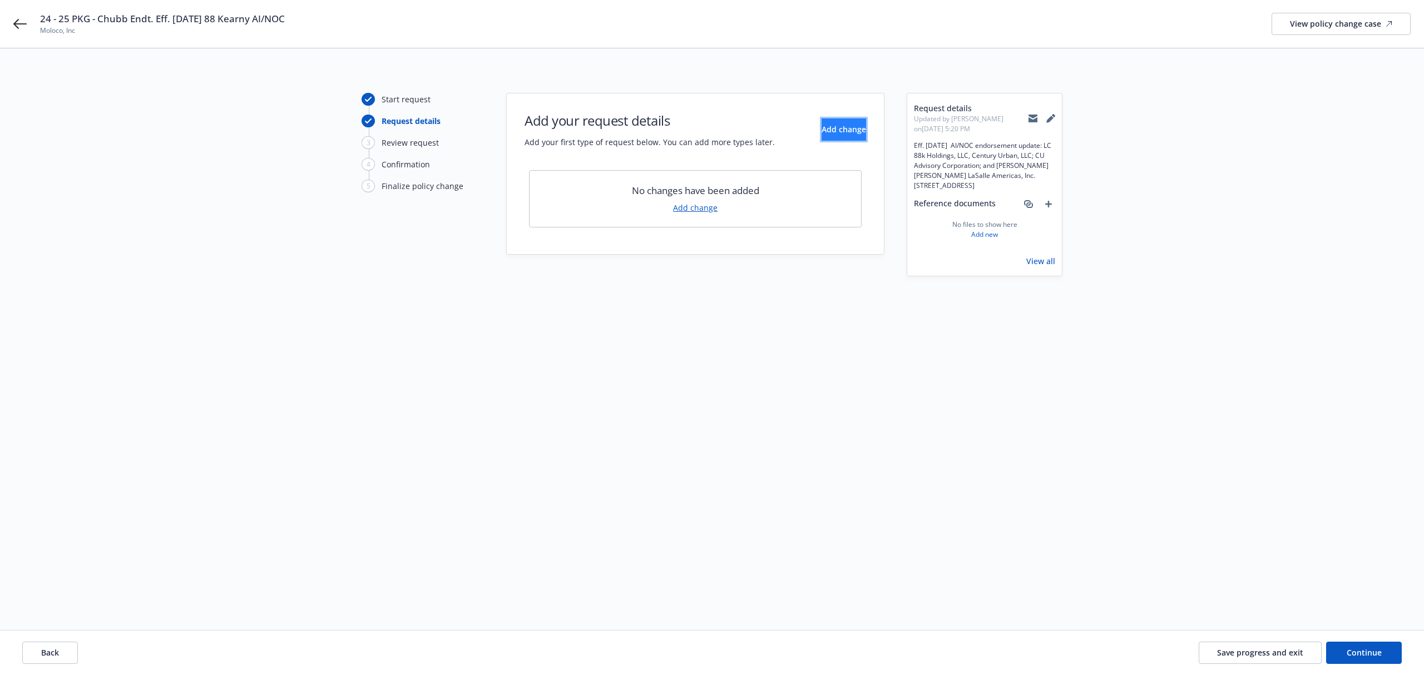
click at [822, 129] on span "Add change" at bounding box center [844, 129] width 45 height 11
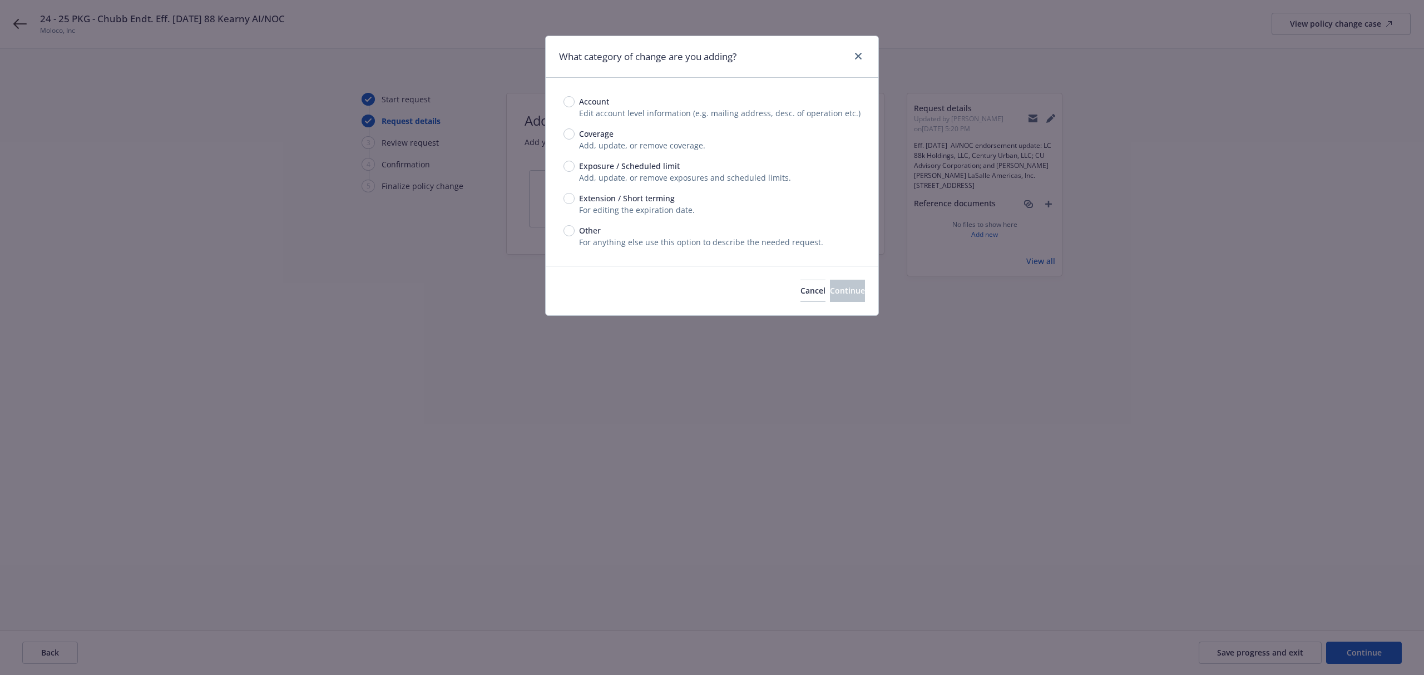
click at [568, 241] on div "Other For anything else use this option to describe the needed request." at bounding box center [712, 236] width 297 height 23
click at [579, 228] on span "Other" at bounding box center [588, 231] width 26 height 12
click at [575, 228] on input "Other" at bounding box center [569, 230] width 11 height 11
radio input "true"
click at [840, 287] on span "Continue" at bounding box center [847, 290] width 35 height 11
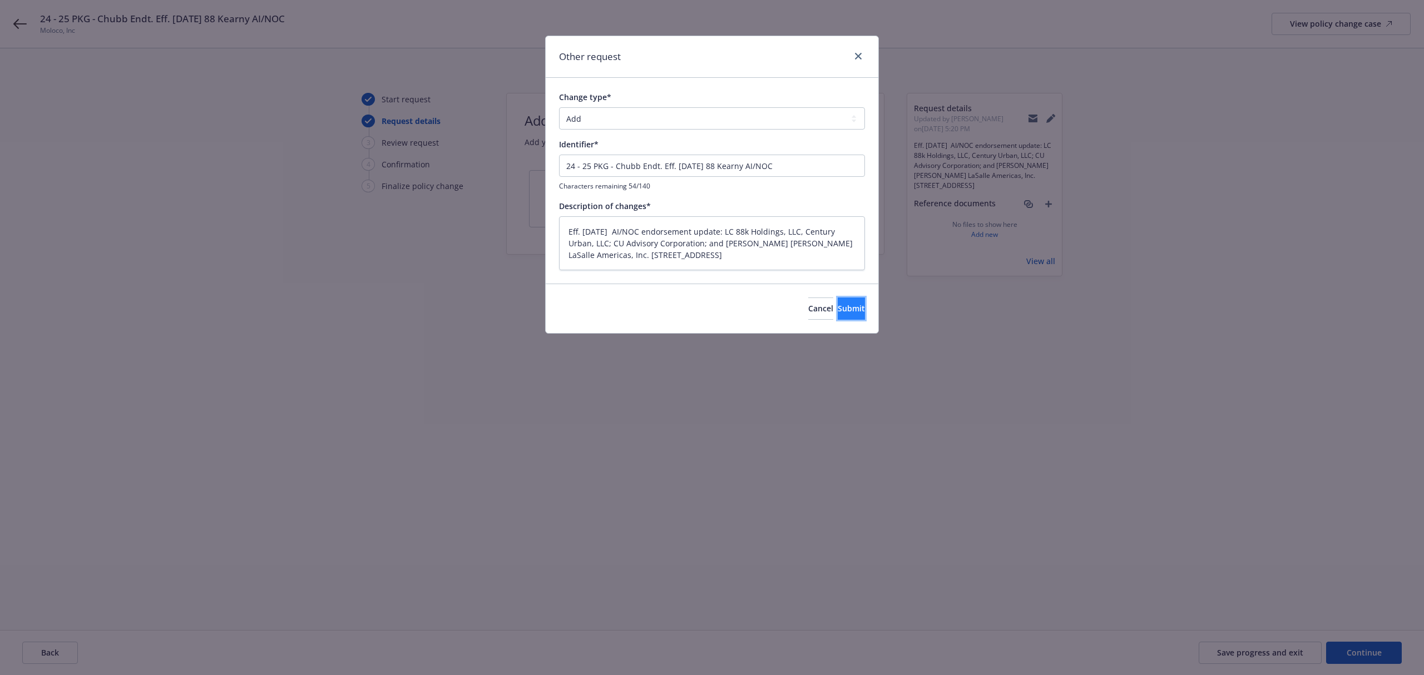
click at [838, 303] on button "Submit" at bounding box center [851, 309] width 27 height 22
type textarea "x"
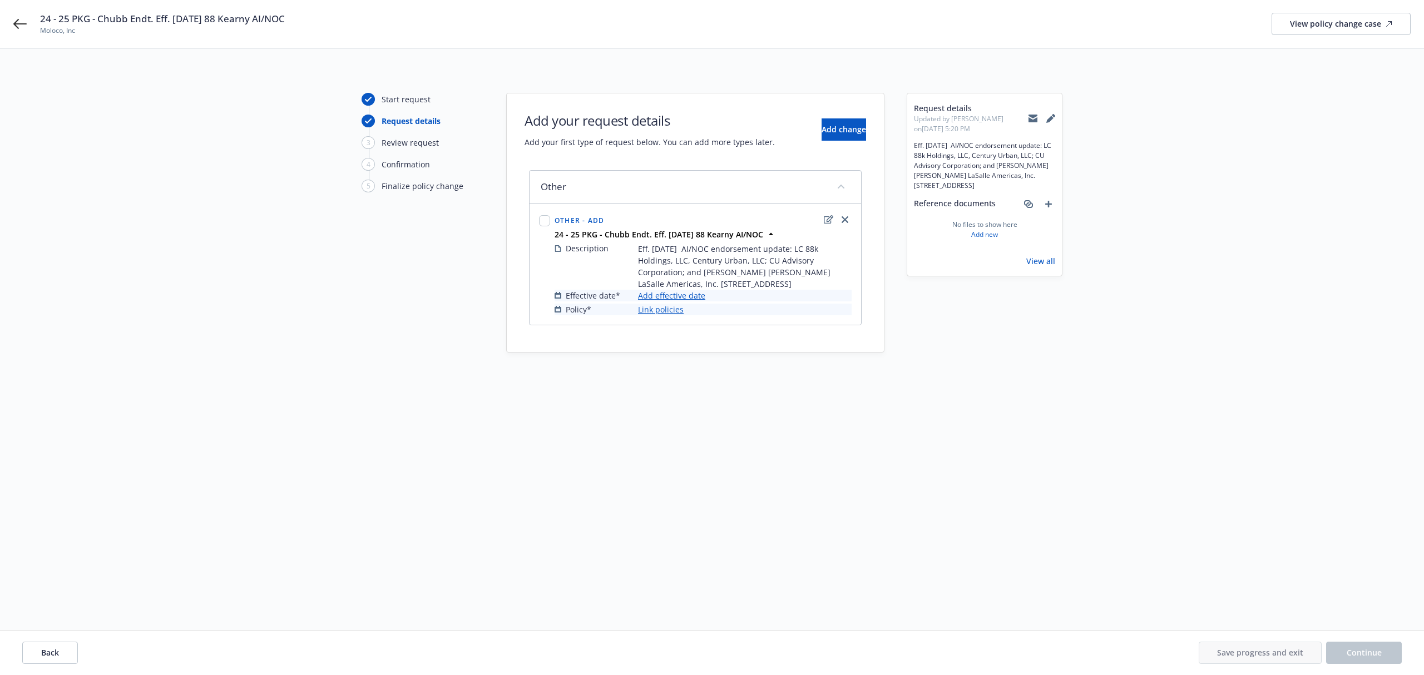
click at [690, 297] on link "Add effective date" at bounding box center [671, 296] width 67 height 12
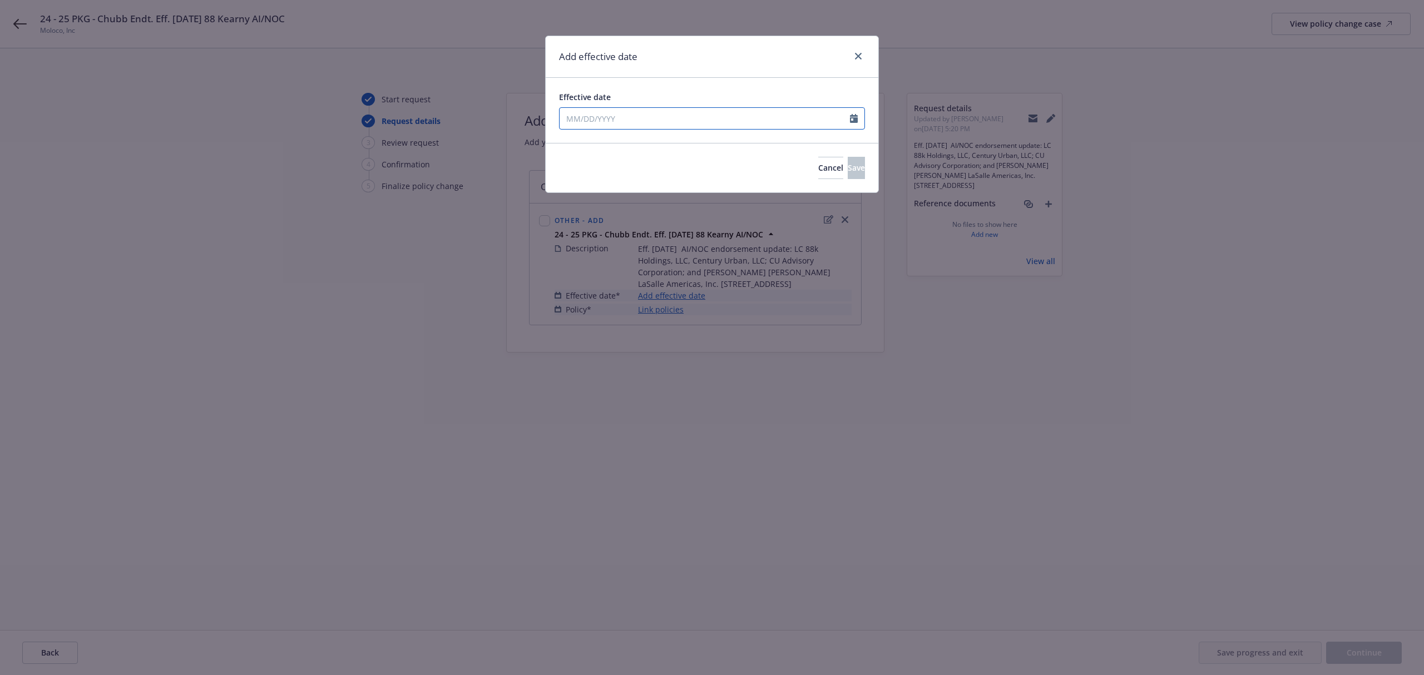
click at [631, 125] on input "Effective date" at bounding box center [705, 118] width 290 height 21
select select "8"
click at [560, 139] on div "January February March April May June July August September October November [D…" at bounding box center [627, 206] width 135 height 149
click at [569, 121] on input "Effective date" at bounding box center [705, 118] width 290 height 21
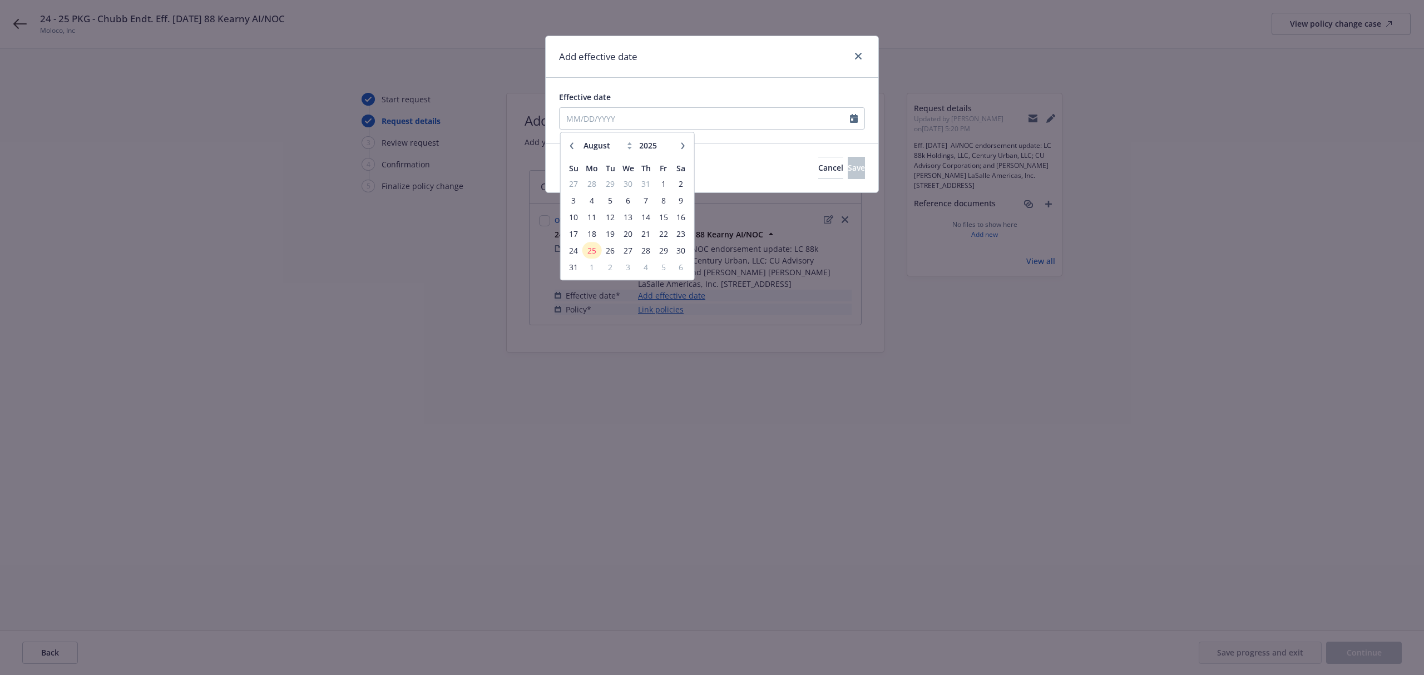
click at [572, 139] on button "button" at bounding box center [571, 145] width 13 height 13
select select "5"
click at [634, 203] on span "7" at bounding box center [628, 201] width 16 height 14
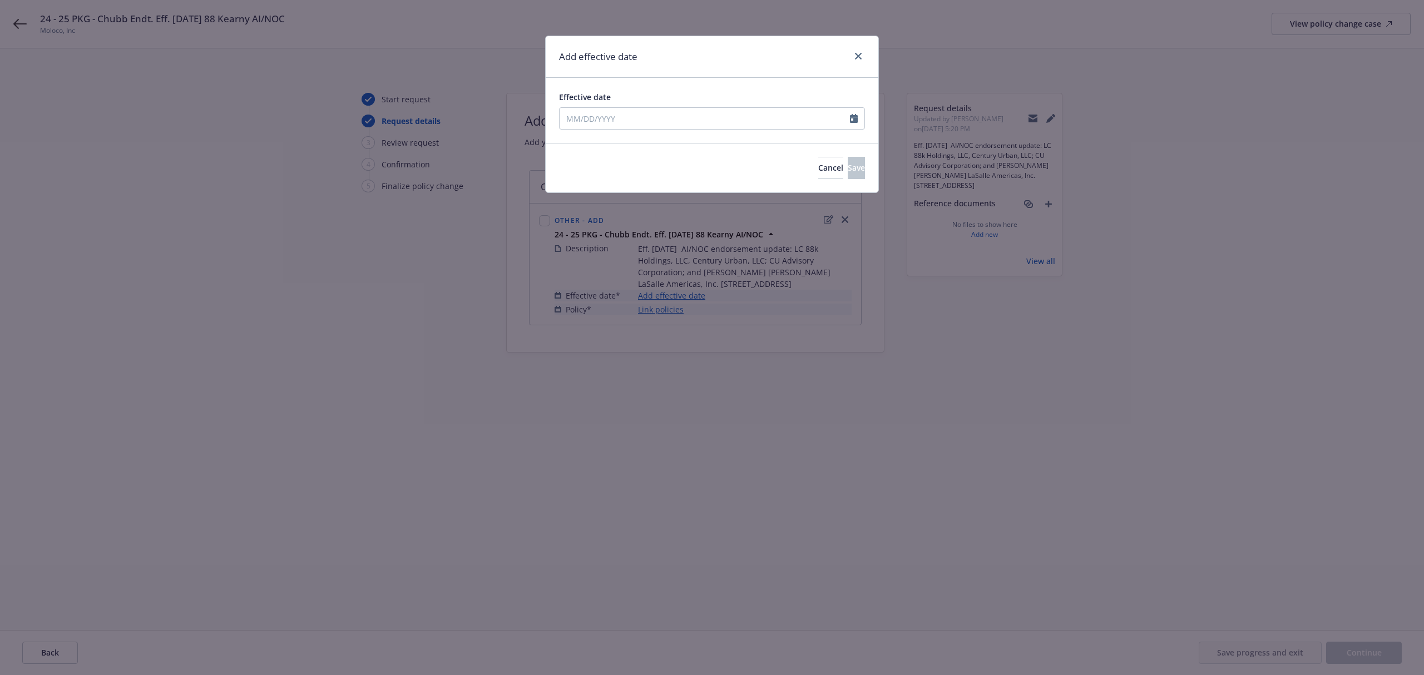
type input "[DATE]"
click at [826, 181] on div "Cancel Save" at bounding box center [712, 168] width 333 height 50
click at [848, 168] on button "Save" at bounding box center [856, 168] width 17 height 22
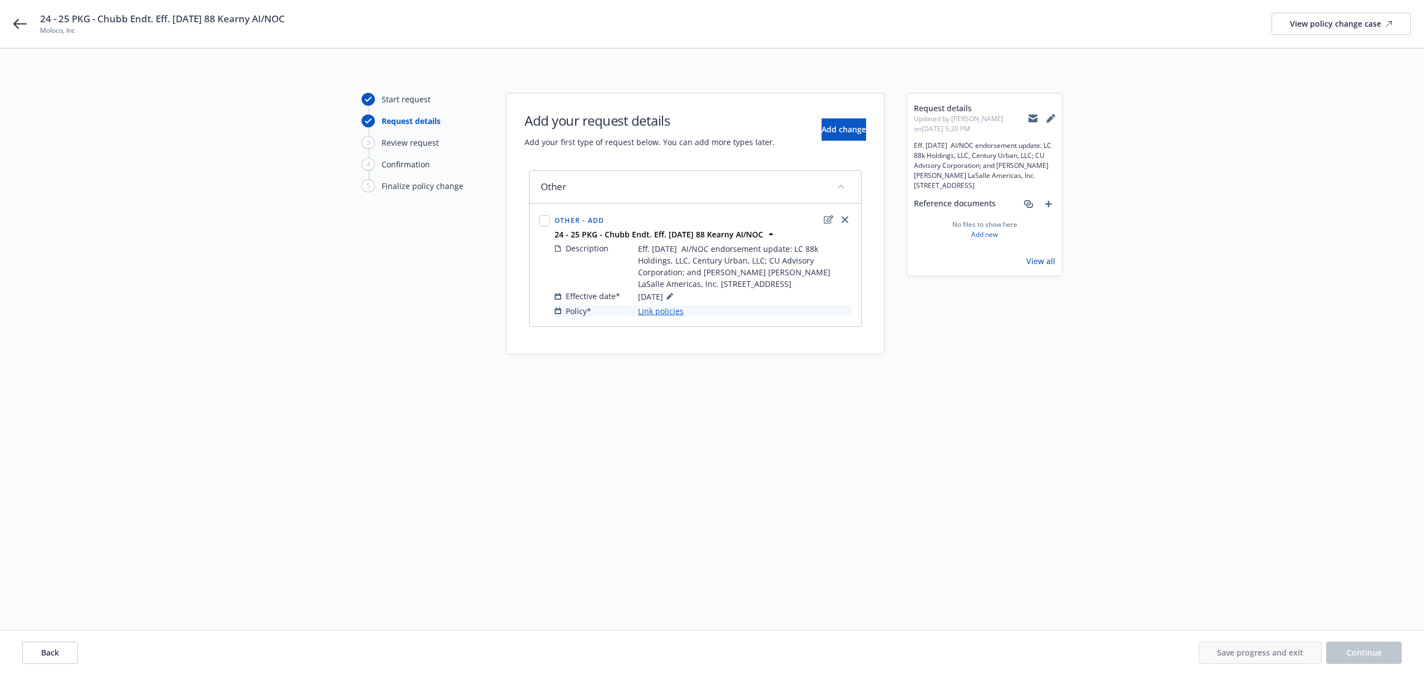
click at [663, 312] on link "Link policies" at bounding box center [661, 311] width 46 height 12
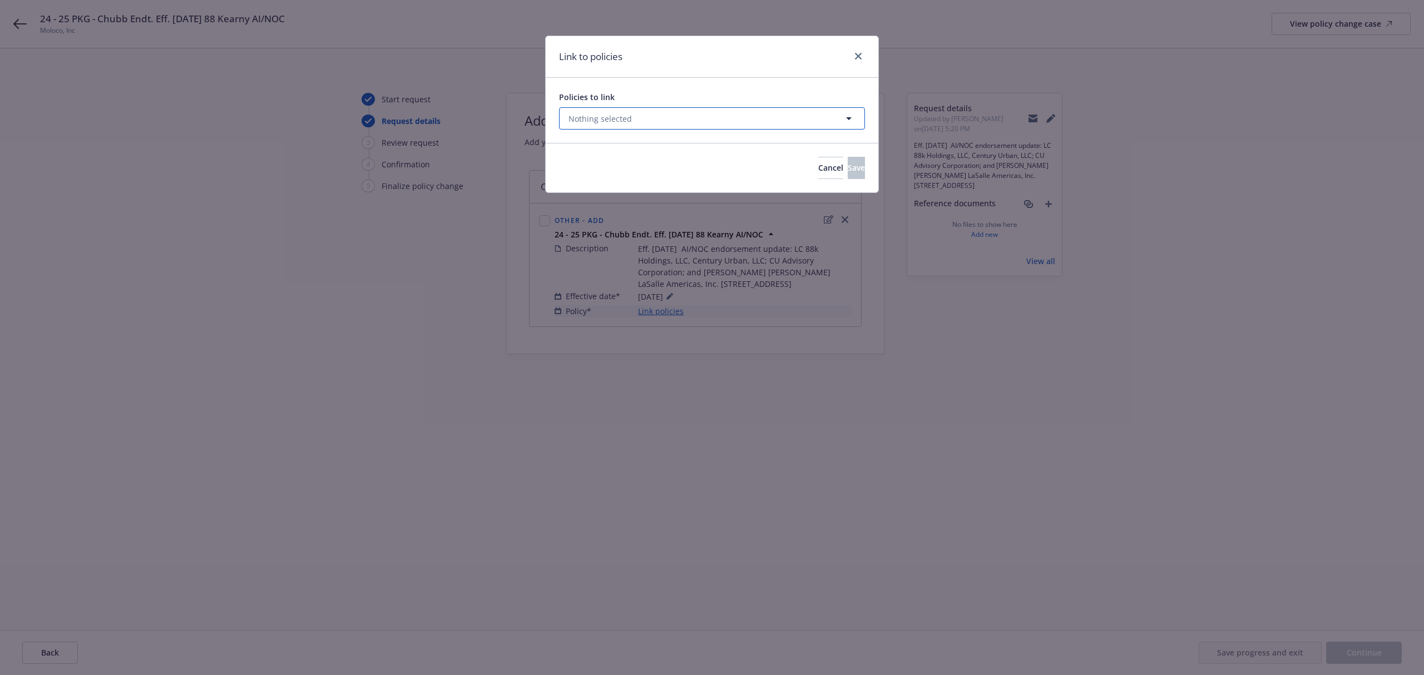
click at [658, 121] on button "Nothing selected" at bounding box center [712, 118] width 306 height 22
select select "ACTIVE"
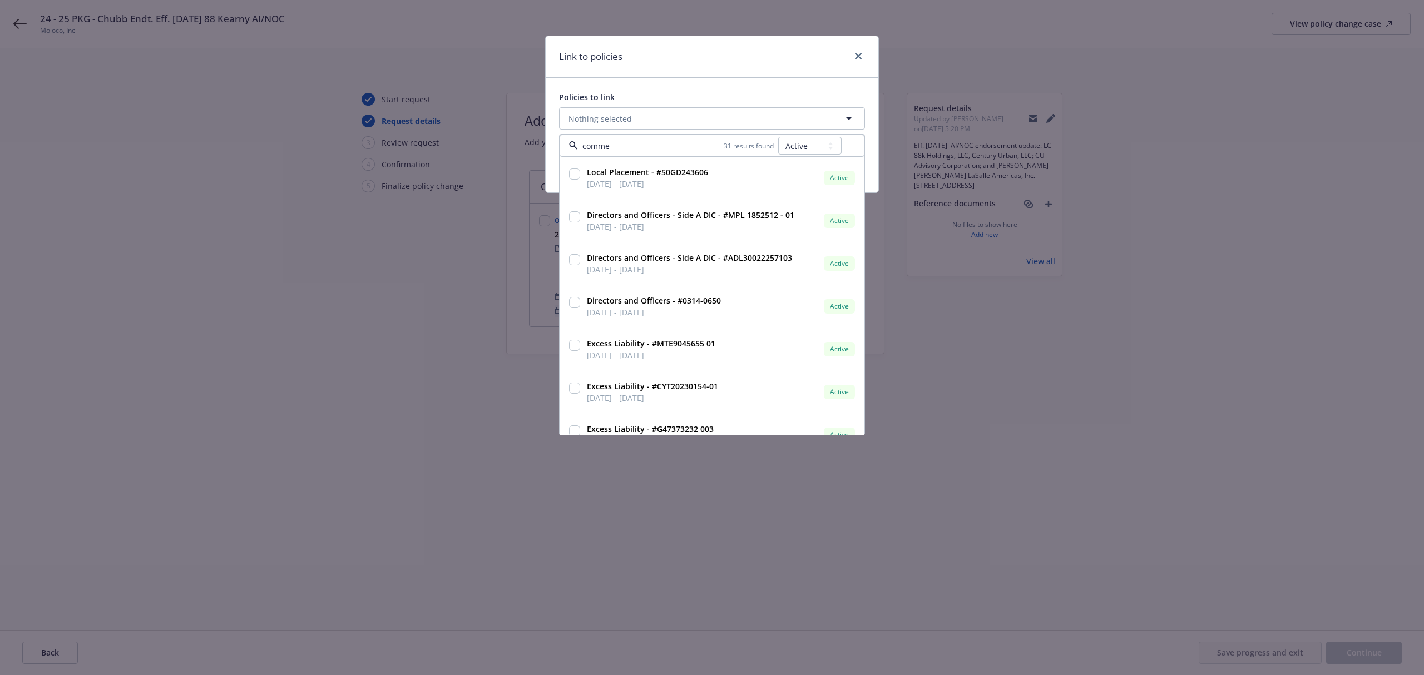
type input "commer"
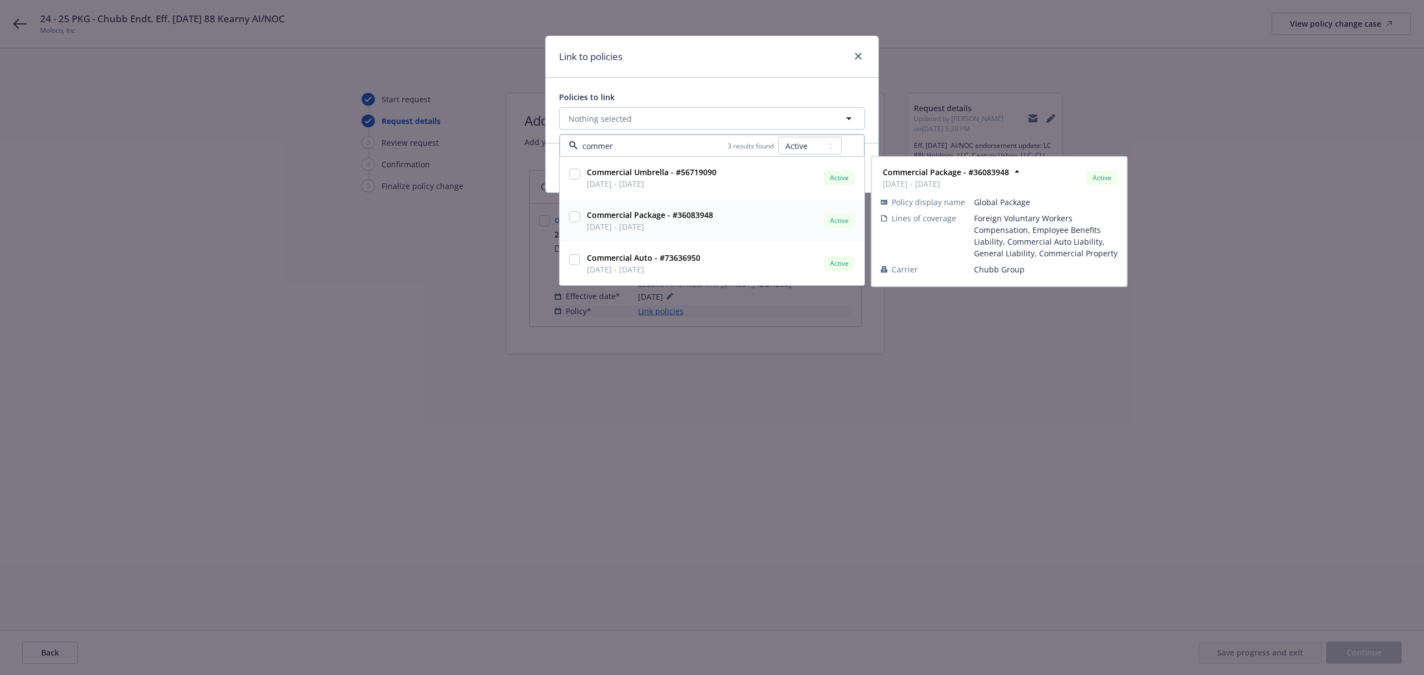
click at [578, 218] on input "checkbox" at bounding box center [574, 216] width 11 height 11
checkbox input "true"
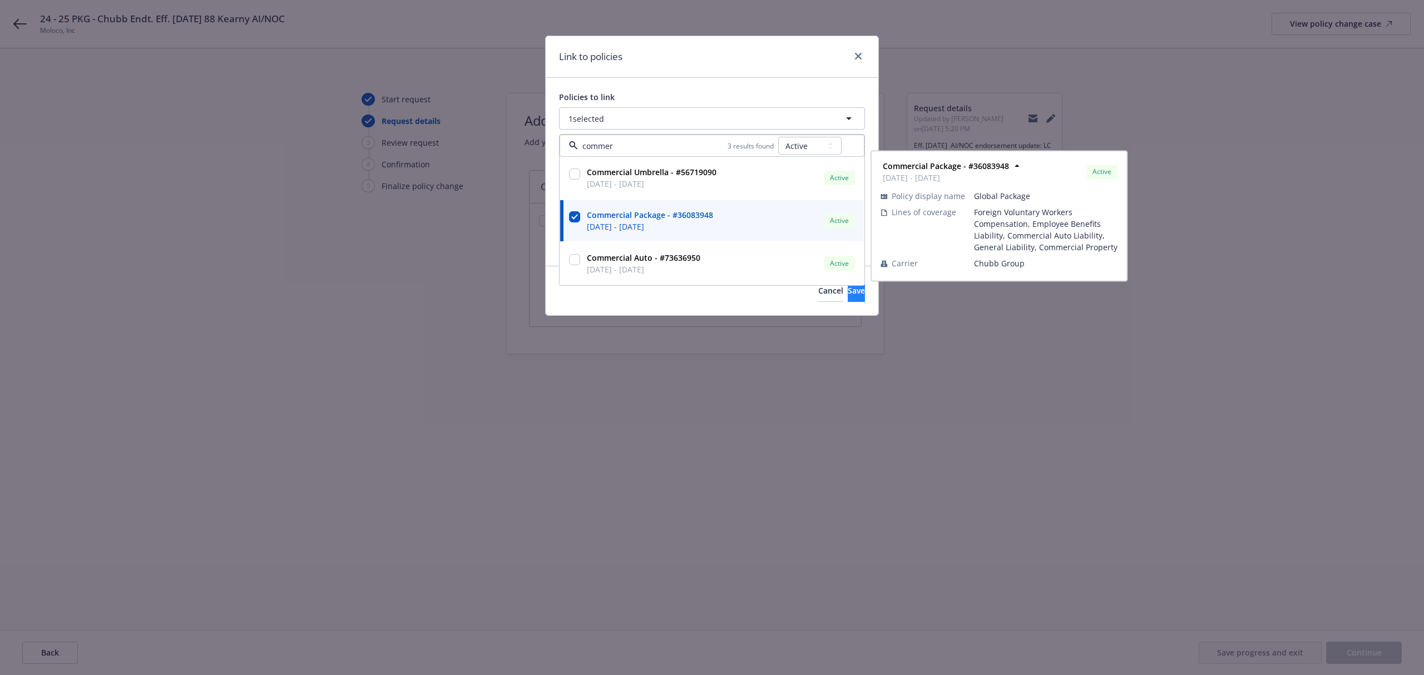
type input "commer"
click at [848, 296] on button "Save" at bounding box center [856, 291] width 17 height 22
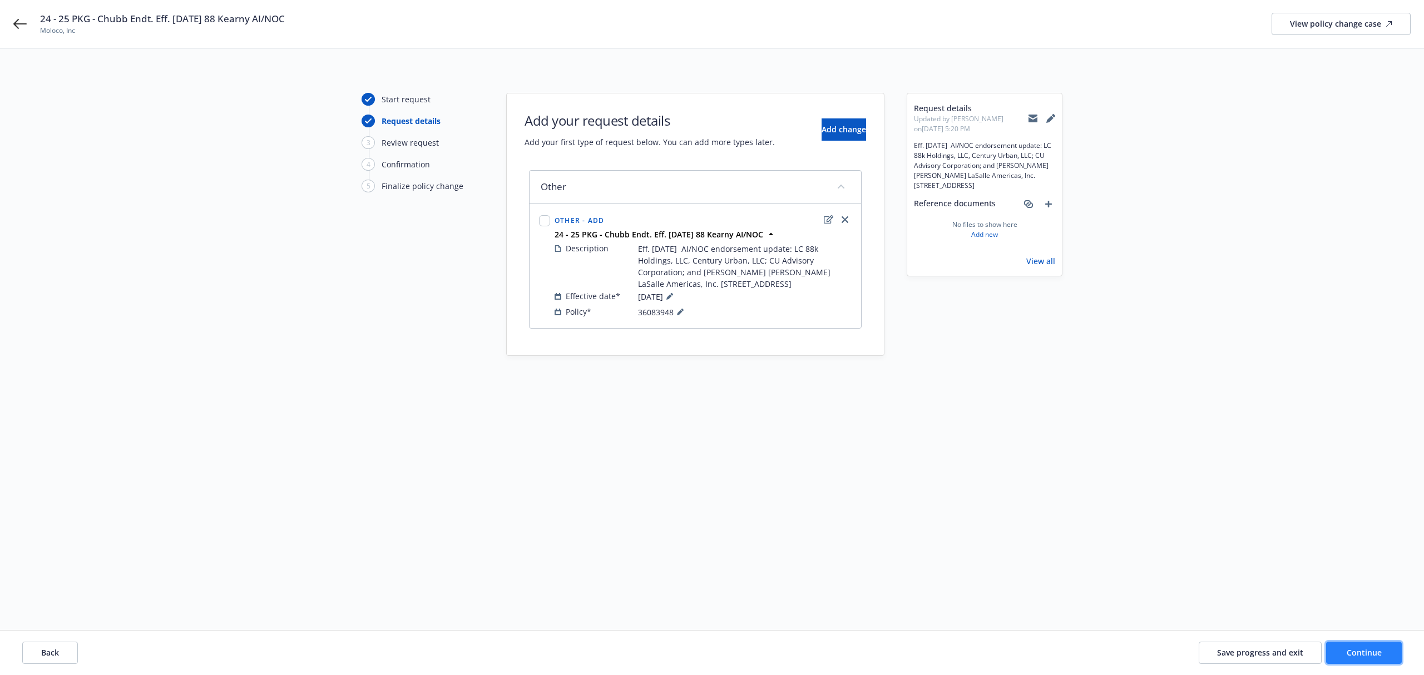
click at [1388, 655] on button "Continue" at bounding box center [1364, 653] width 76 height 22
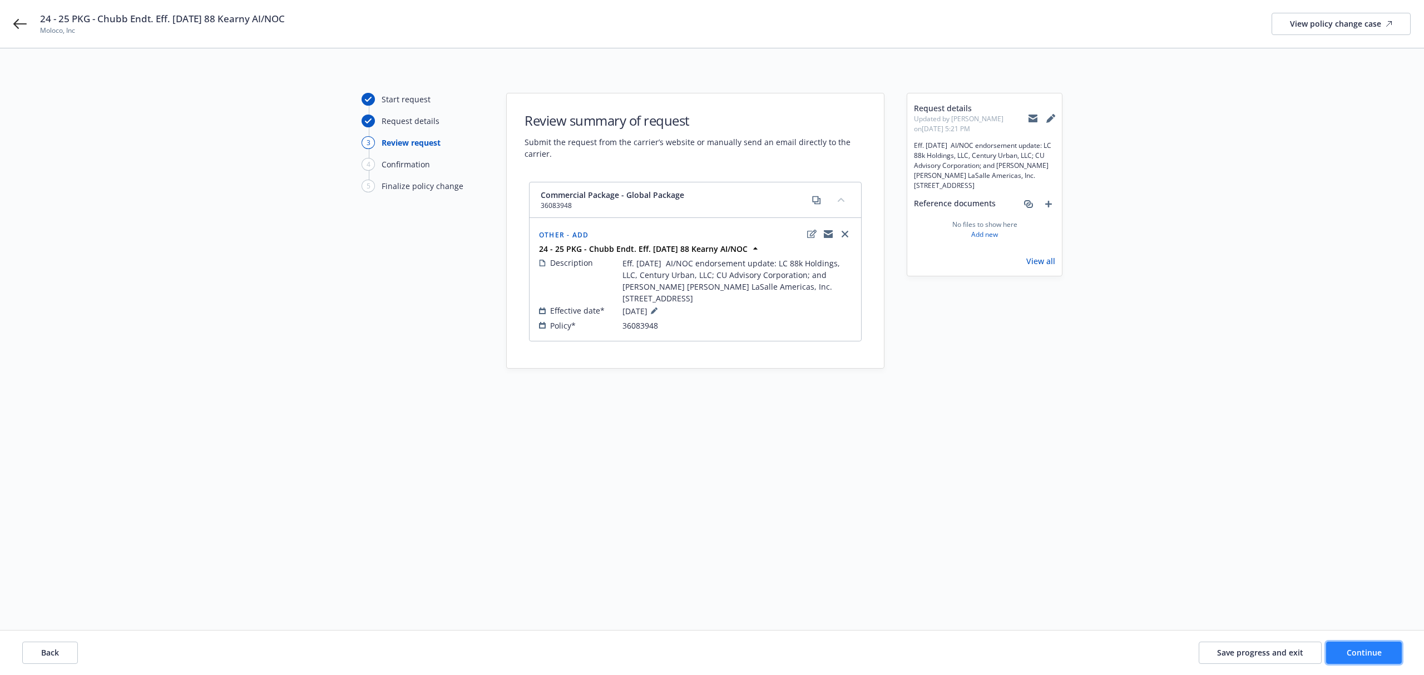
click at [1354, 658] on span "Continue" at bounding box center [1364, 653] width 35 height 11
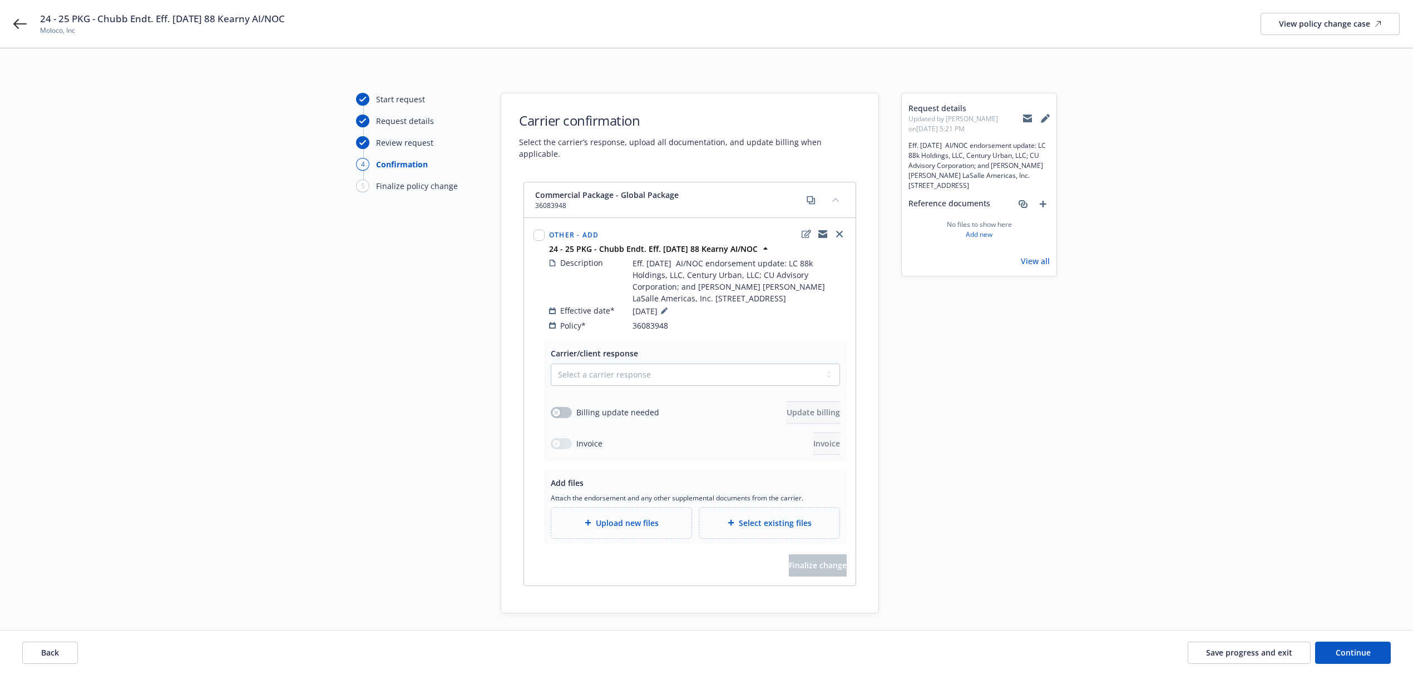
click at [684, 352] on div "Carrier/client response Select a carrier response Accepted Accepted with revisi…" at bounding box center [695, 401] width 289 height 107
click at [621, 364] on select "Select a carrier response Accepted Accepted with revision No endorsement needed…" at bounding box center [695, 375] width 289 height 22
select select "ACCEPTED"
click at [551, 364] on select "Select a carrier response Accepted Accepted with revision No endorsement needed…" at bounding box center [695, 375] width 289 height 22
click at [606, 495] on div "Attach the endorsement and any other supplemental documents from the carrier. U…" at bounding box center [695, 516] width 289 height 46
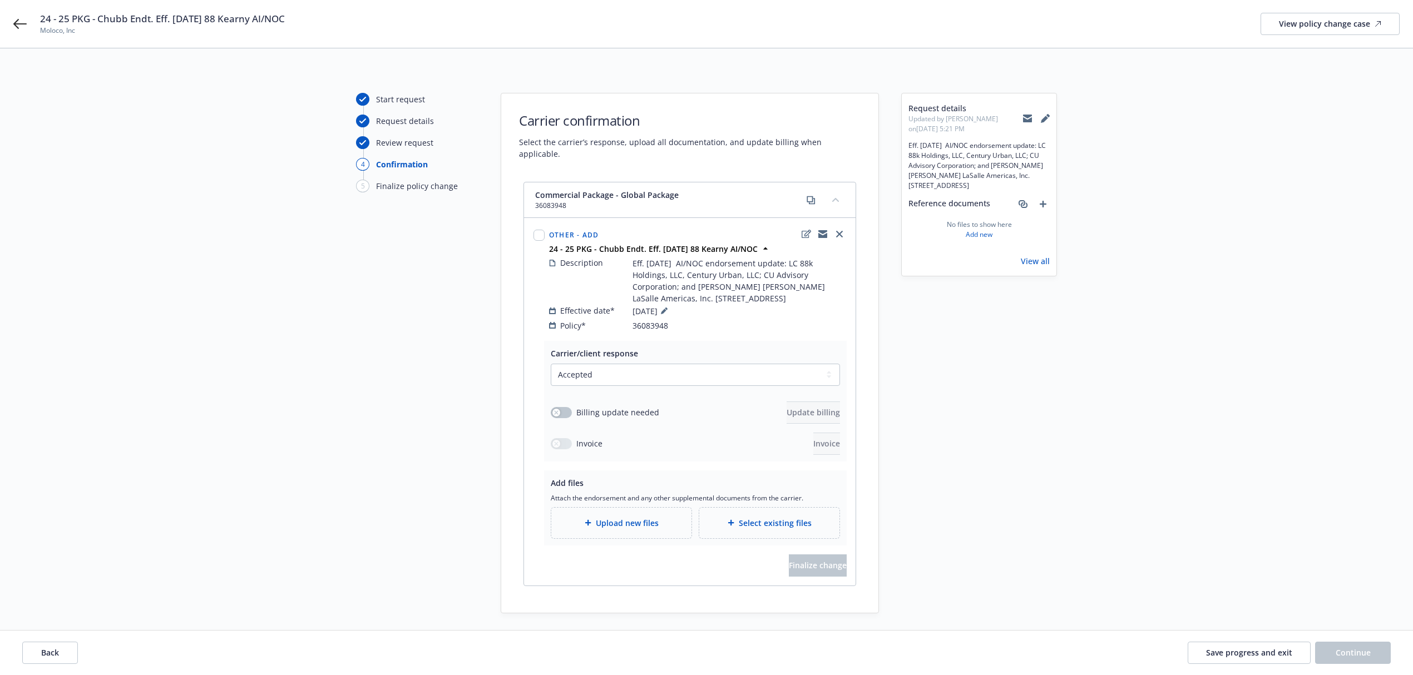
click at [628, 517] on div "Upload new files" at bounding box center [621, 523] width 122 height 13
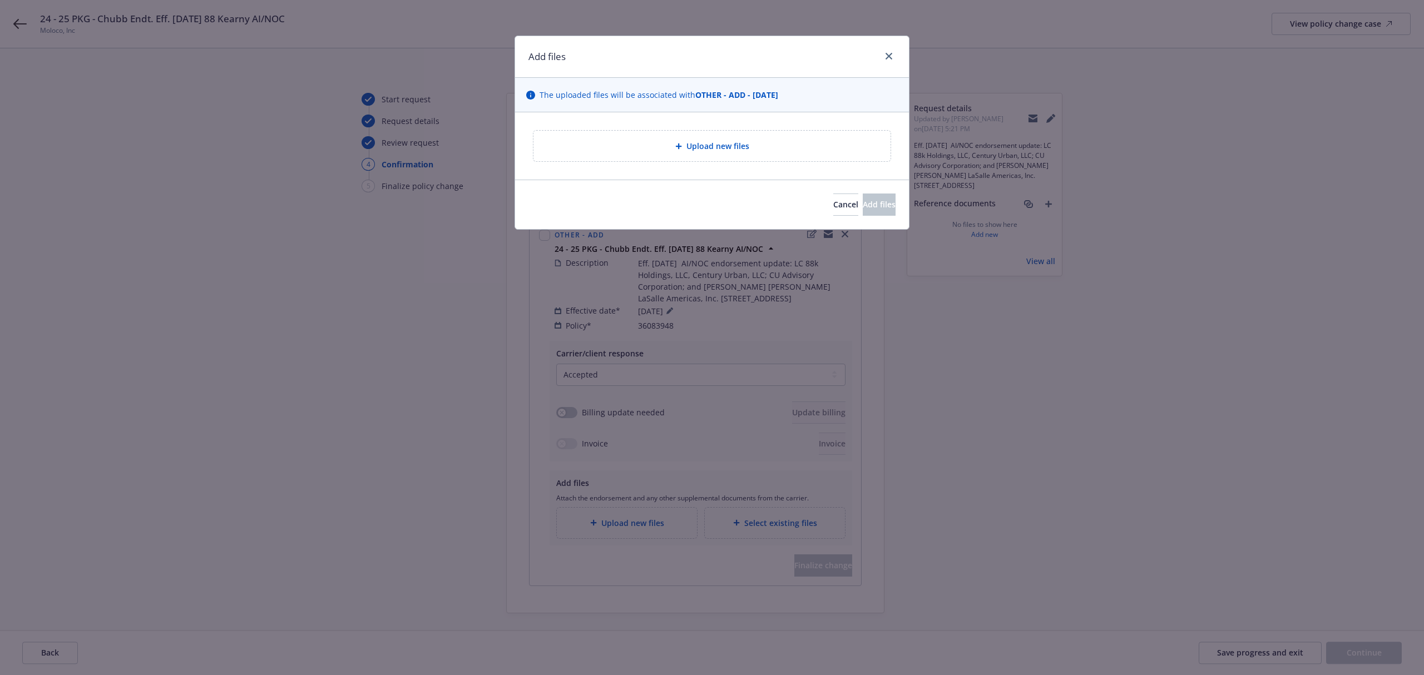
click at [675, 171] on div "Upload new files" at bounding box center [712, 145] width 394 height 67
click at [628, 139] on div "Upload new files" at bounding box center [712, 146] width 357 height 31
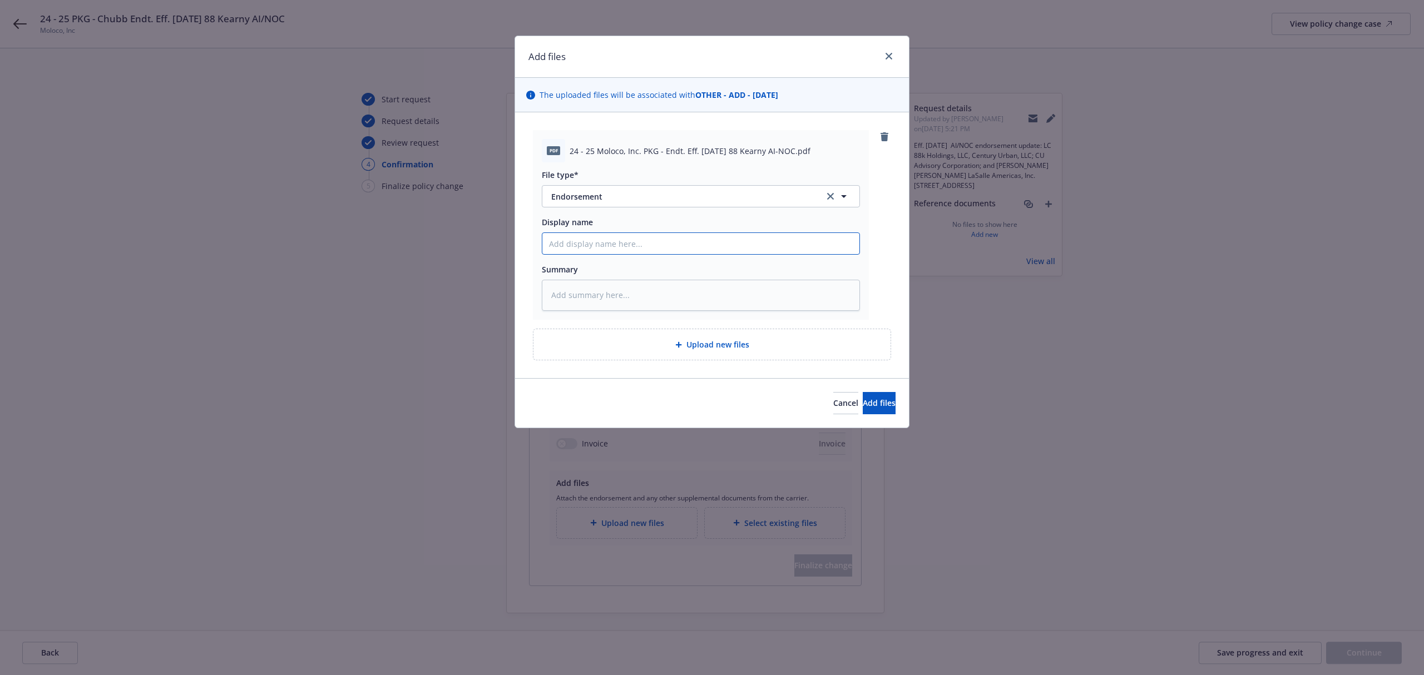
click at [600, 245] on input "Display name" at bounding box center [700, 243] width 317 height 21
click at [909, 289] on div "Add files The uploaded files will be associated with OTHER - ADD - [DATE] pdf 2…" at bounding box center [712, 232] width 395 height 393
click at [863, 397] on button "Add files" at bounding box center [879, 403] width 33 height 22
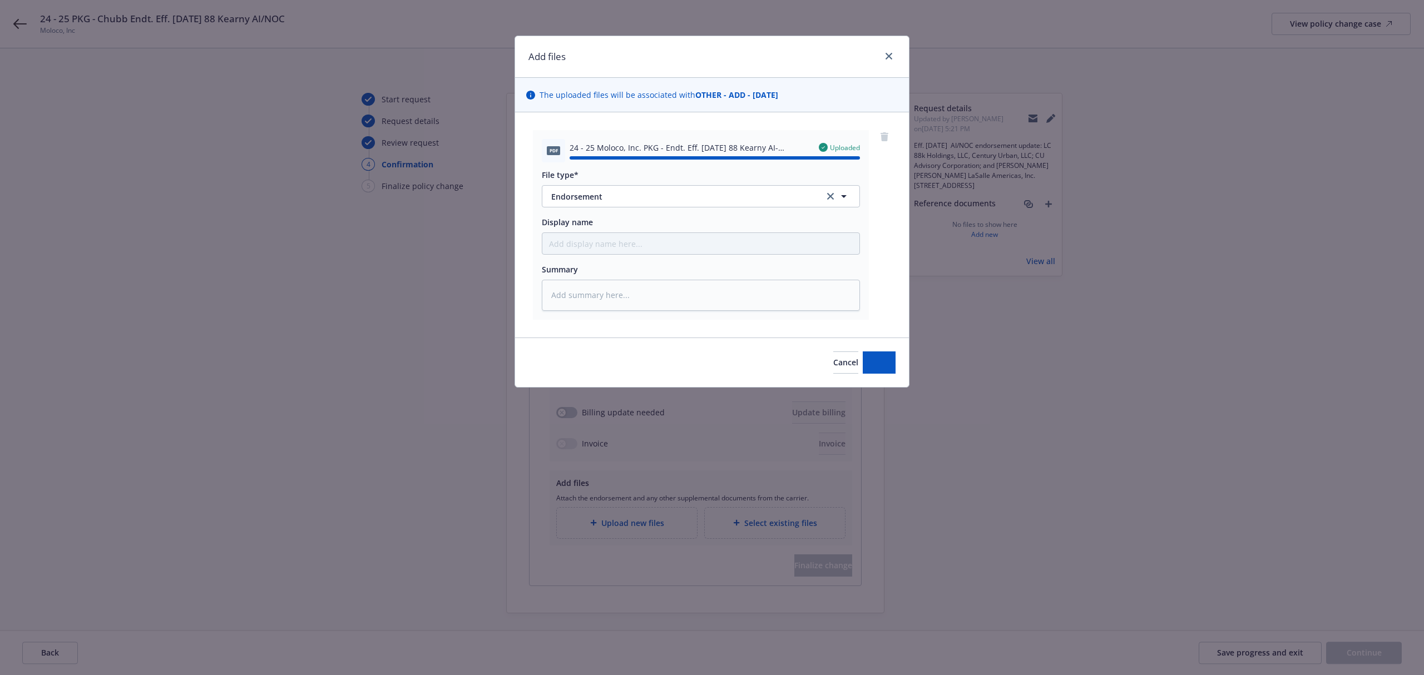
type textarea "x"
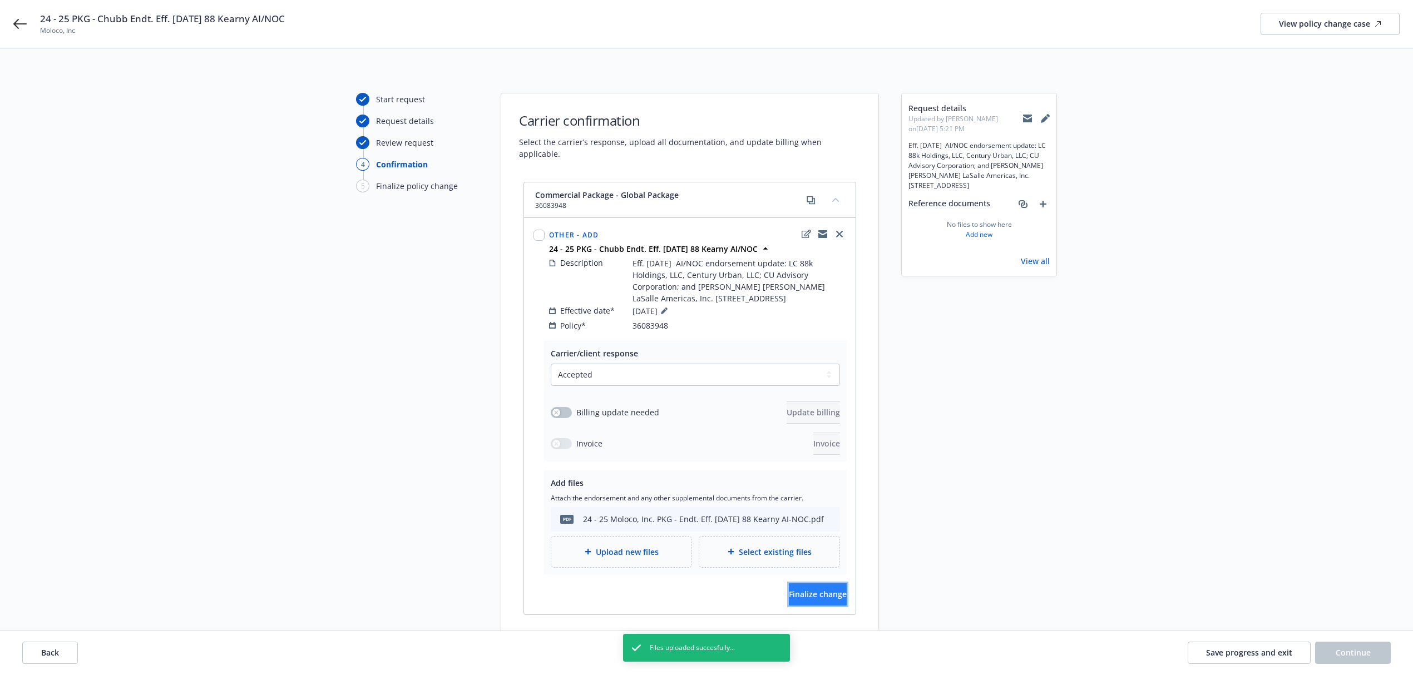
click at [794, 589] on span "Finalize change" at bounding box center [818, 594] width 58 height 11
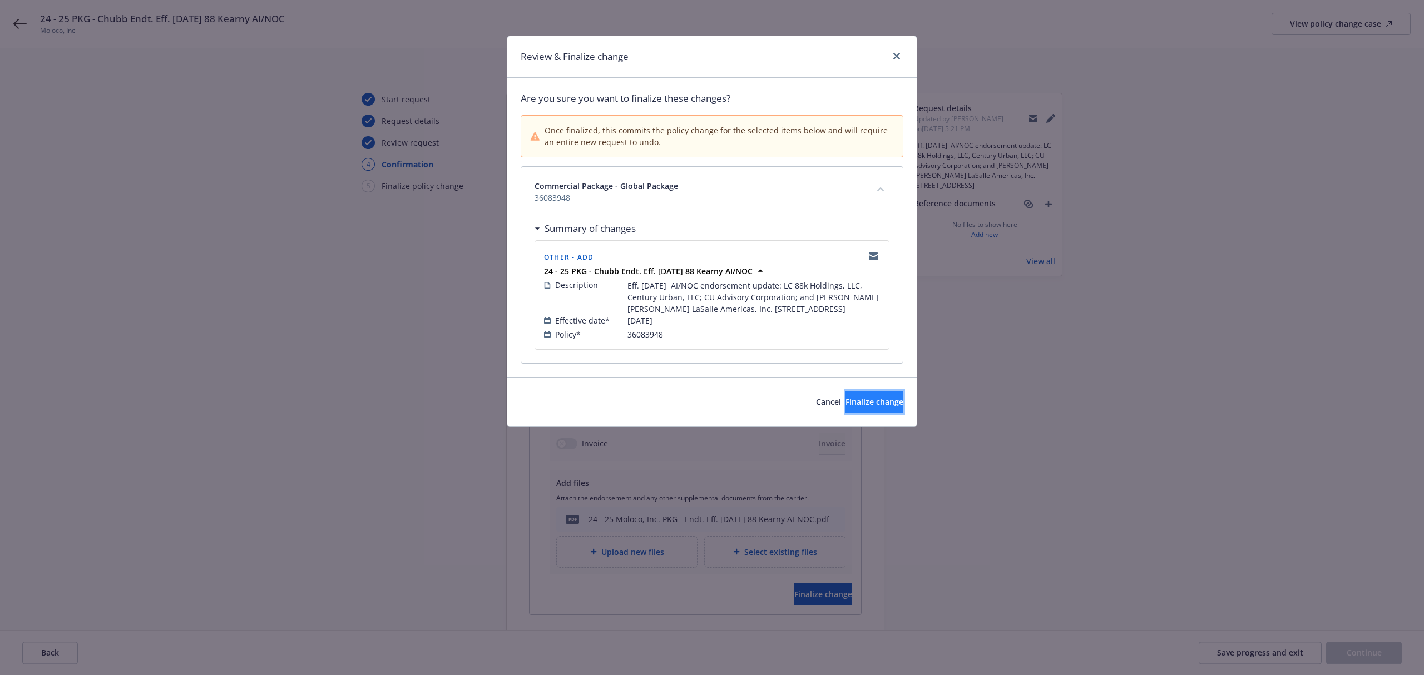
click at [873, 407] on span "Finalize change" at bounding box center [875, 402] width 58 height 11
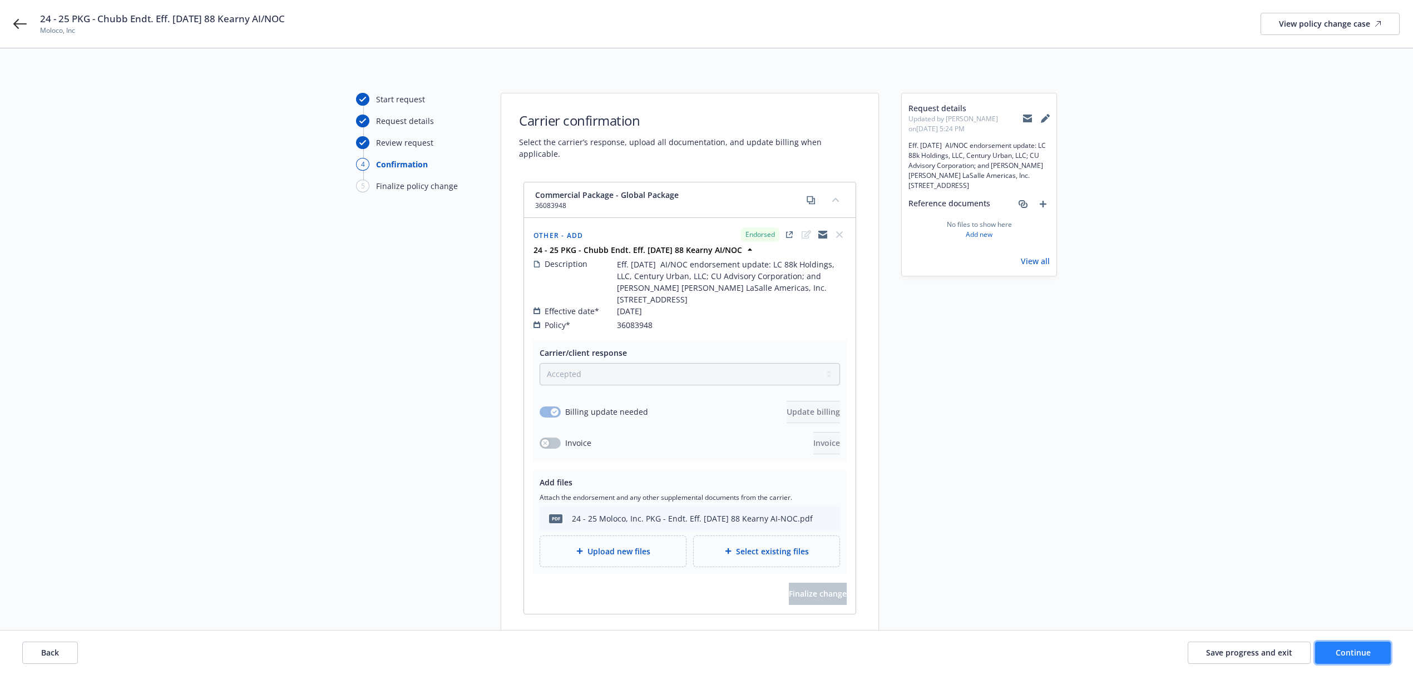
click at [1348, 655] on span "Continue" at bounding box center [1353, 653] width 35 height 11
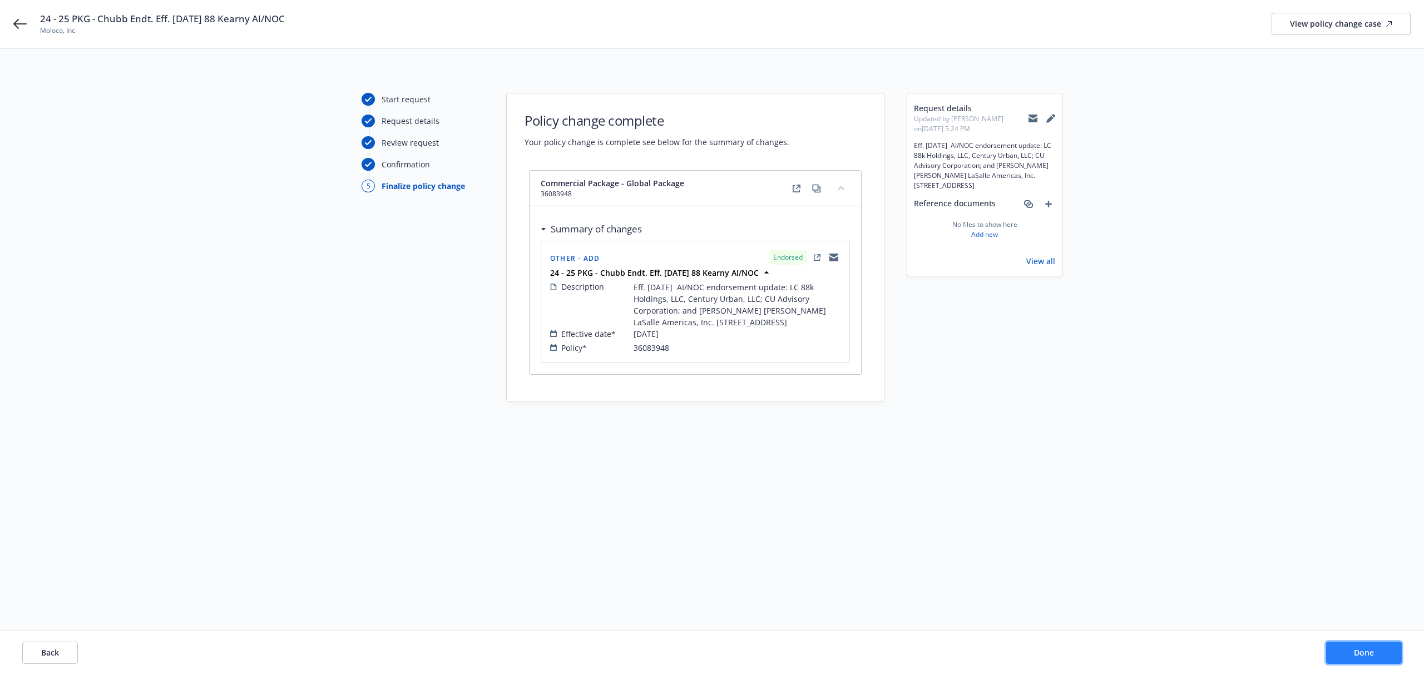
click at [1349, 658] on button "Done" at bounding box center [1364, 653] width 76 height 22
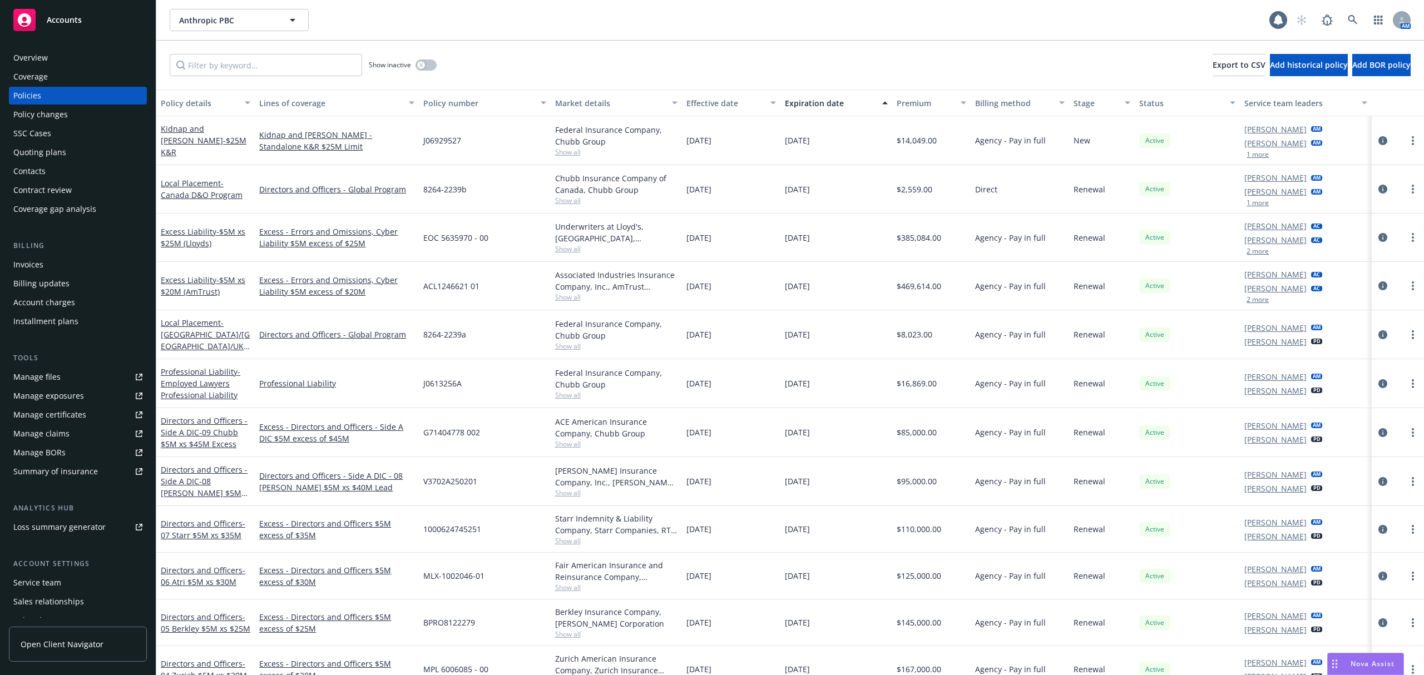
click at [61, 115] on div "Policy changes" at bounding box center [40, 115] width 55 height 18
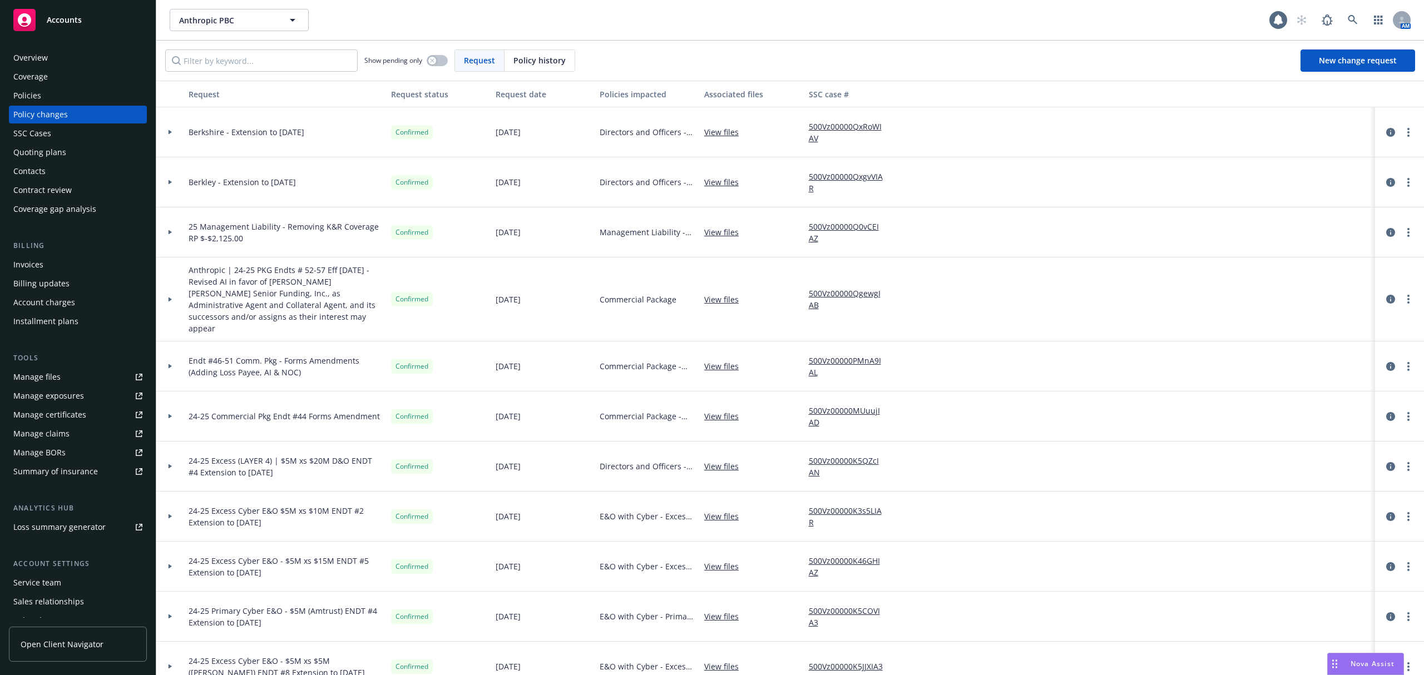
click at [47, 90] on div "Policies" at bounding box center [77, 96] width 129 height 18
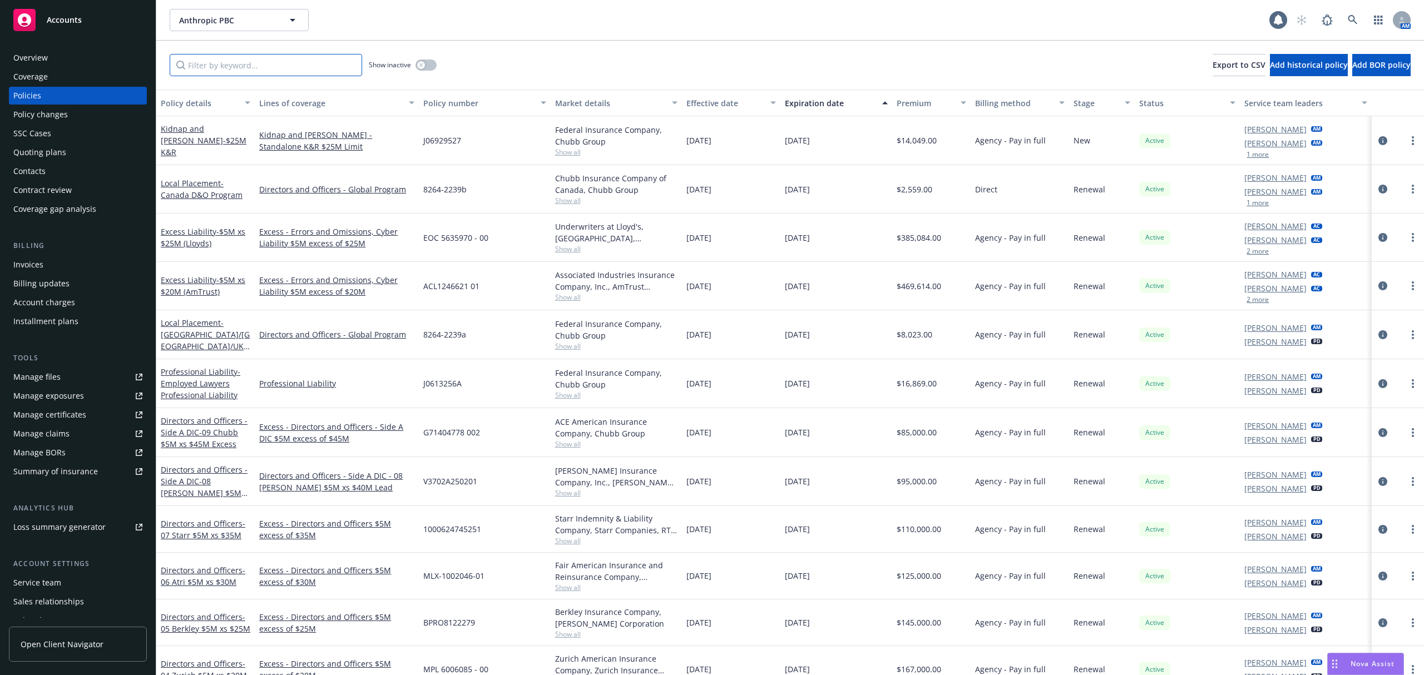
click at [224, 58] on input "Filter by keyword..." at bounding box center [266, 65] width 193 height 22
click at [1379, 143] on icon "circleInformation" at bounding box center [1383, 140] width 9 height 9
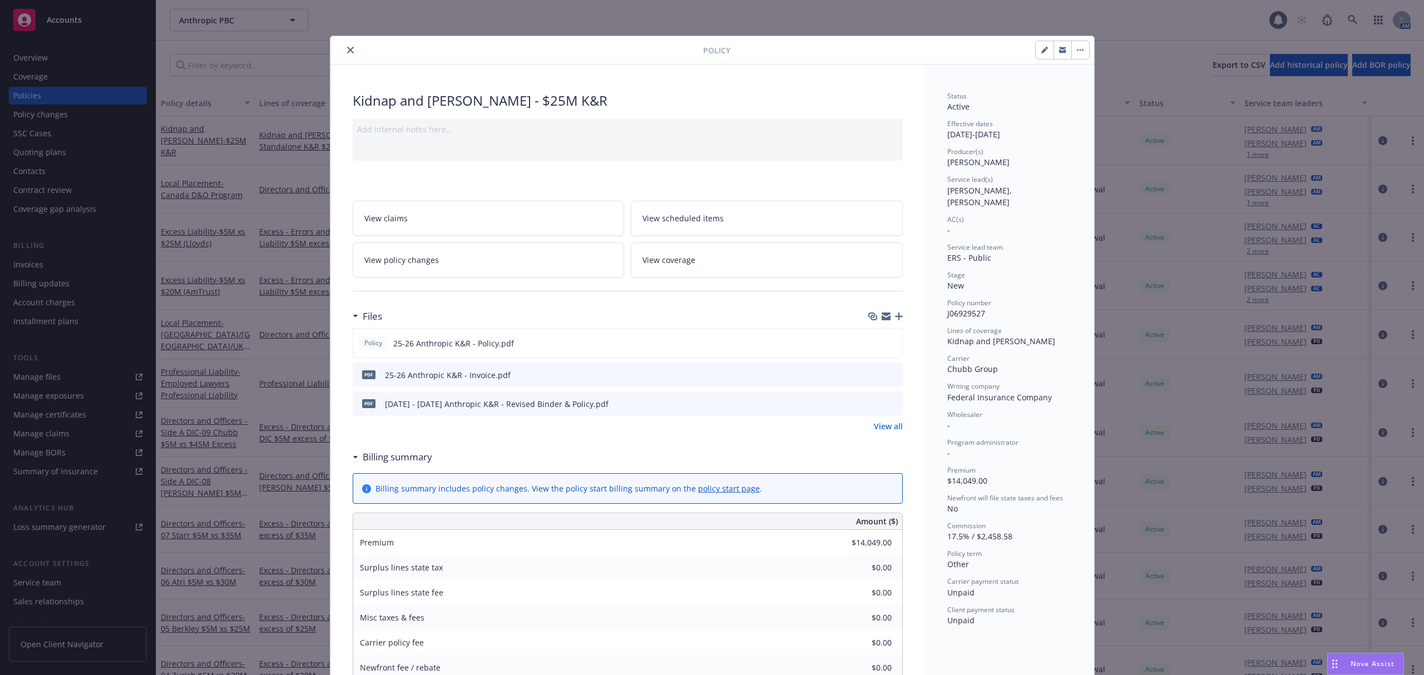
click at [349, 51] on button "close" at bounding box center [350, 49] width 13 height 13
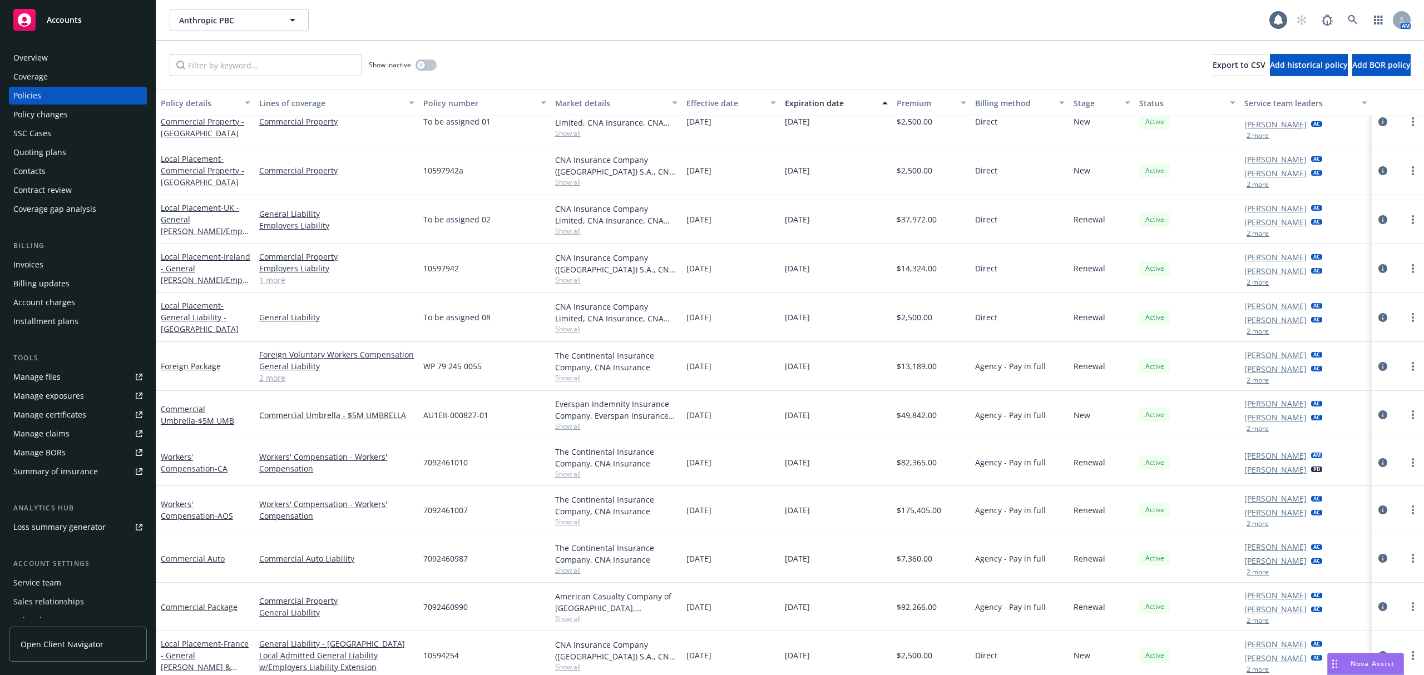
scroll to position [1232, 0]
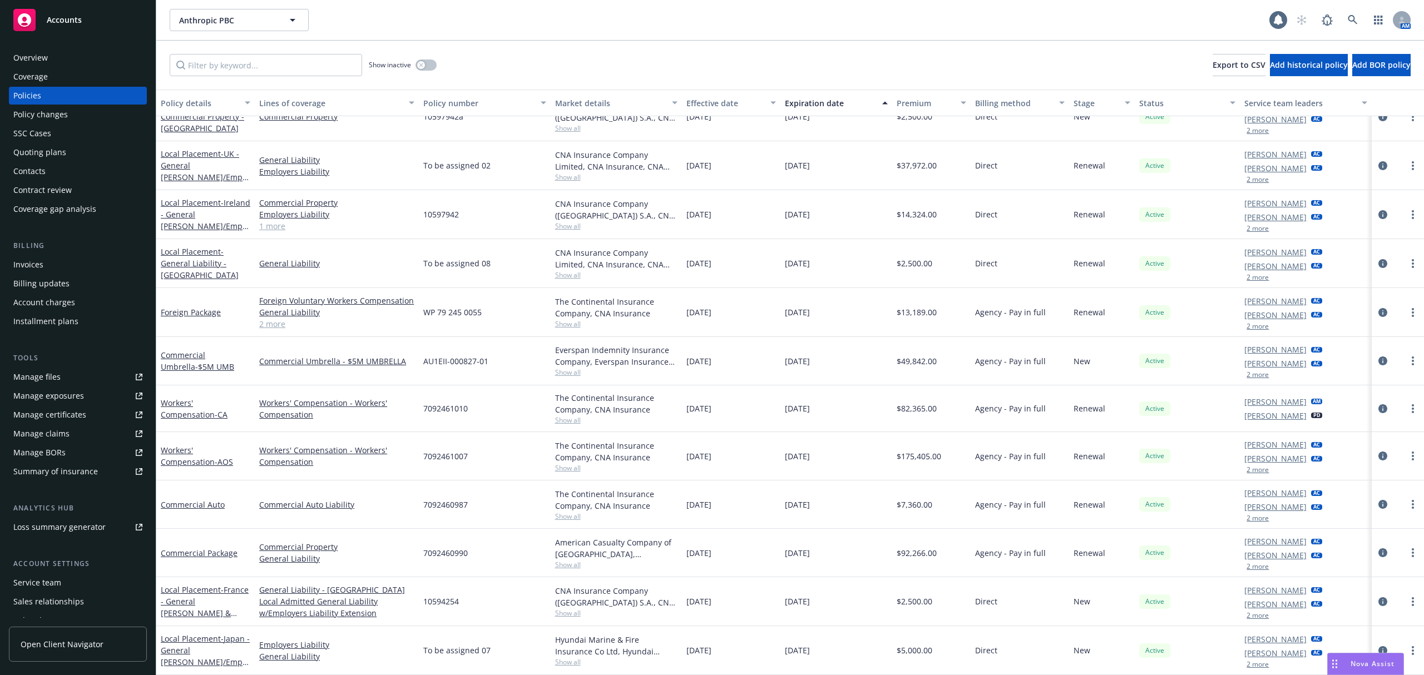
click at [34, 65] on div "Overview" at bounding box center [30, 58] width 34 height 18
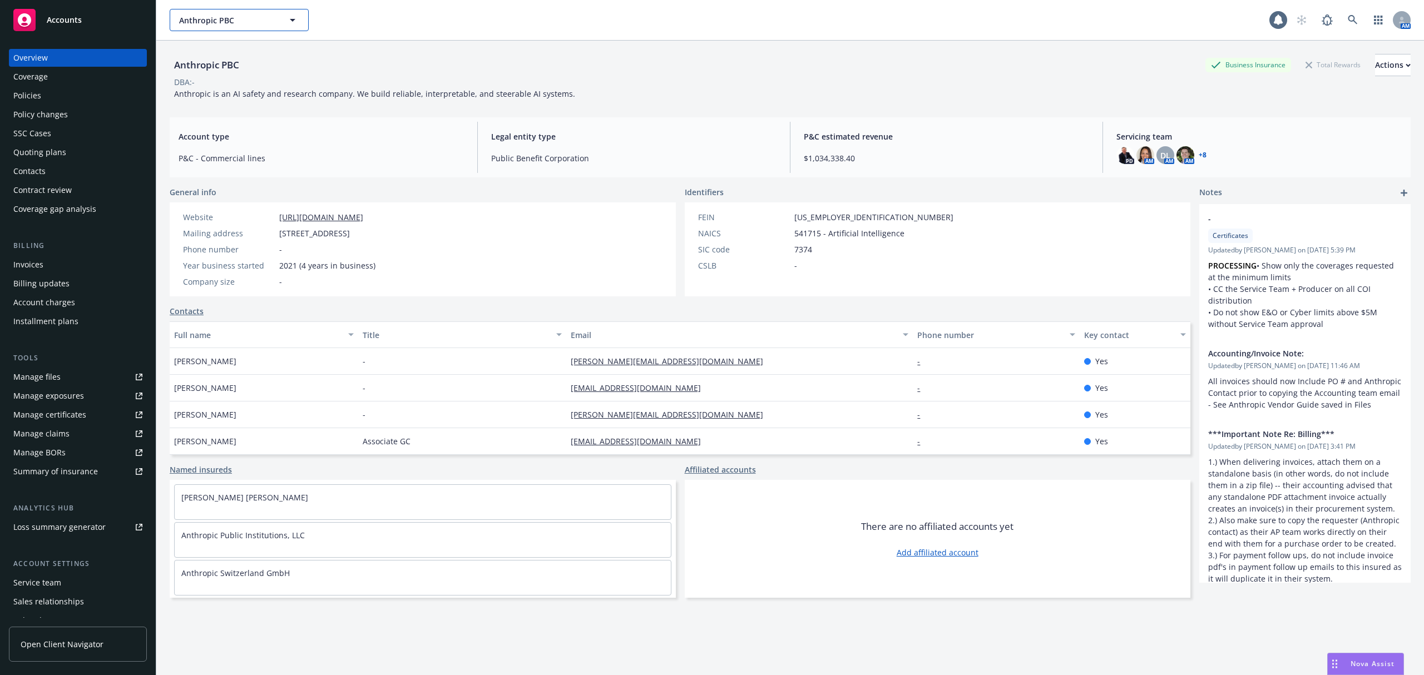
click at [221, 9] on button "Anthropic PBC" at bounding box center [239, 20] width 139 height 22
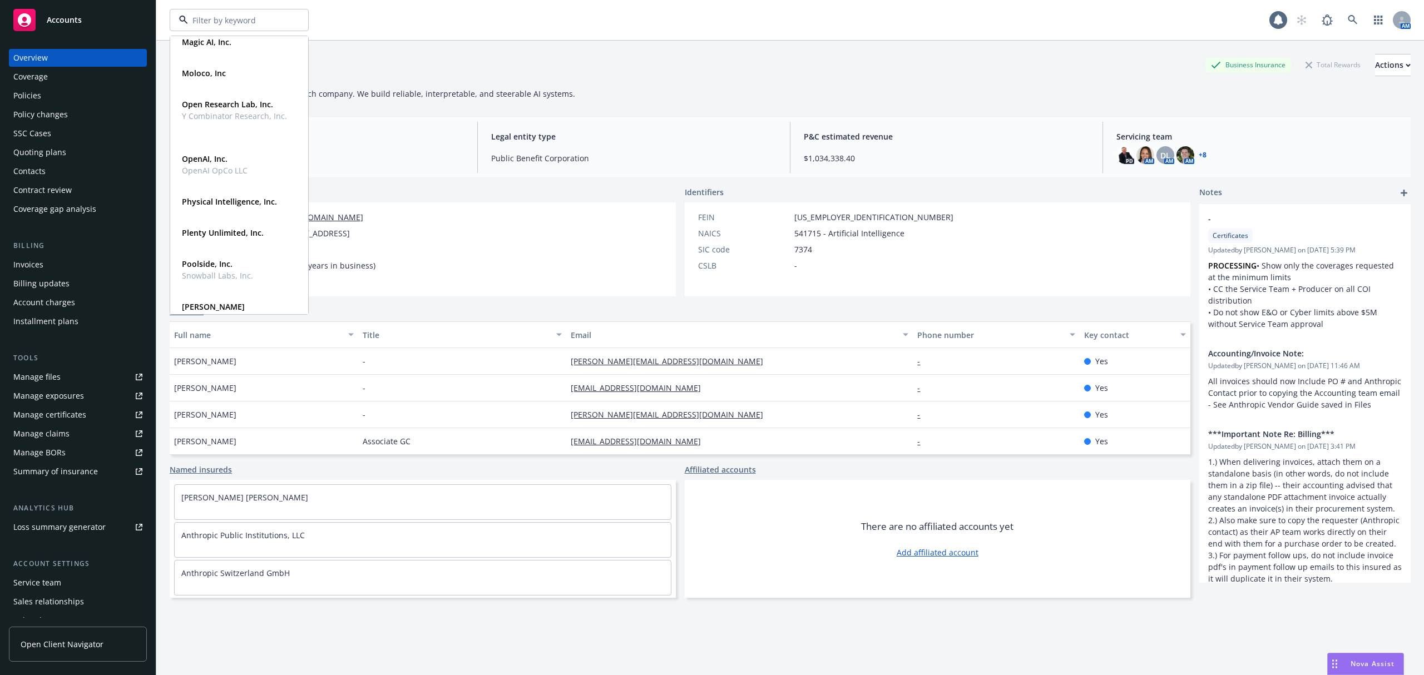
scroll to position [134, 0]
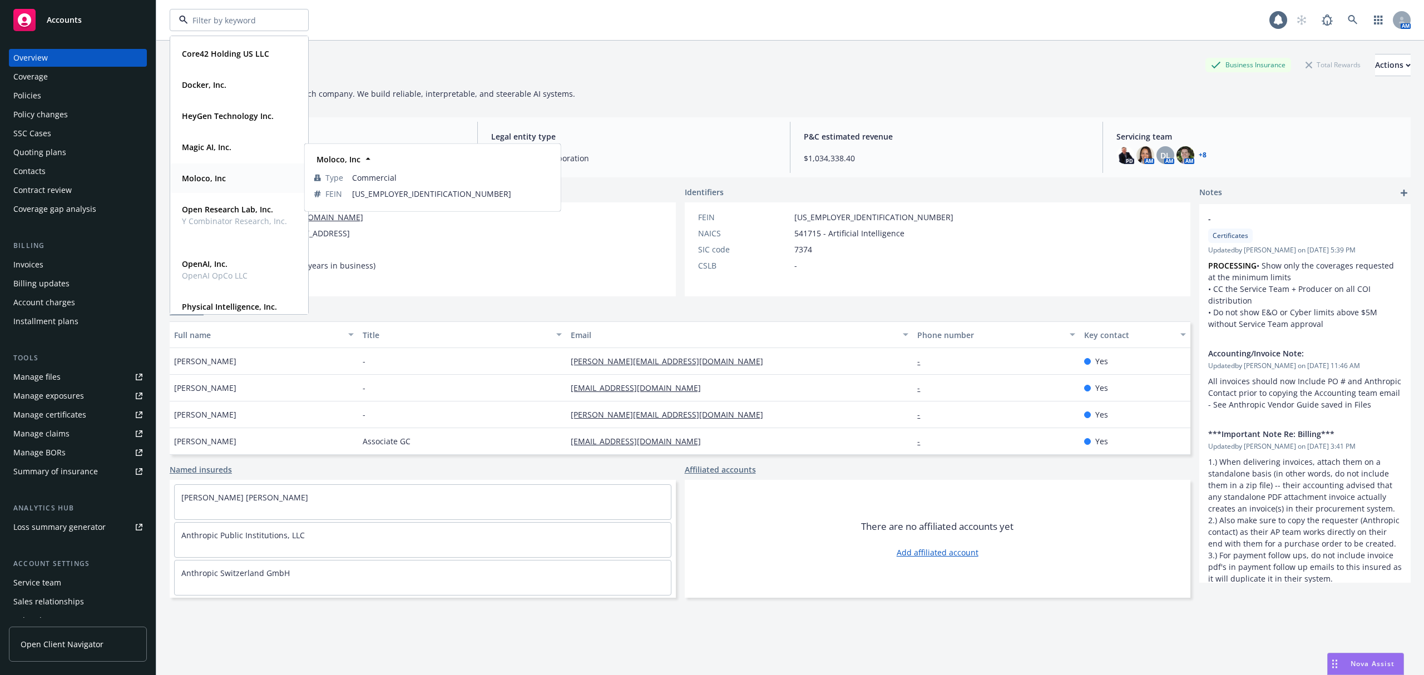
click at [236, 172] on div "Moloco, Inc" at bounding box center [239, 178] width 124 height 16
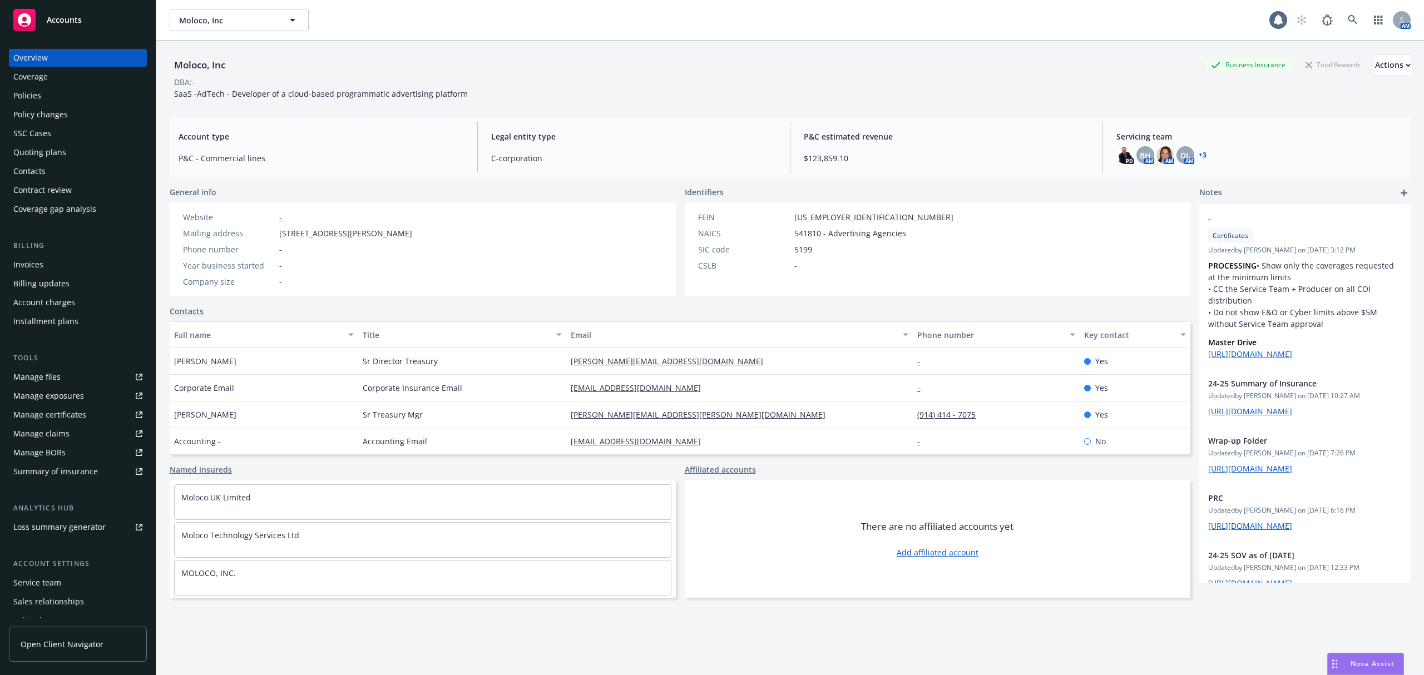
click at [90, 95] on div "Policies" at bounding box center [77, 96] width 129 height 18
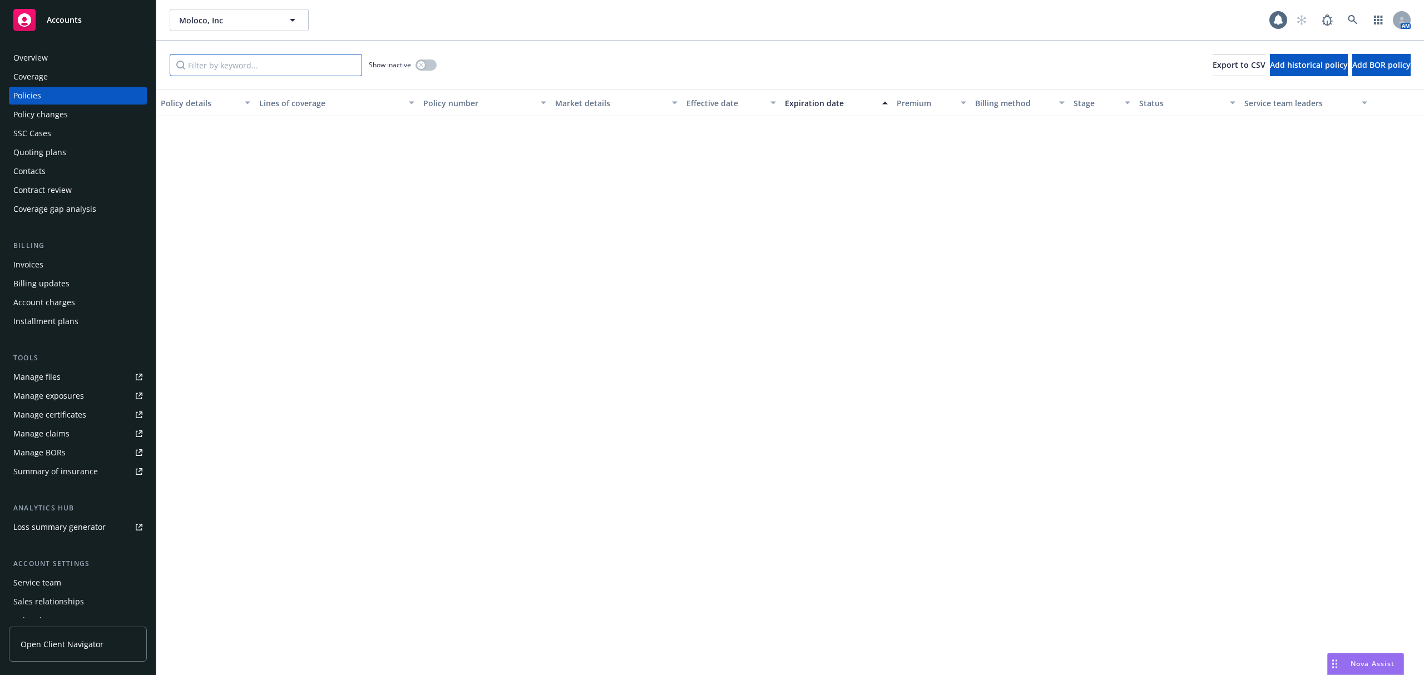
click at [248, 63] on input "Filter by keyword..." at bounding box center [266, 65] width 193 height 22
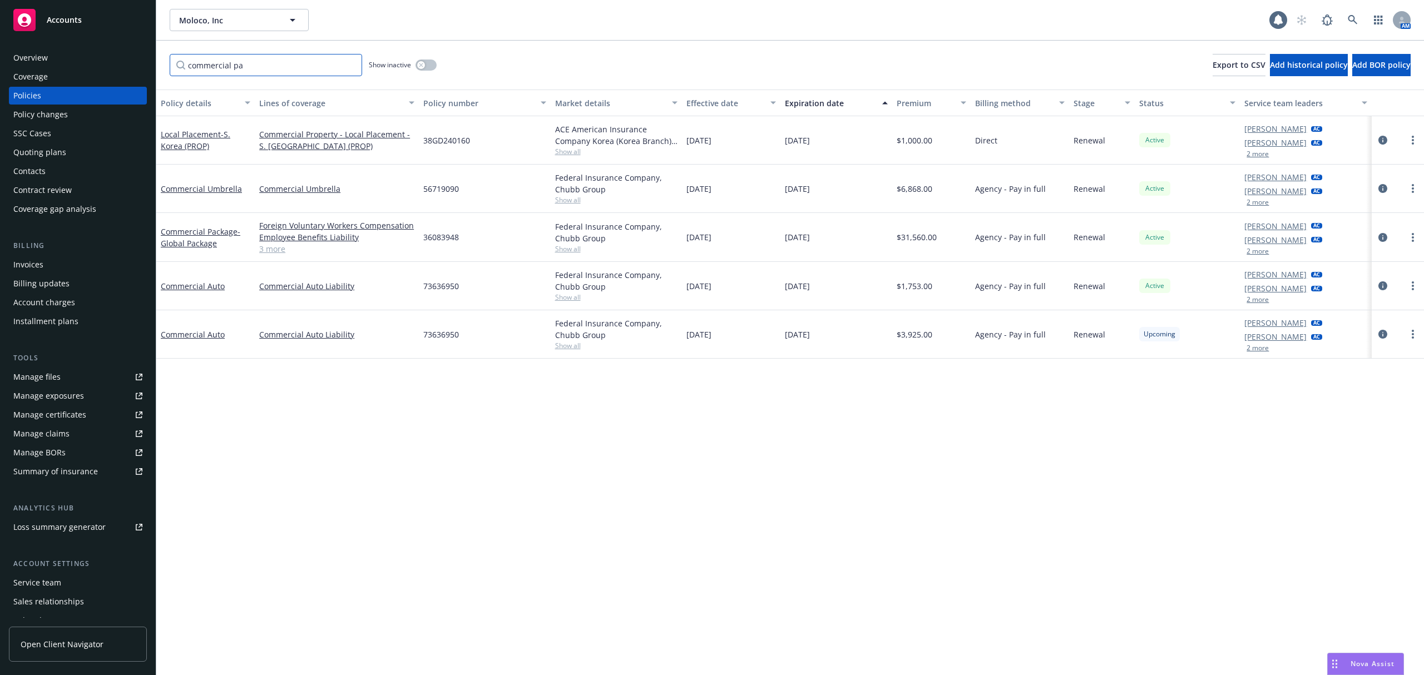
type input "commercial pa"
click at [275, 259] on div "Foreign Voluntary Workers Compensation Employee Benefits Liability Commercial A…" at bounding box center [337, 237] width 164 height 49
click at [265, 249] on link "3 more" at bounding box center [336, 249] width 155 height 12
click at [72, 402] on div "Manage exposures" at bounding box center [48, 396] width 71 height 18
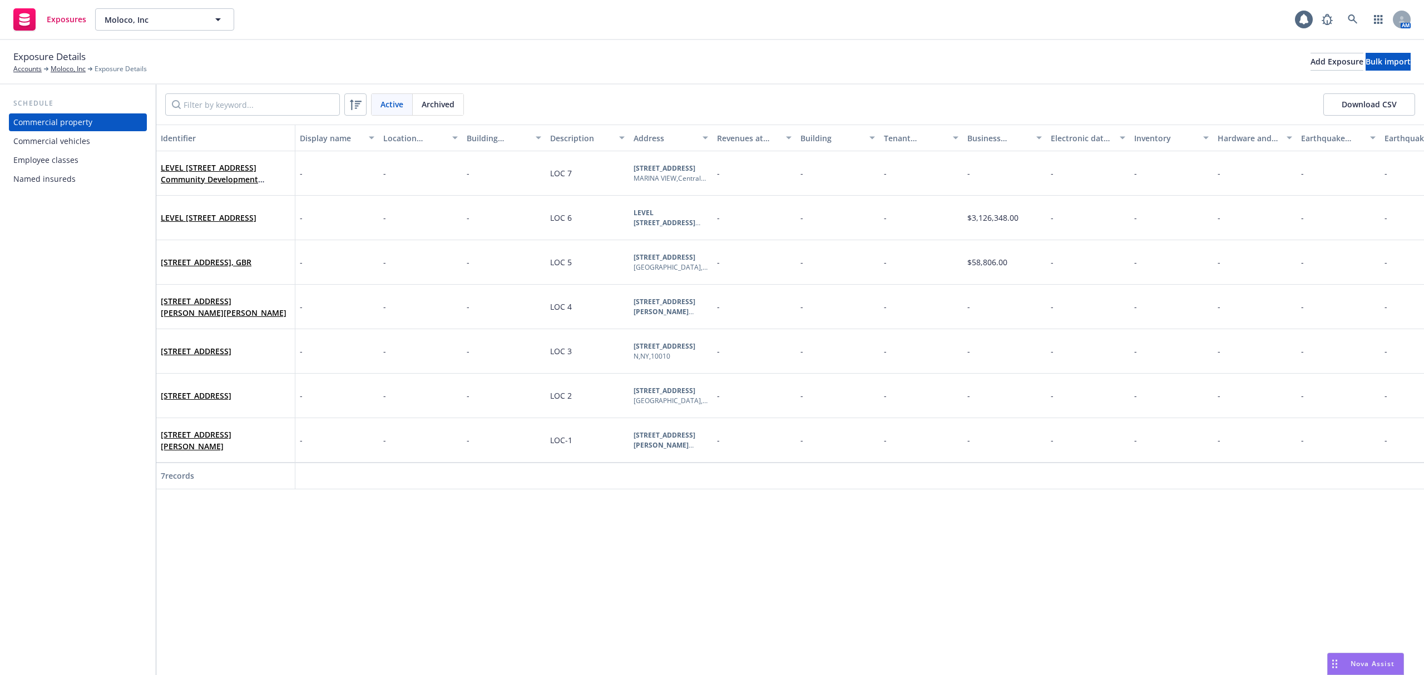
click at [69, 178] on div "Named insureds" at bounding box center [44, 179] width 62 height 18
